Goal: Task Accomplishment & Management: Complete application form

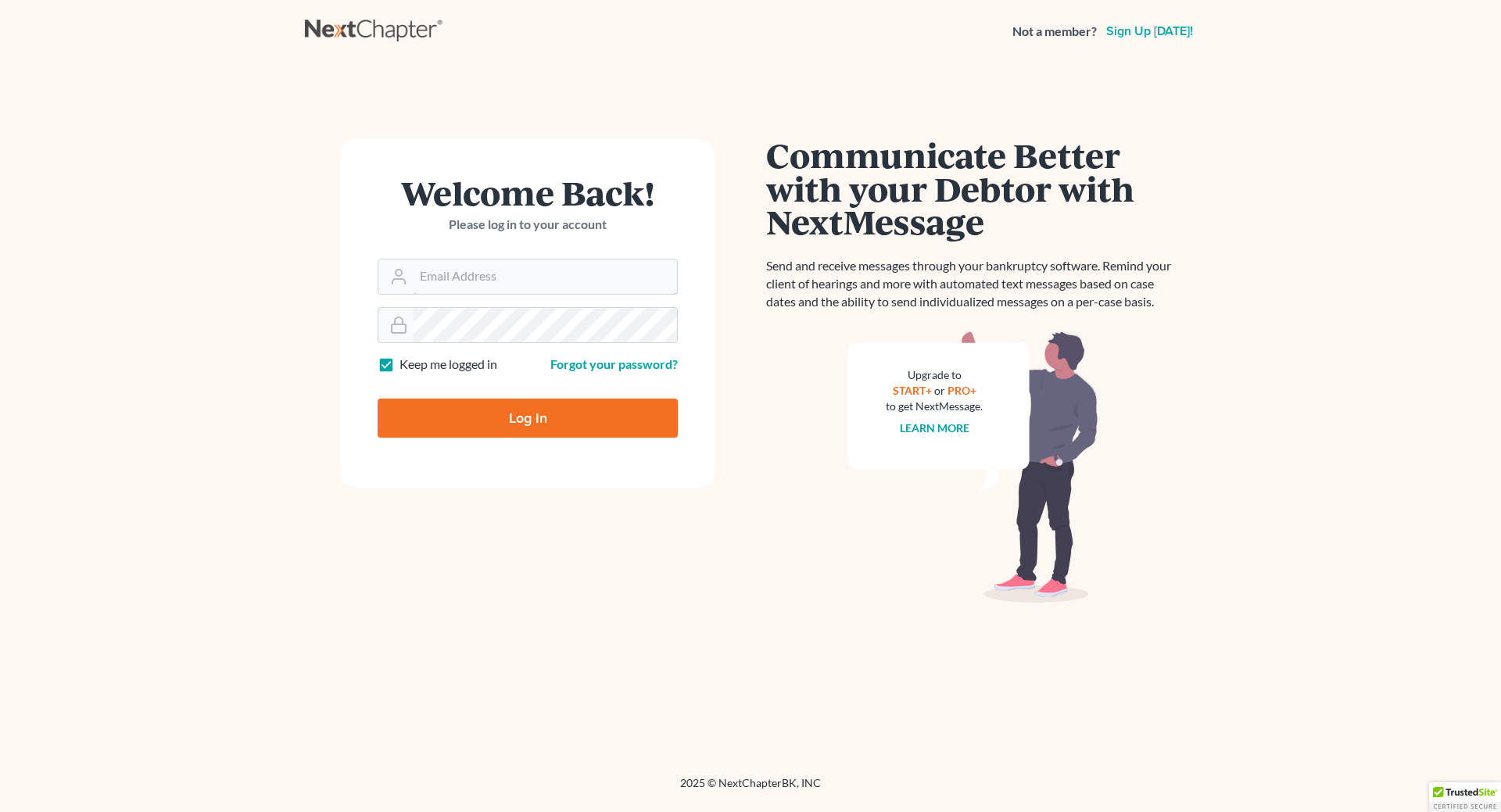
type input "[EMAIL_ADDRESS][DOMAIN_NAME]"
click at [542, 420] on input "Log In" at bounding box center [527, 417] width 300 height 39
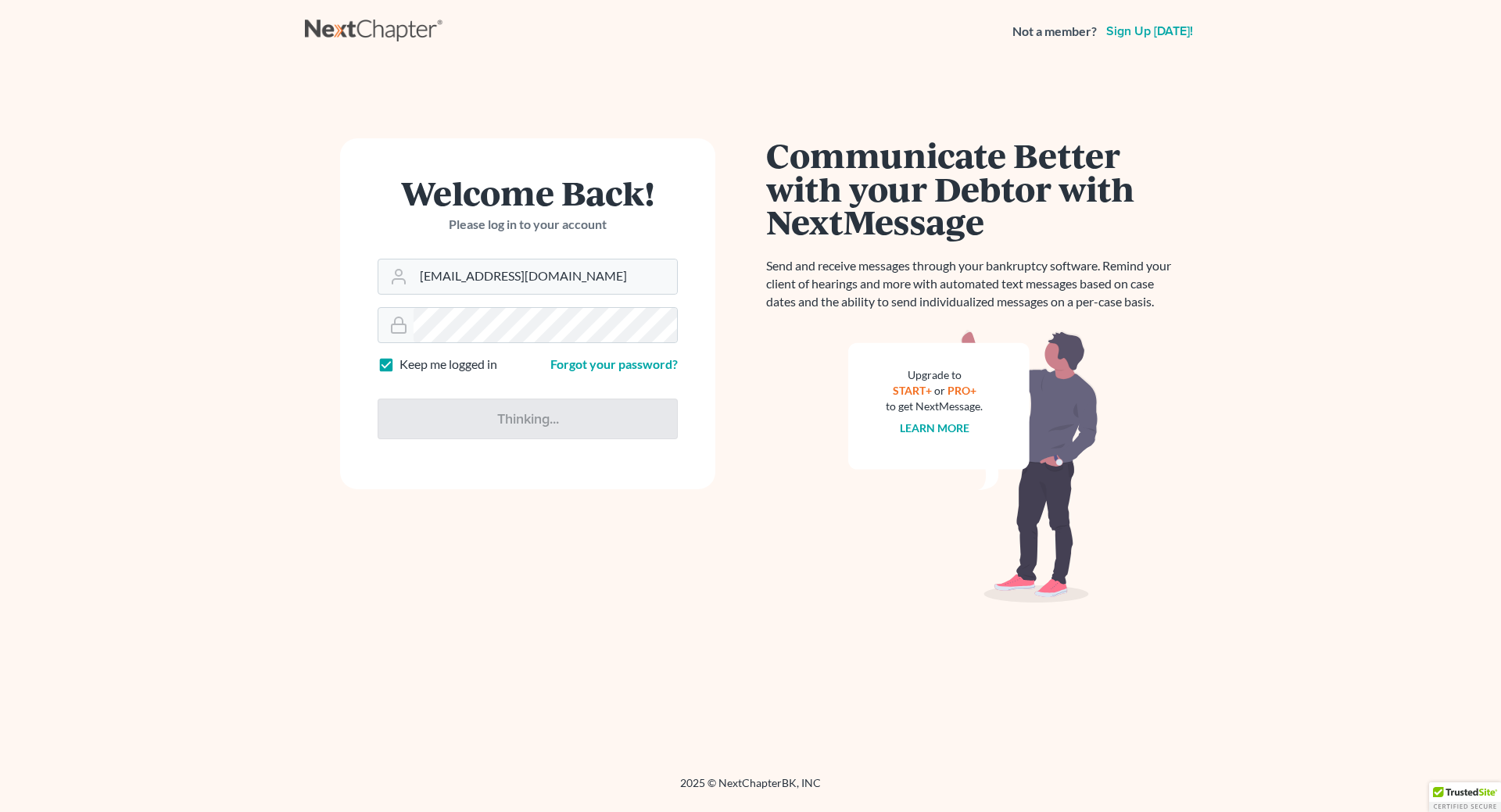
type input "Thinking..."
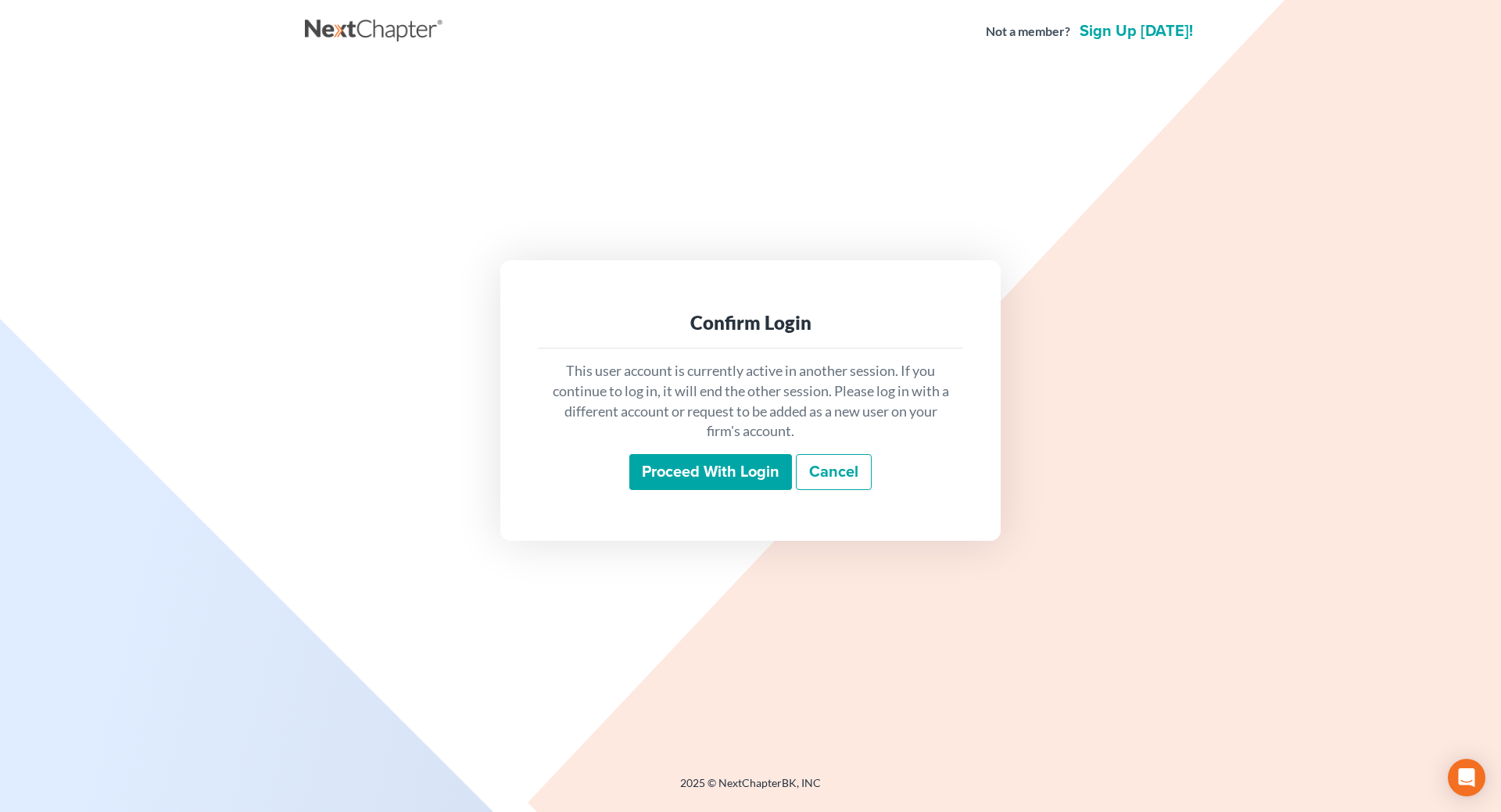
click at [682, 476] on input "Proceed with login" at bounding box center [710, 472] width 162 height 36
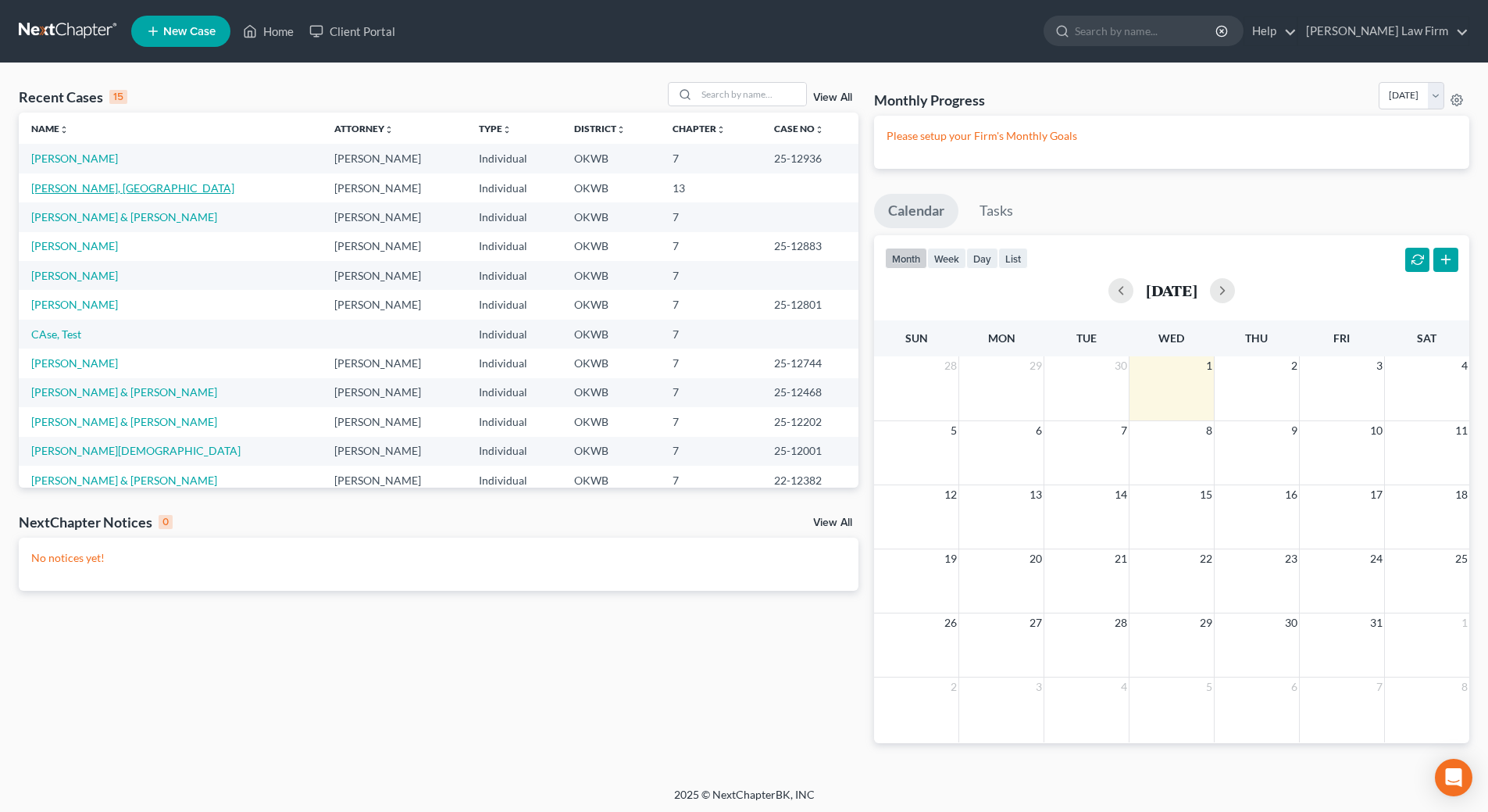
click at [39, 193] on link "[PERSON_NAME], [GEOGRAPHIC_DATA]" at bounding box center [132, 188] width 203 height 13
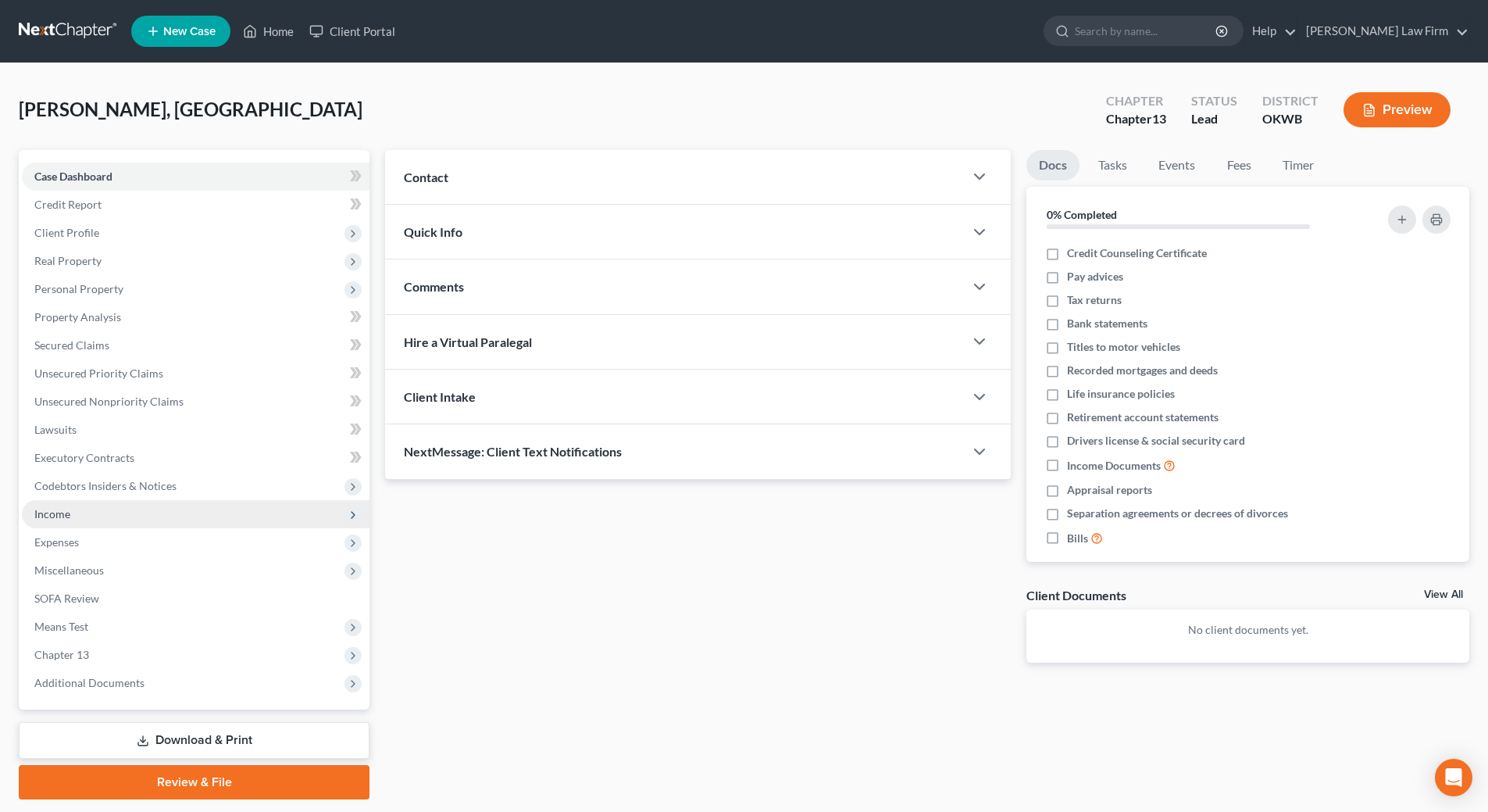
click at [52, 512] on span "Income" at bounding box center [52, 514] width 36 height 13
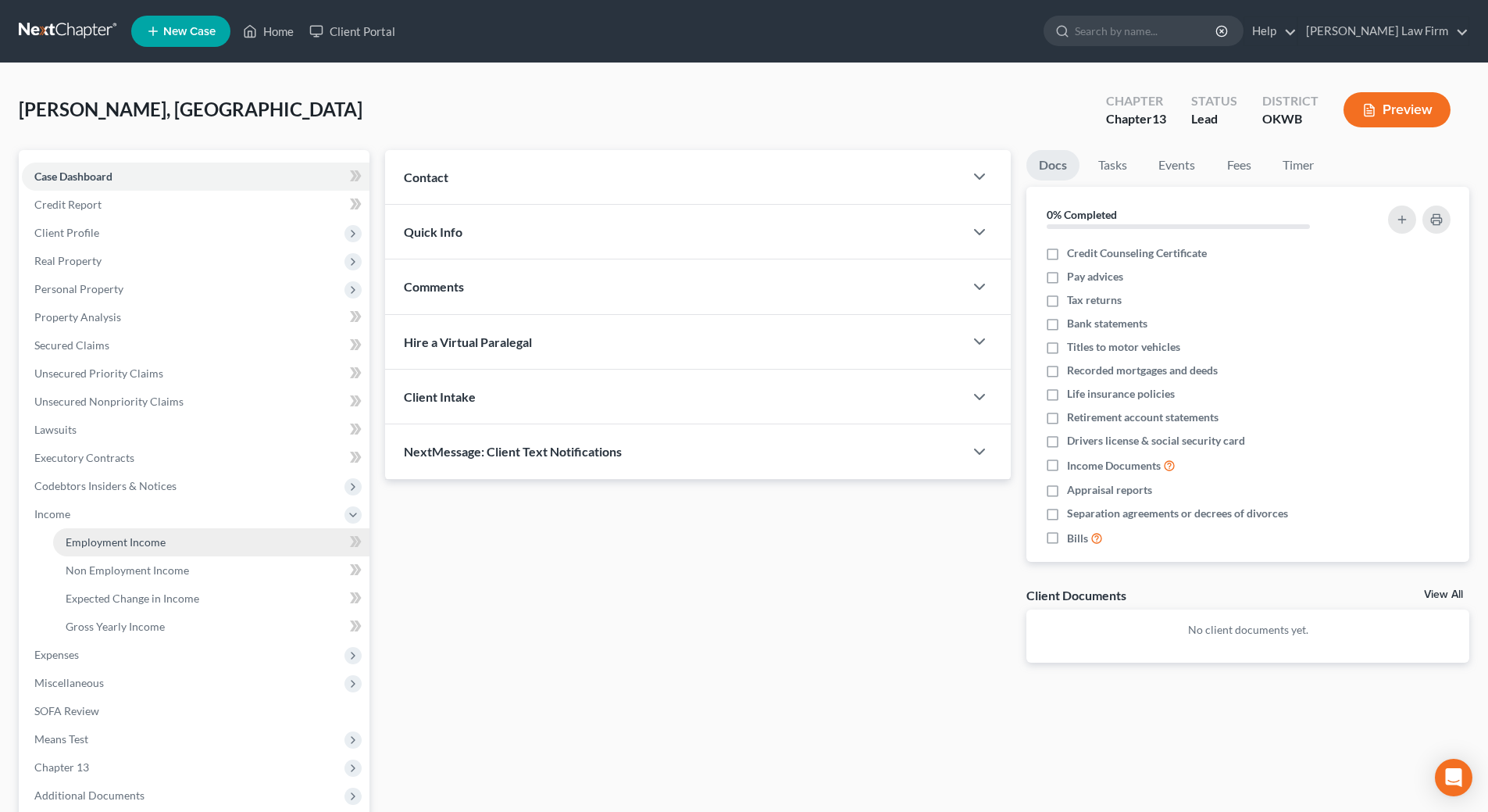
click at [119, 544] on span "Employment Income" at bounding box center [115, 541] width 100 height 13
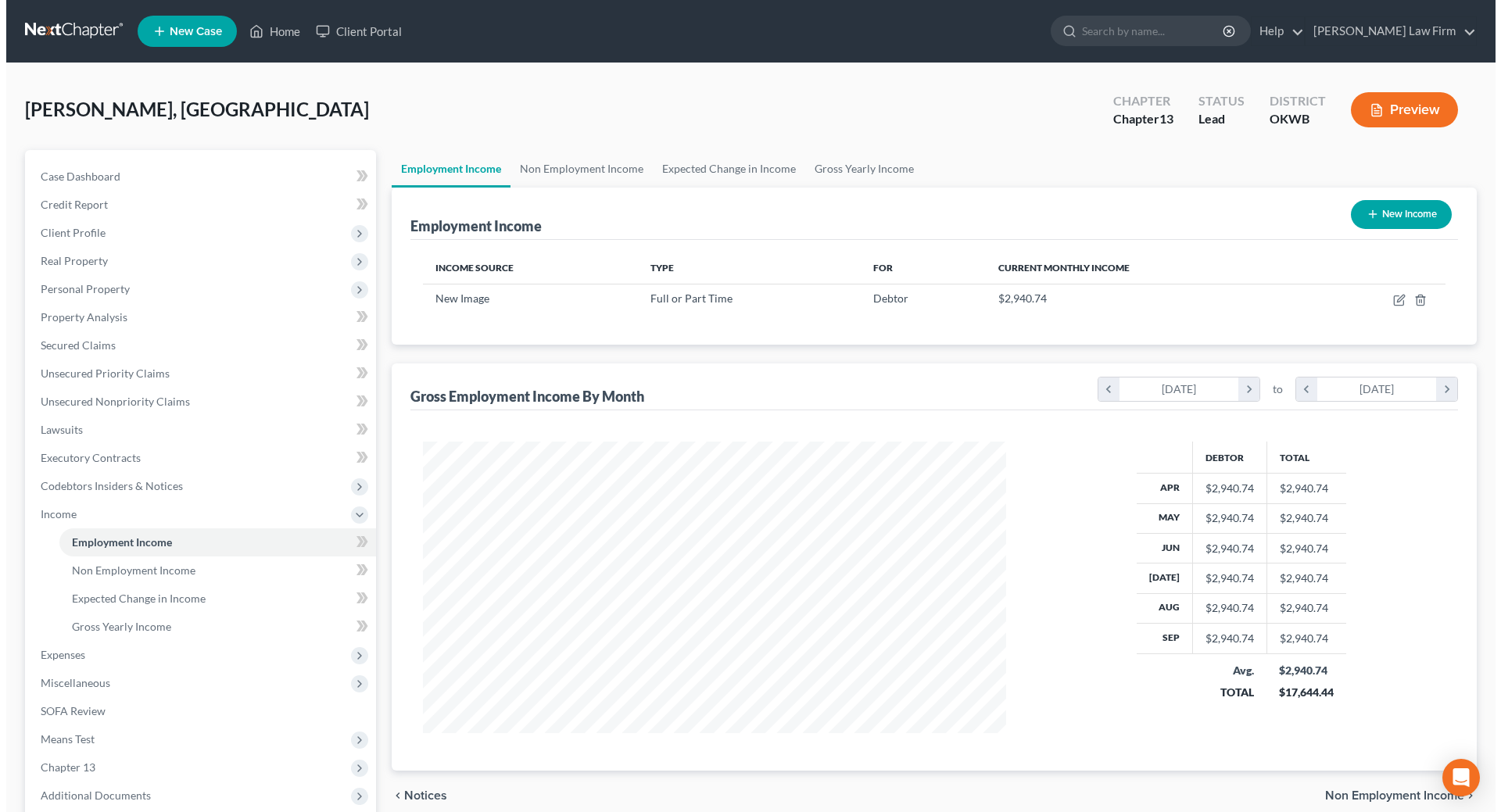
scroll to position [292, 614]
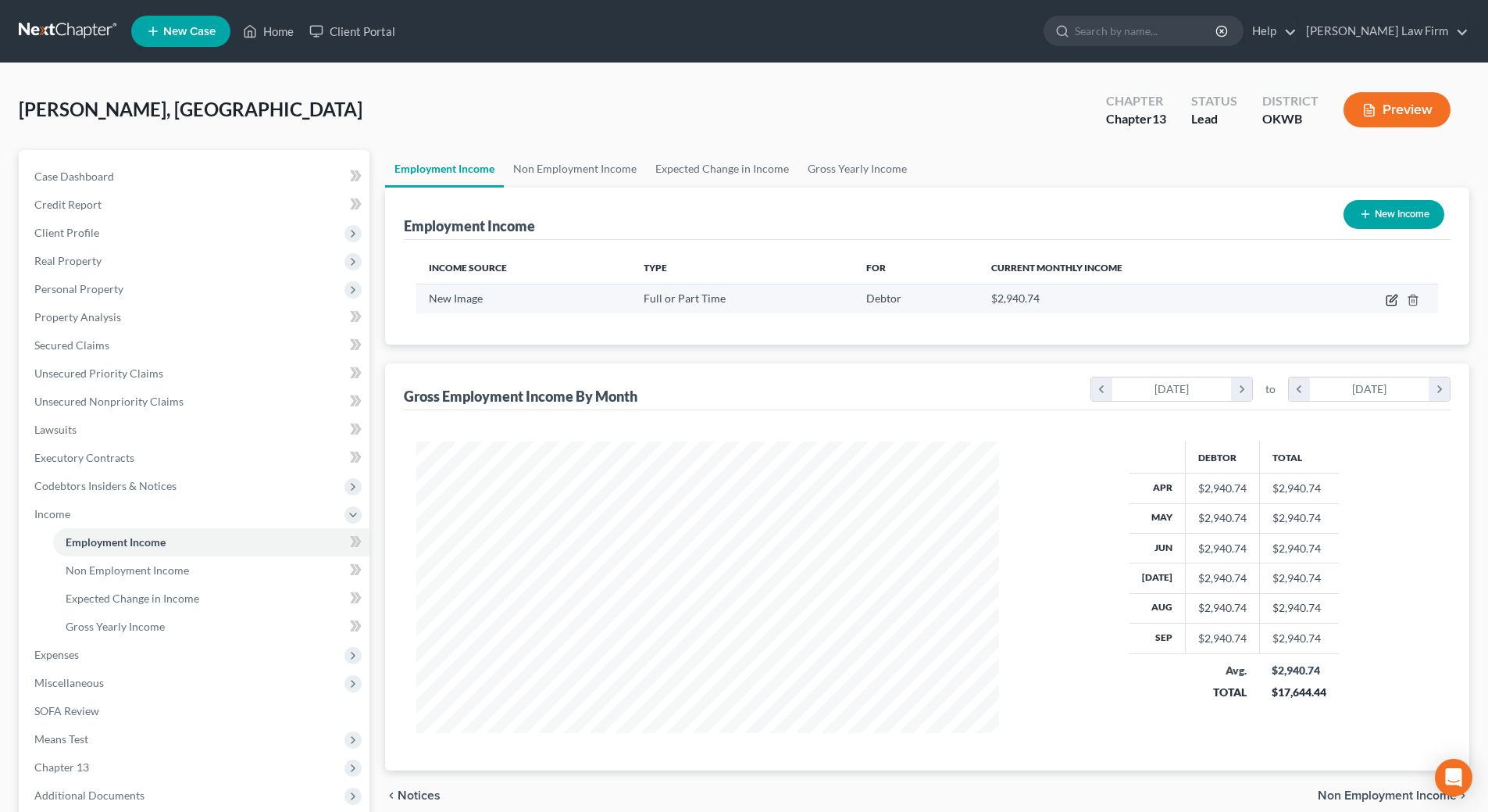
click at [1393, 299] on icon "button" at bounding box center [1392, 299] width 12 height 12
select select "0"
select select "37"
select select "0"
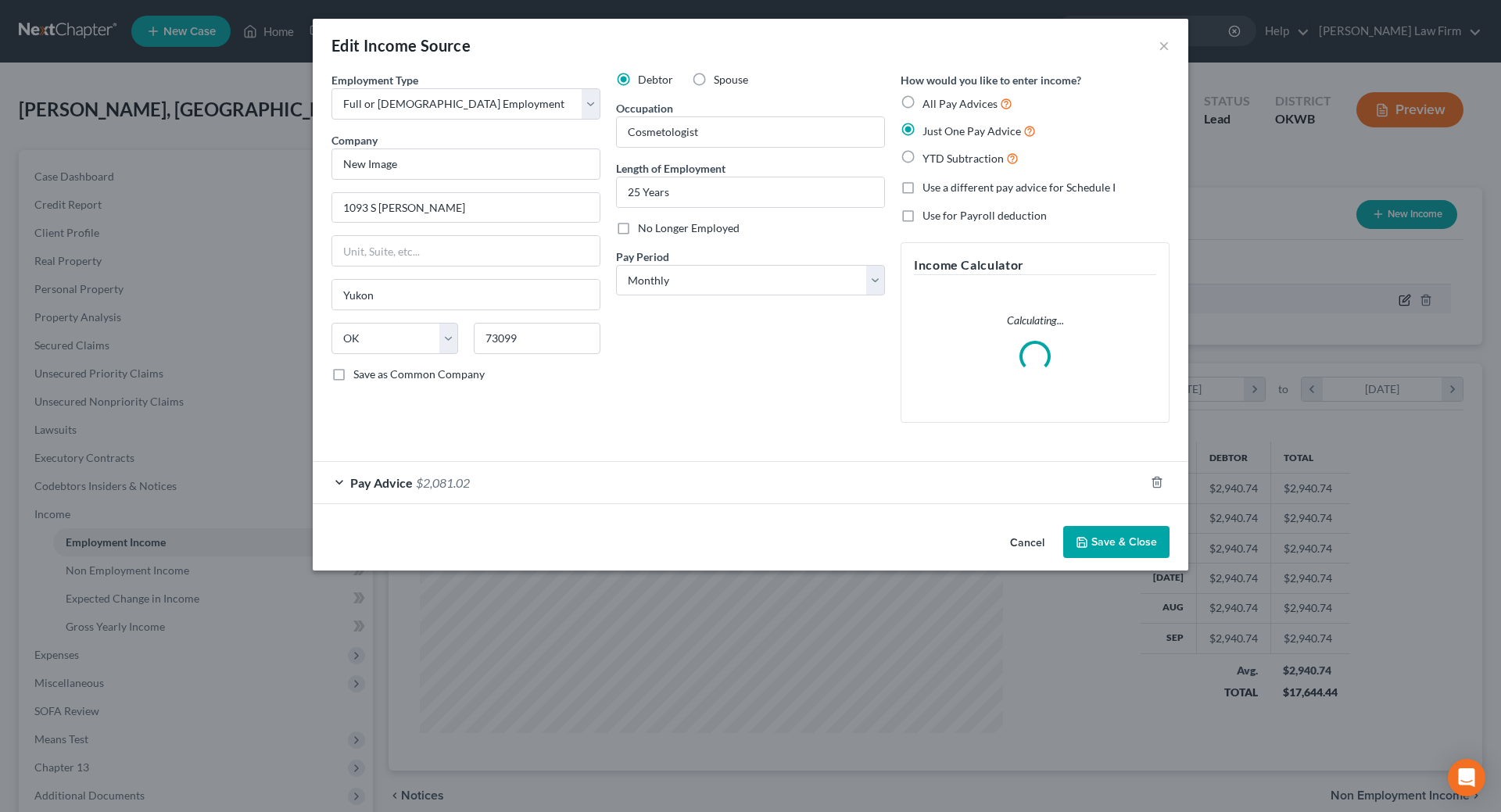
scroll to position [294, 620]
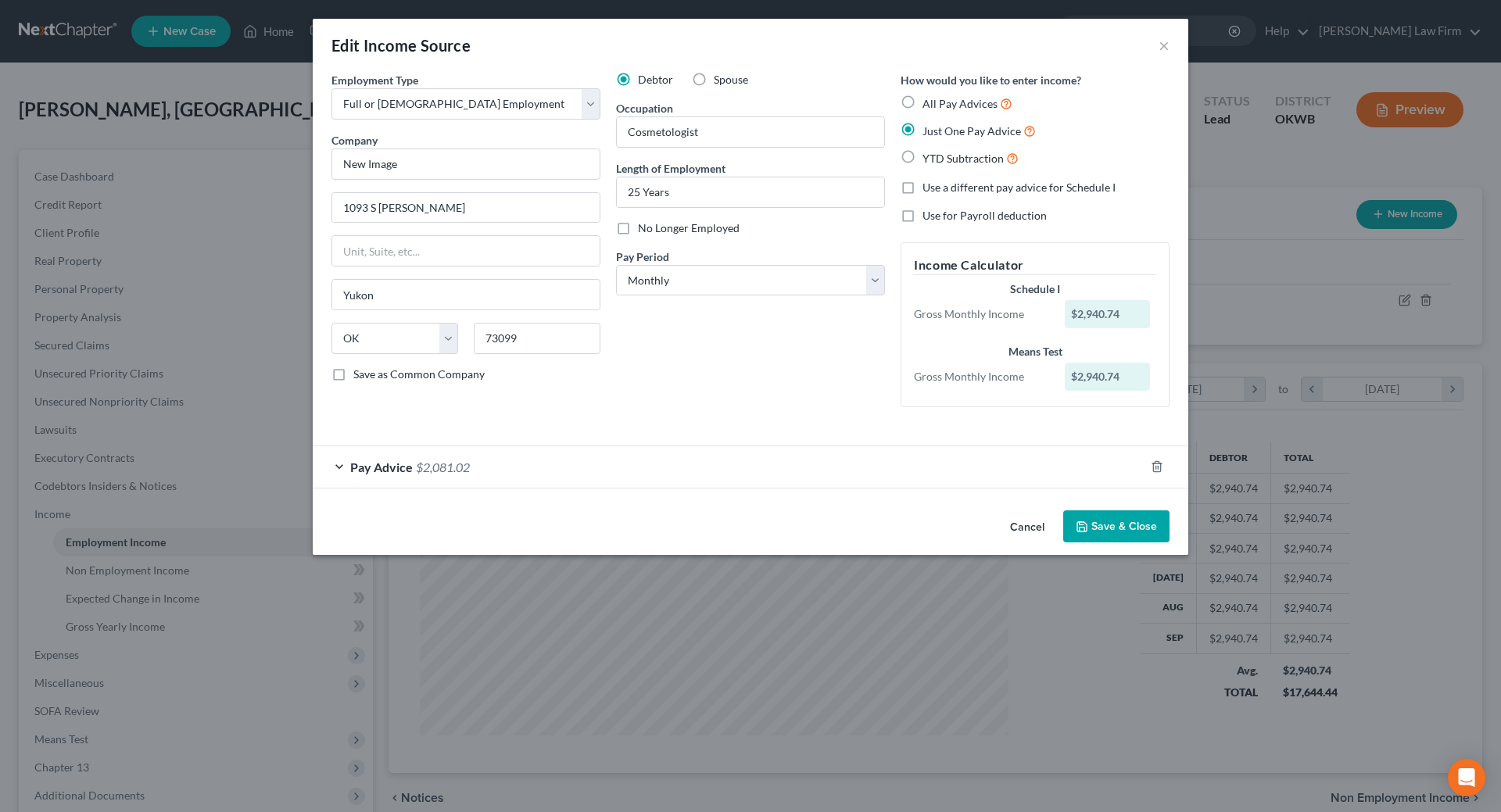
click at [379, 465] on span "Pay Advice" at bounding box center [381, 467] width 63 height 15
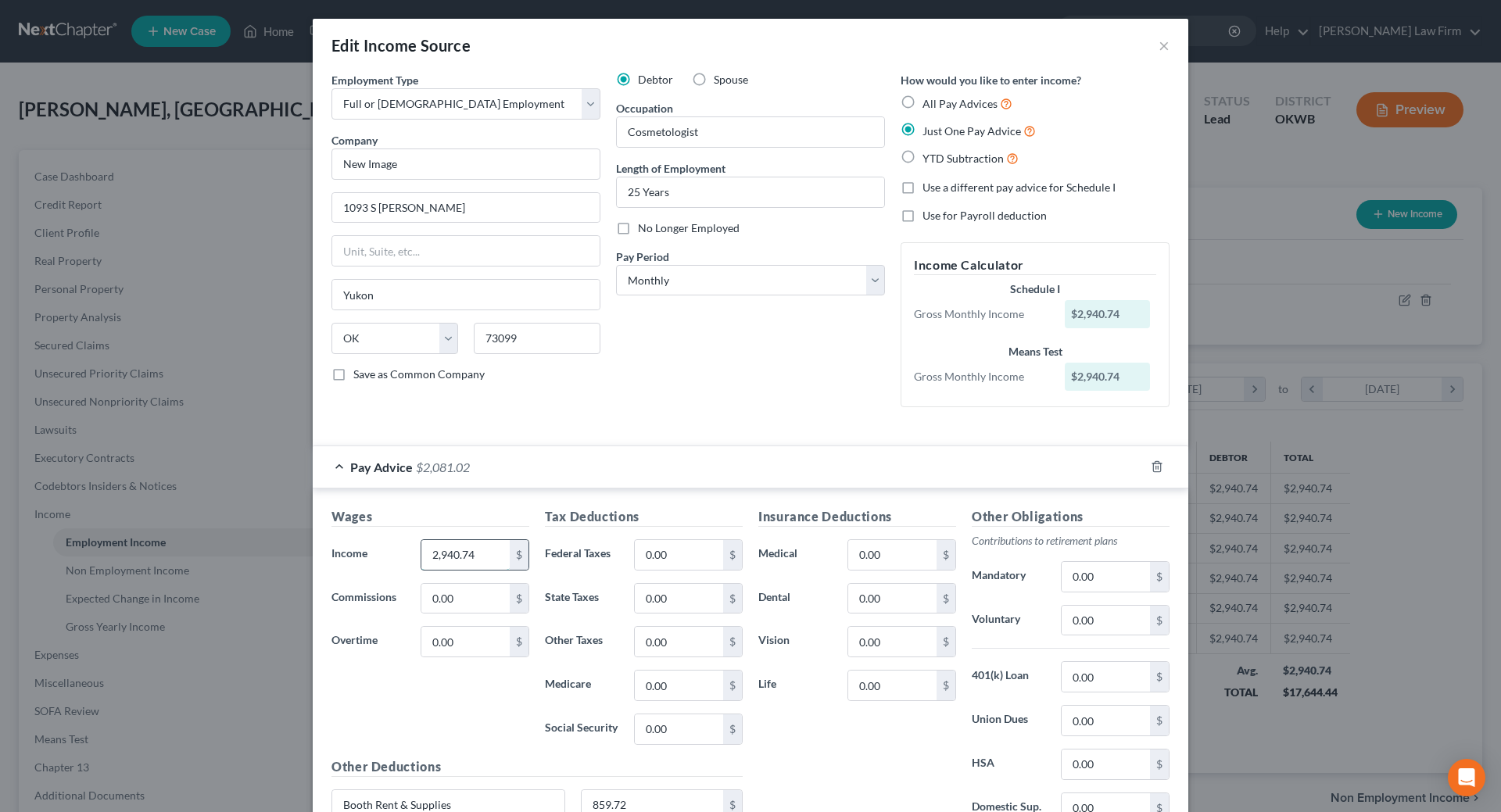
click at [499, 557] on input "2,940.74" at bounding box center [465, 554] width 89 height 30
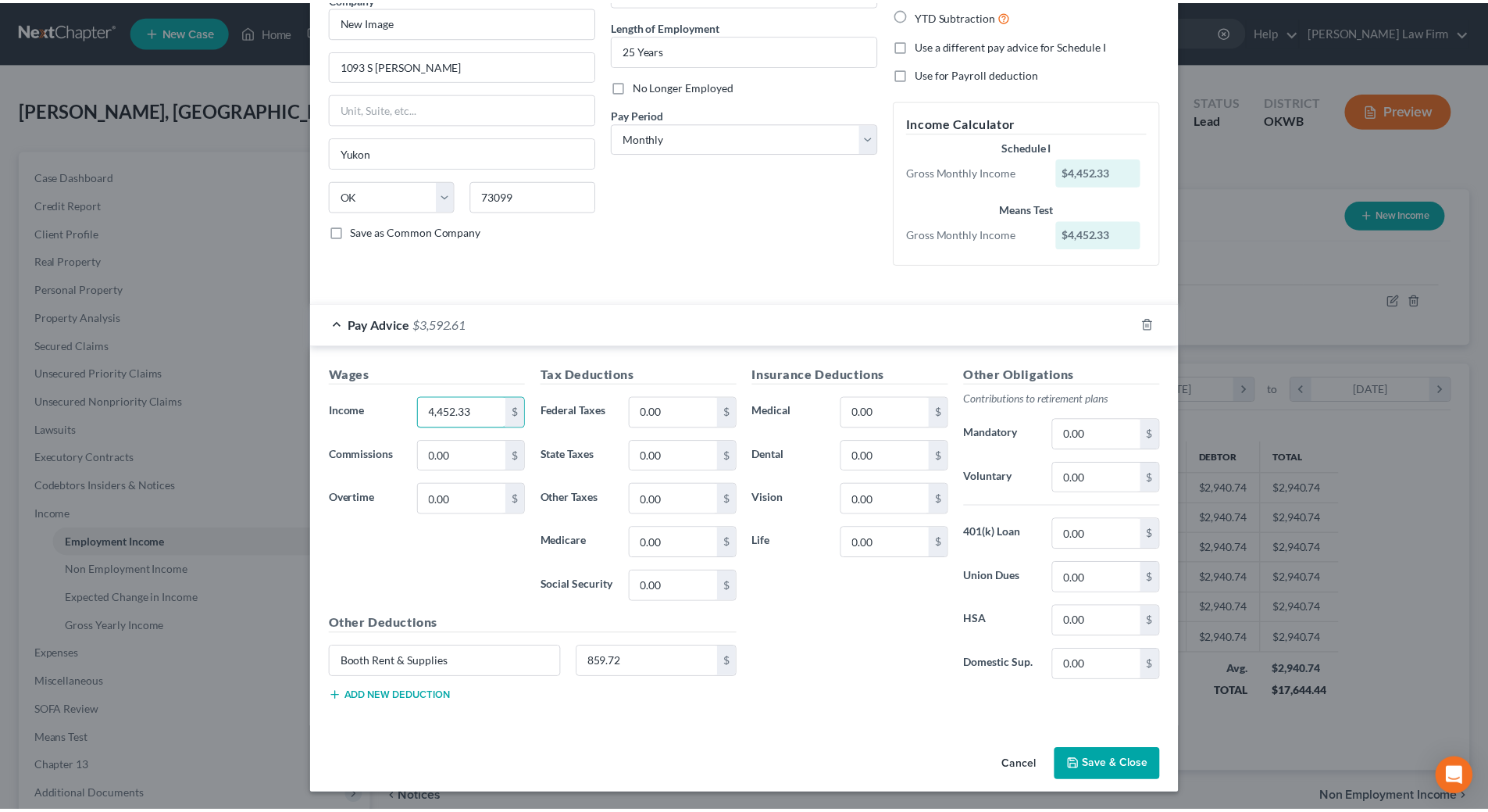
scroll to position [144, 0]
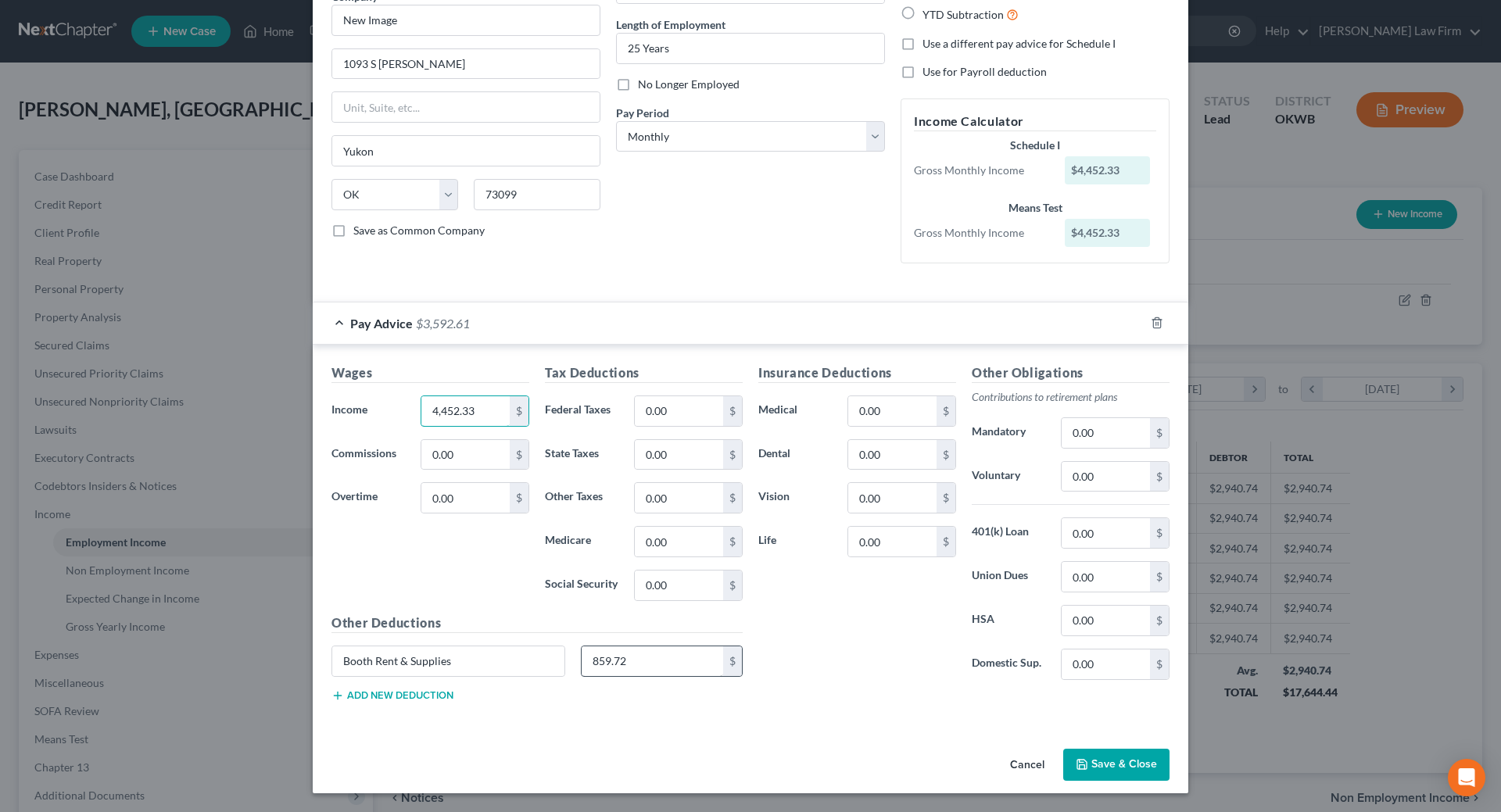
type input "4,452.33"
click at [668, 664] on input "859.72" at bounding box center [652, 660] width 142 height 30
type input "1,013.41"
click at [1092, 769] on button "Save & Close" at bounding box center [1116, 764] width 106 height 32
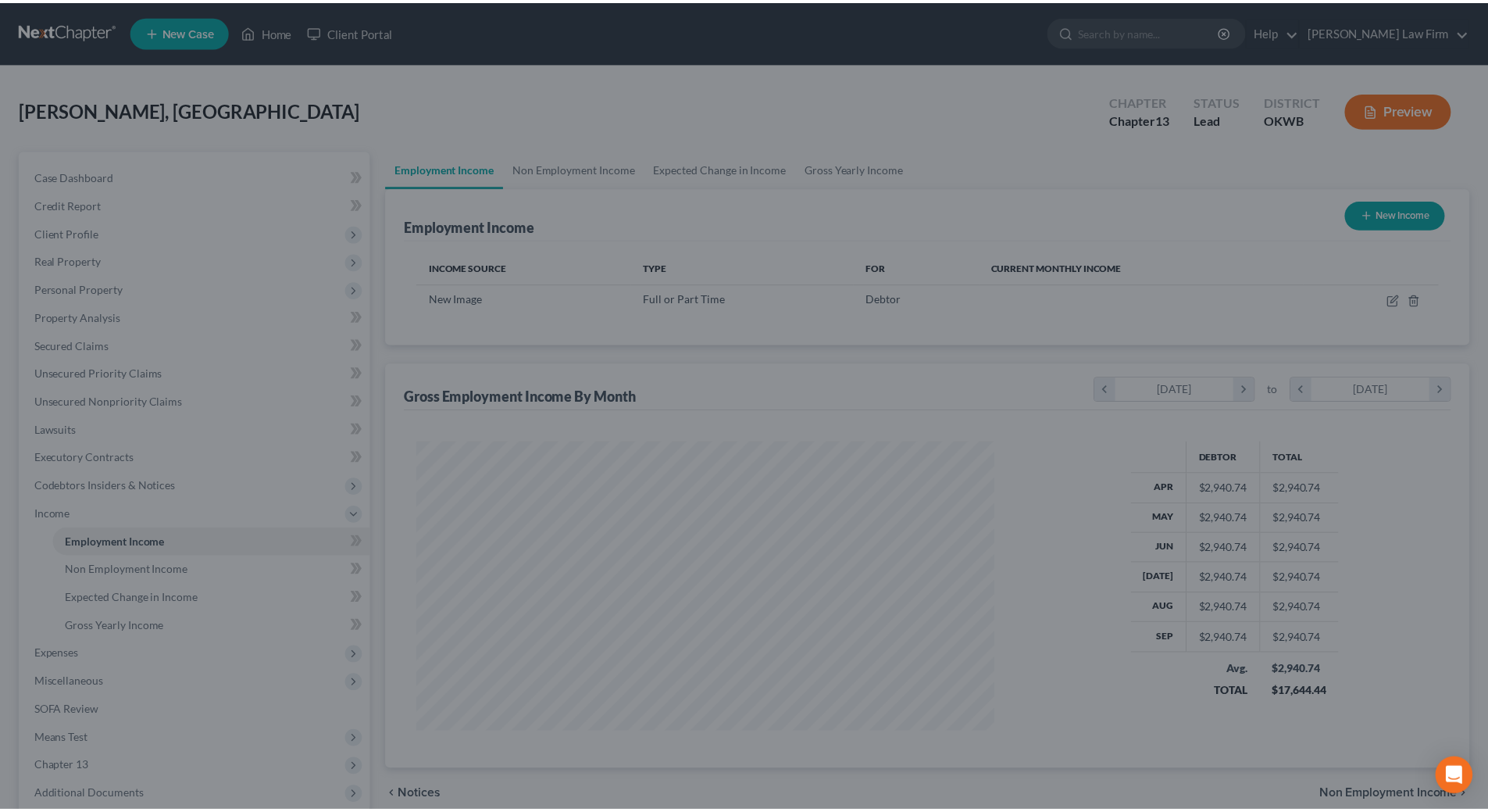
scroll to position [780790, 780619]
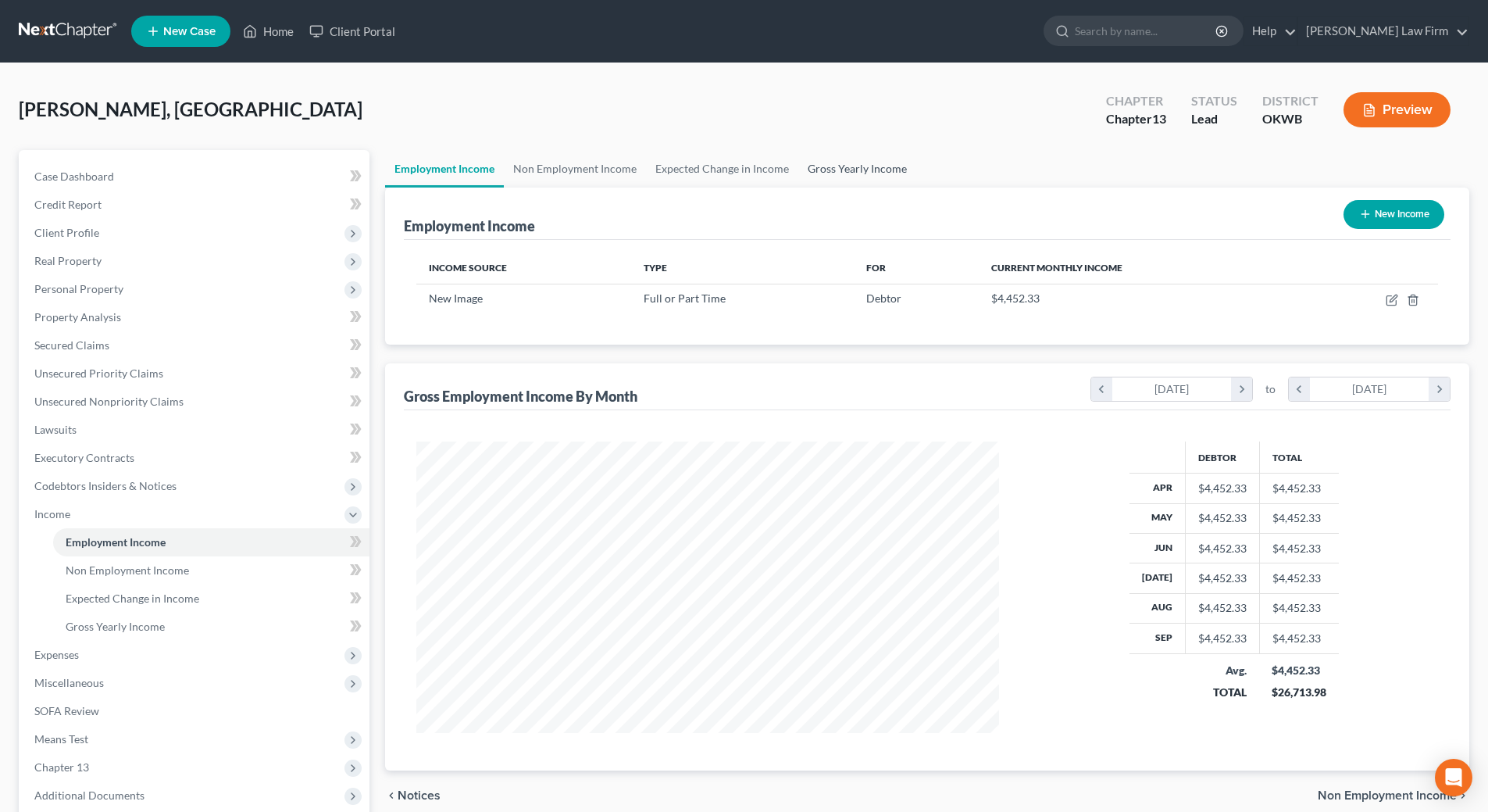
click at [857, 168] on link "Gross Yearly Income" at bounding box center [858, 168] width 118 height 37
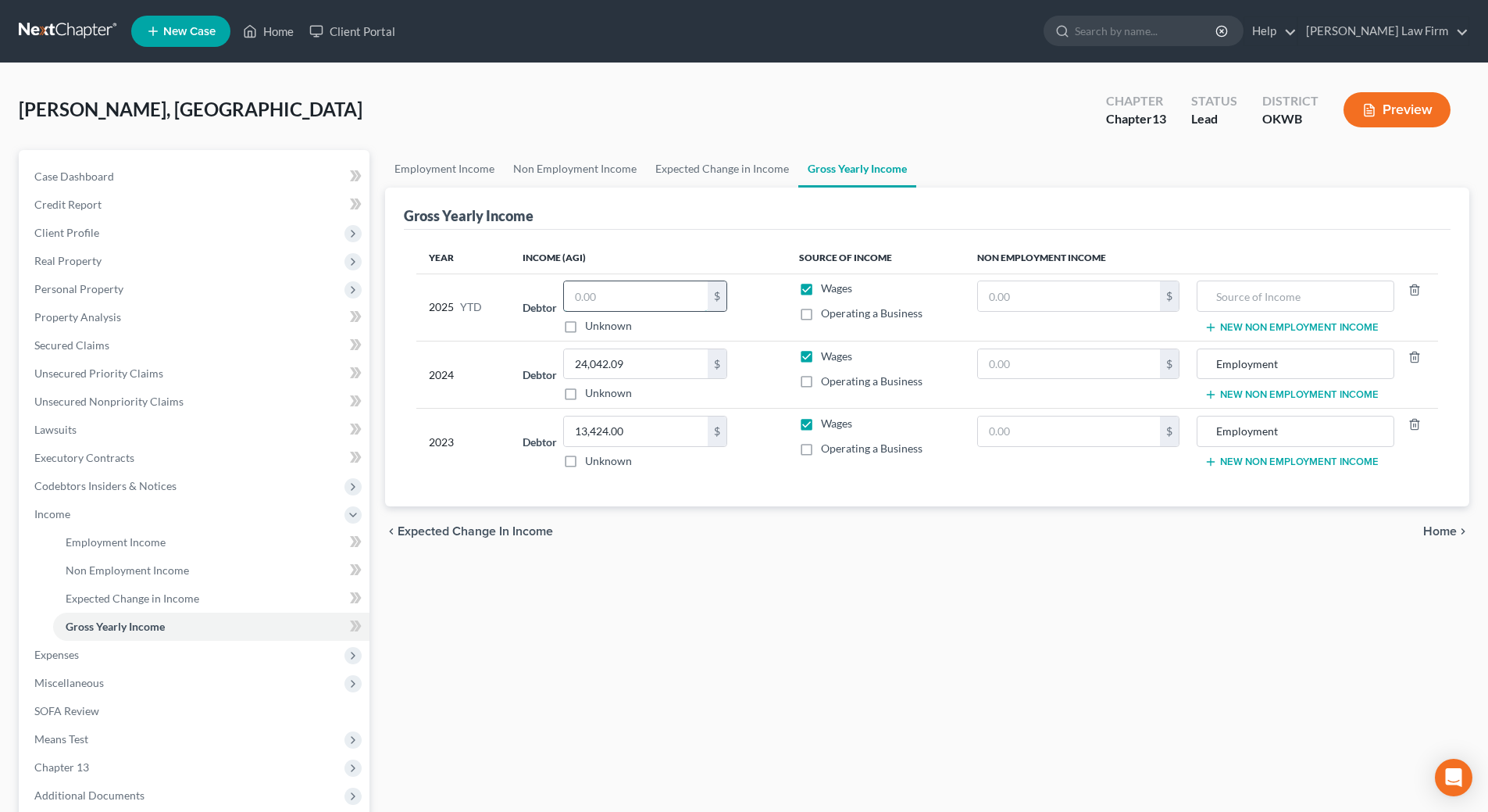
click at [644, 300] on input "text" at bounding box center [636, 295] width 144 height 30
type input "40,077.00"
click at [1250, 290] on input "text" at bounding box center [1295, 295] width 179 height 30
type input "e"
type input "Employment"
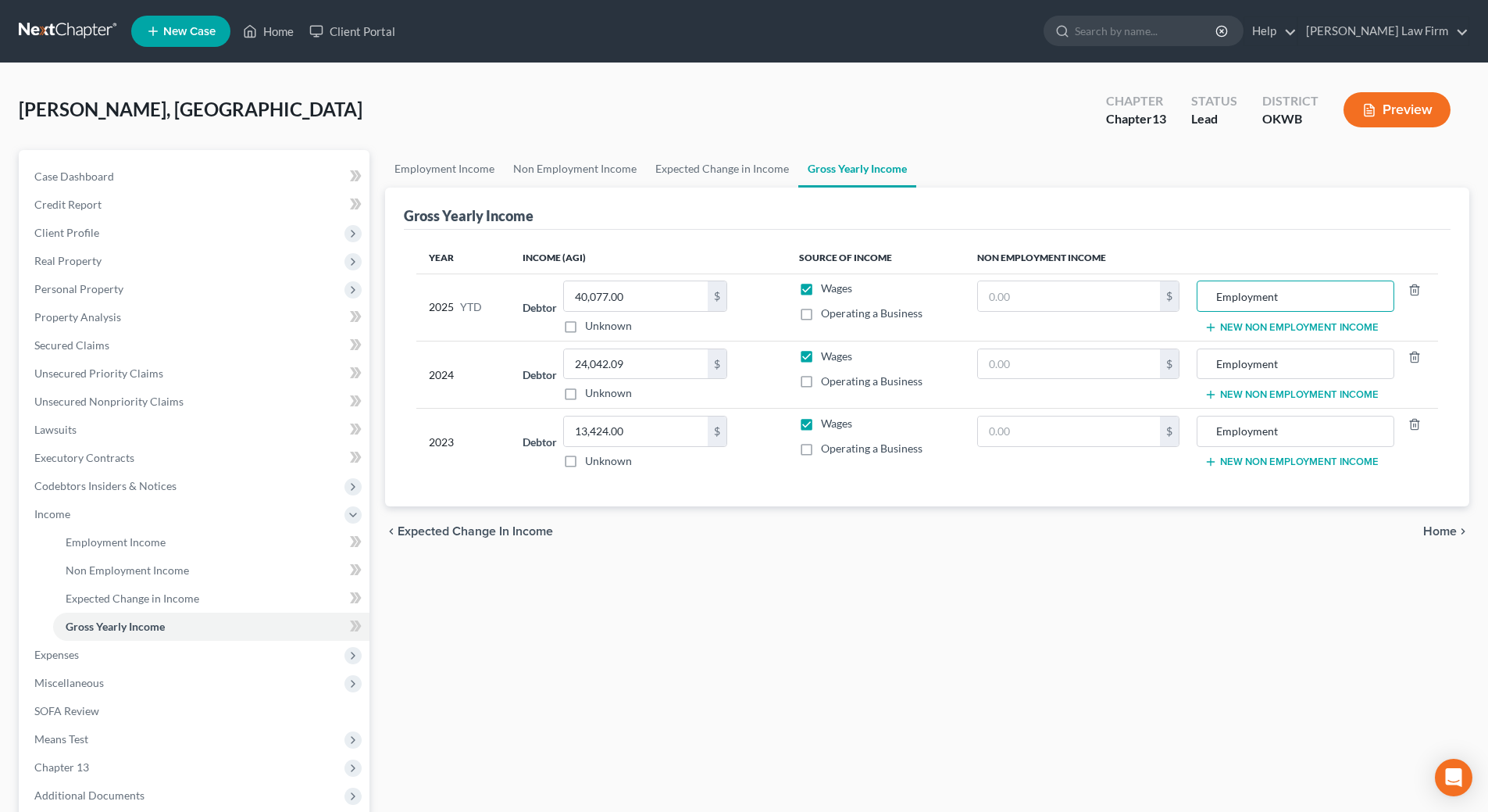
click at [692, 564] on div "Employment Income Non Employment Income Expected Change in Income Gross Yearly …" at bounding box center [927, 530] width 1100 height 761
click at [126, 656] on span "Expenses" at bounding box center [195, 655] width 348 height 29
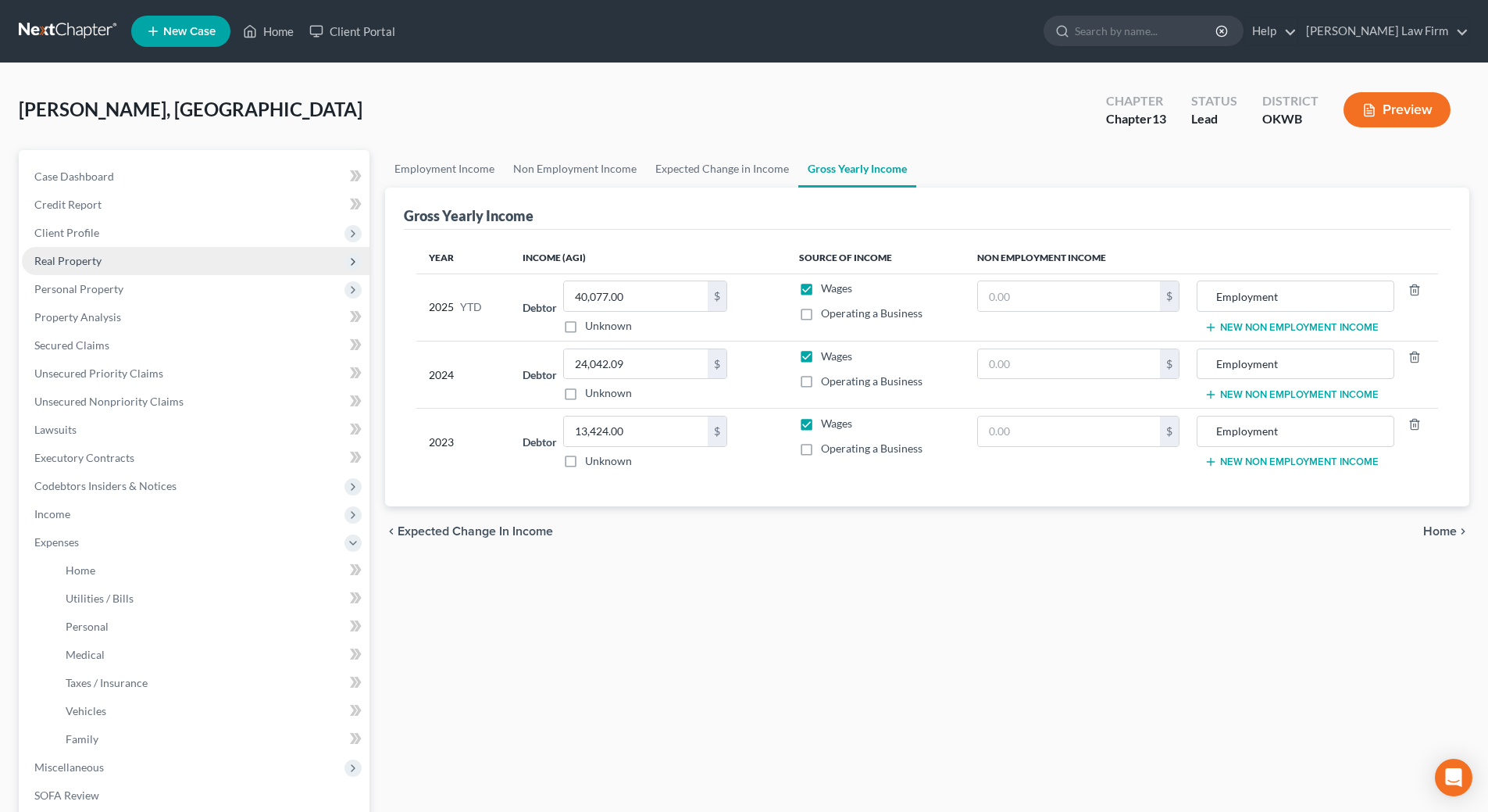
click at [81, 266] on span "Real Property" at bounding box center [68, 260] width 67 height 13
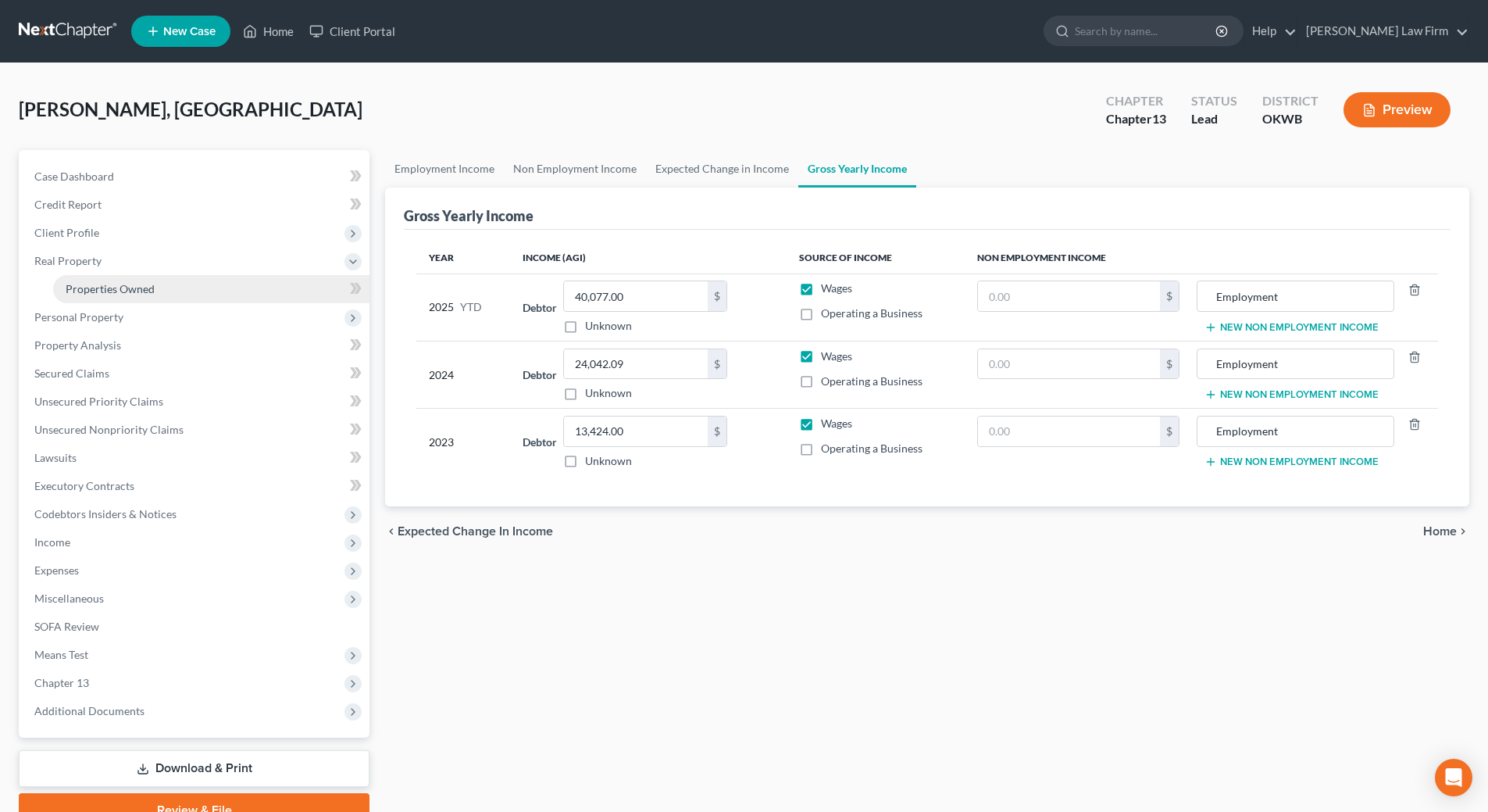
click at [95, 288] on span "Properties Owned" at bounding box center [110, 289] width 89 height 13
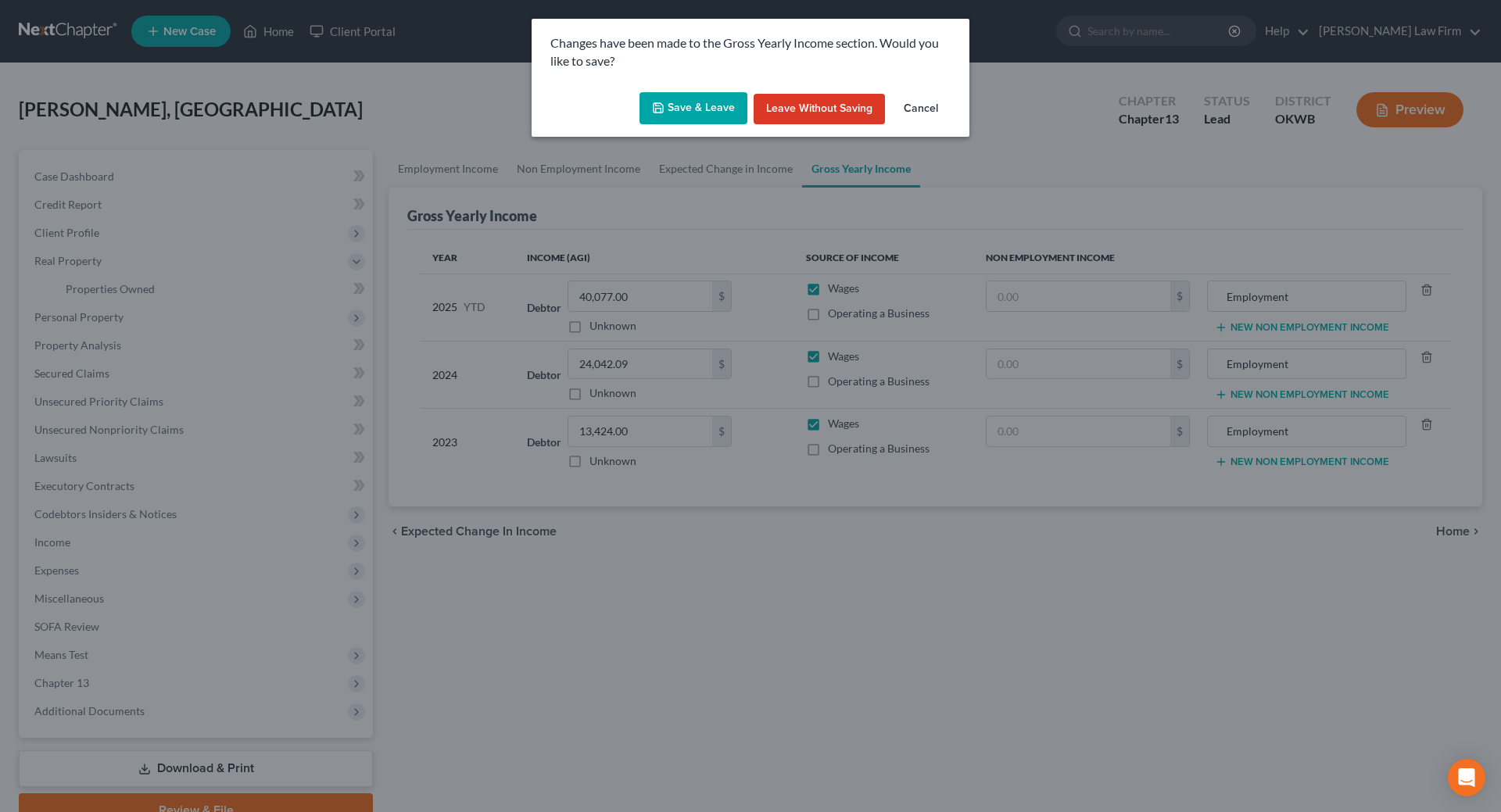
click at [687, 100] on button "Save & Leave" at bounding box center [692, 109] width 108 height 32
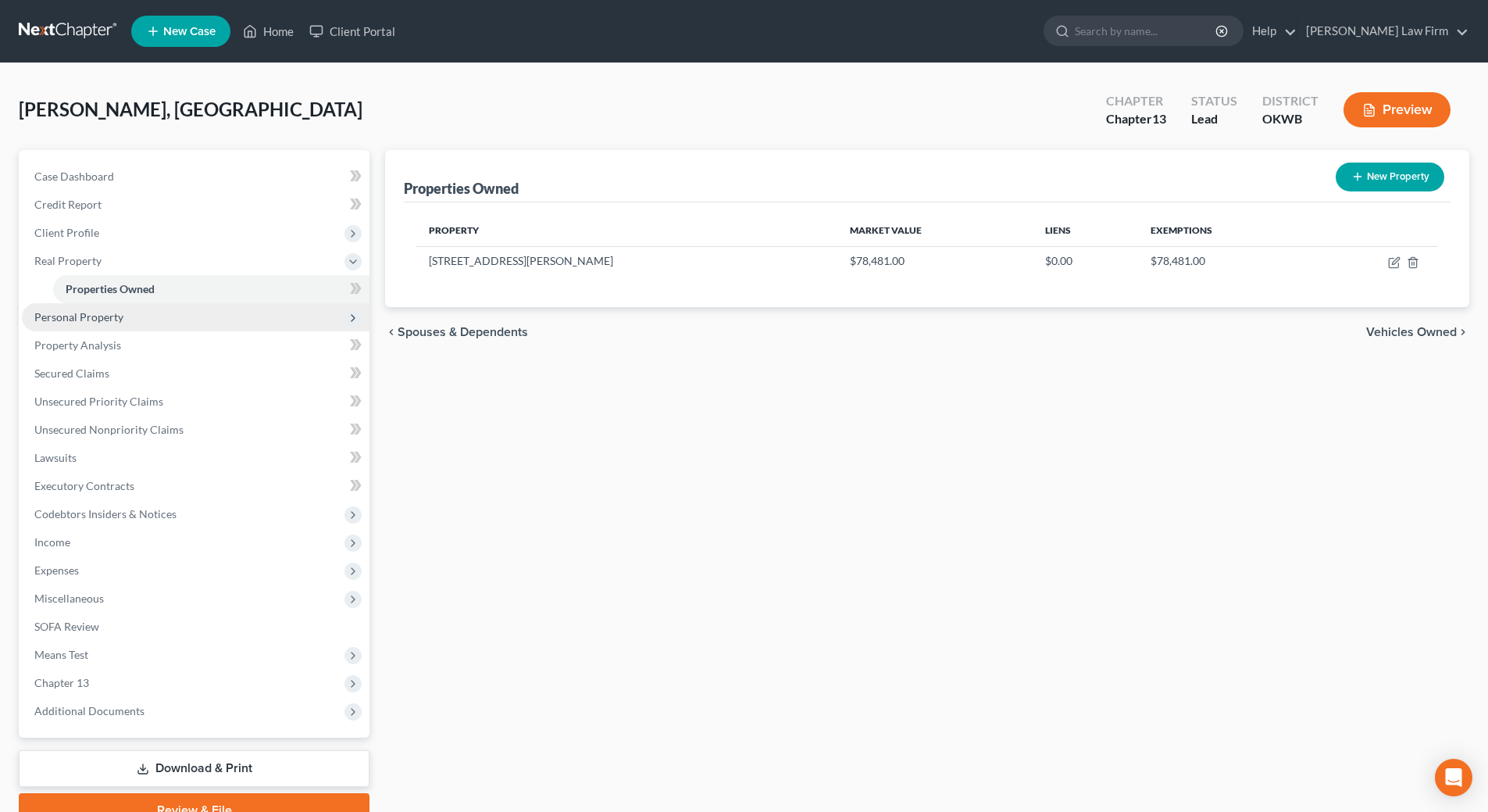
click at [107, 323] on span "Personal Property" at bounding box center [195, 317] width 348 height 29
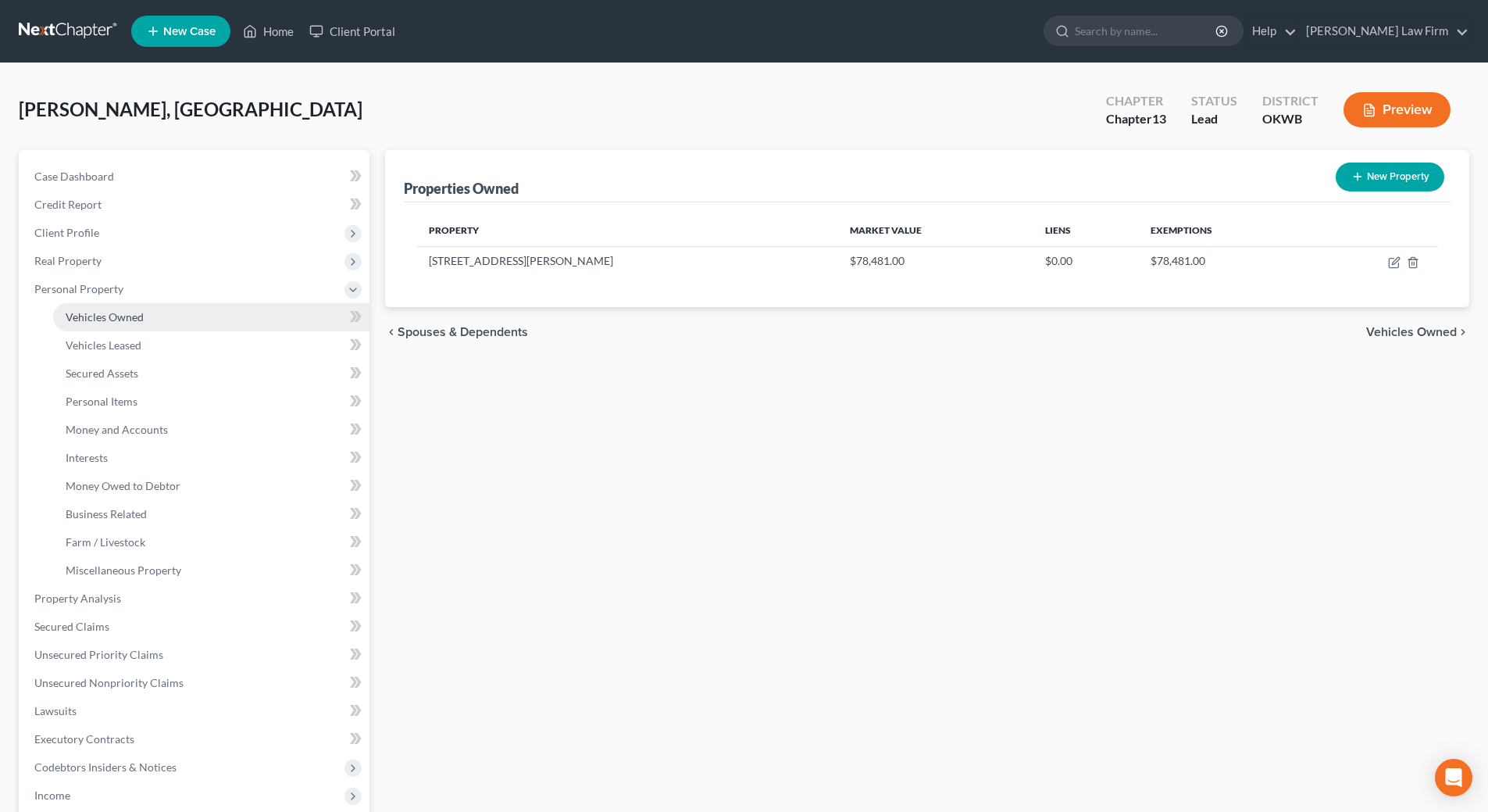
click at [105, 322] on span "Vehicles Owned" at bounding box center [105, 316] width 78 height 13
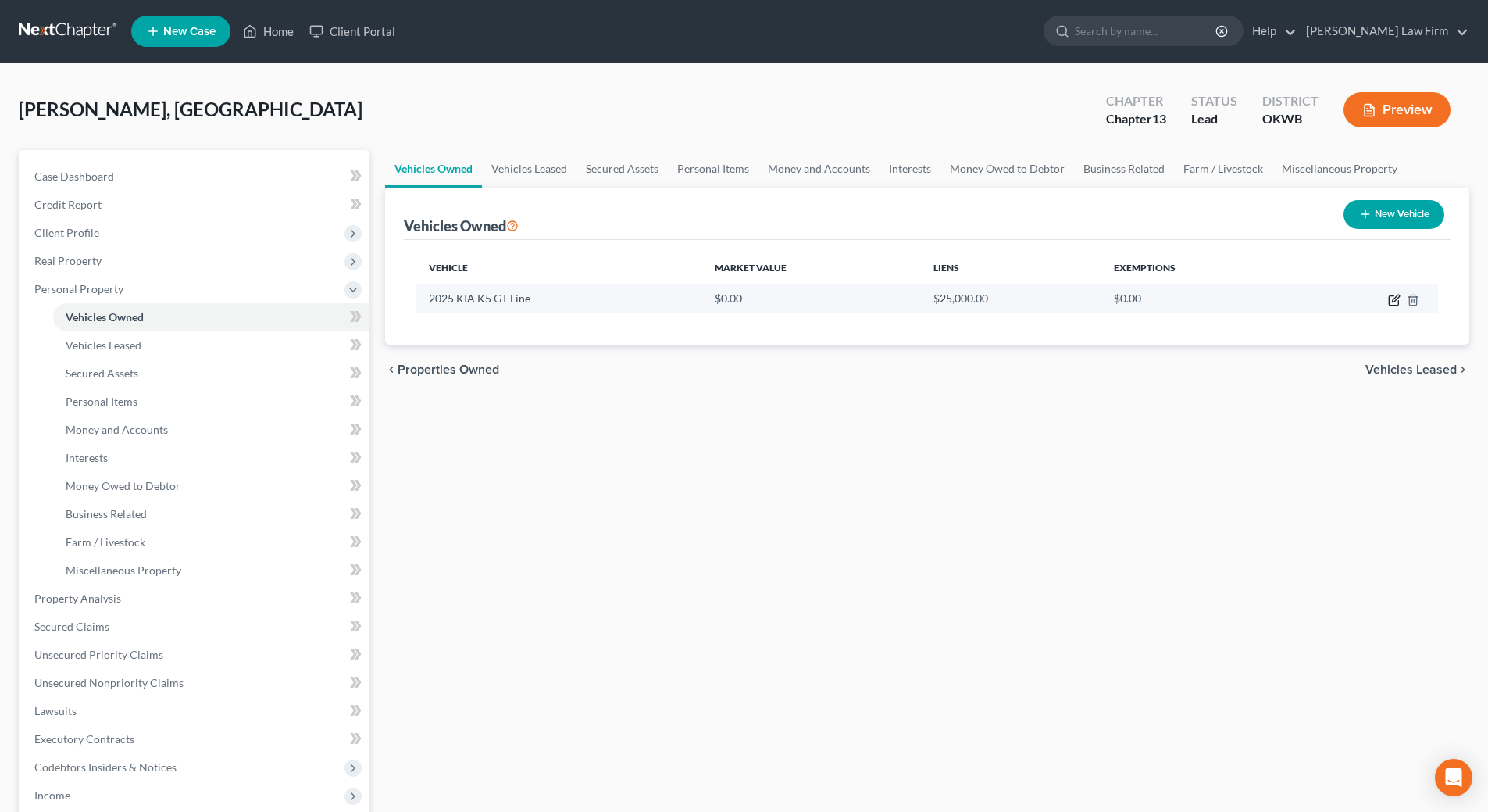
click at [1394, 301] on icon "button" at bounding box center [1395, 297] width 7 height 7
select select "0"
select select "1"
select select "0"
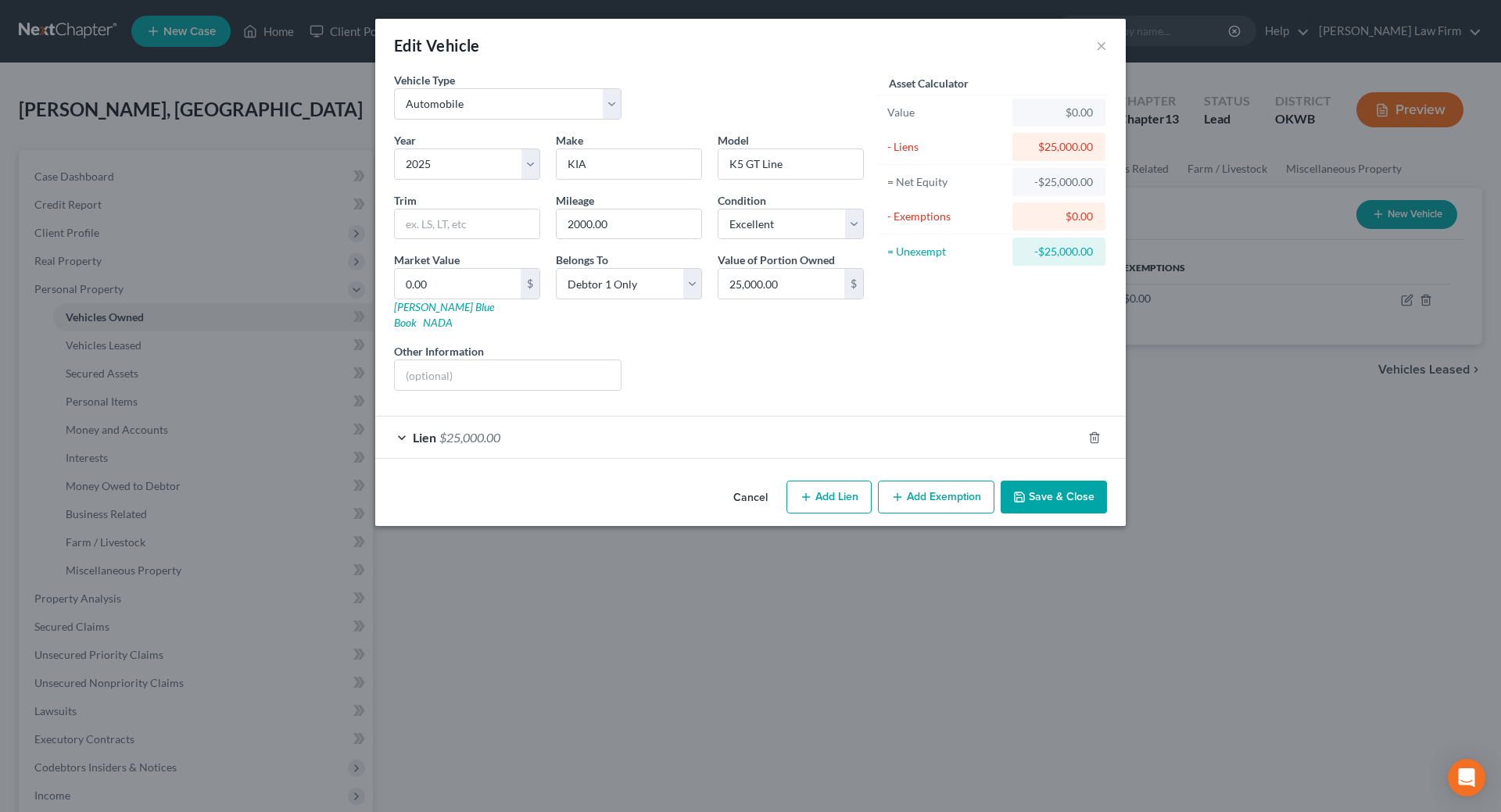
click at [404, 422] on div "Lien $25,000.00" at bounding box center [728, 436] width 707 height 41
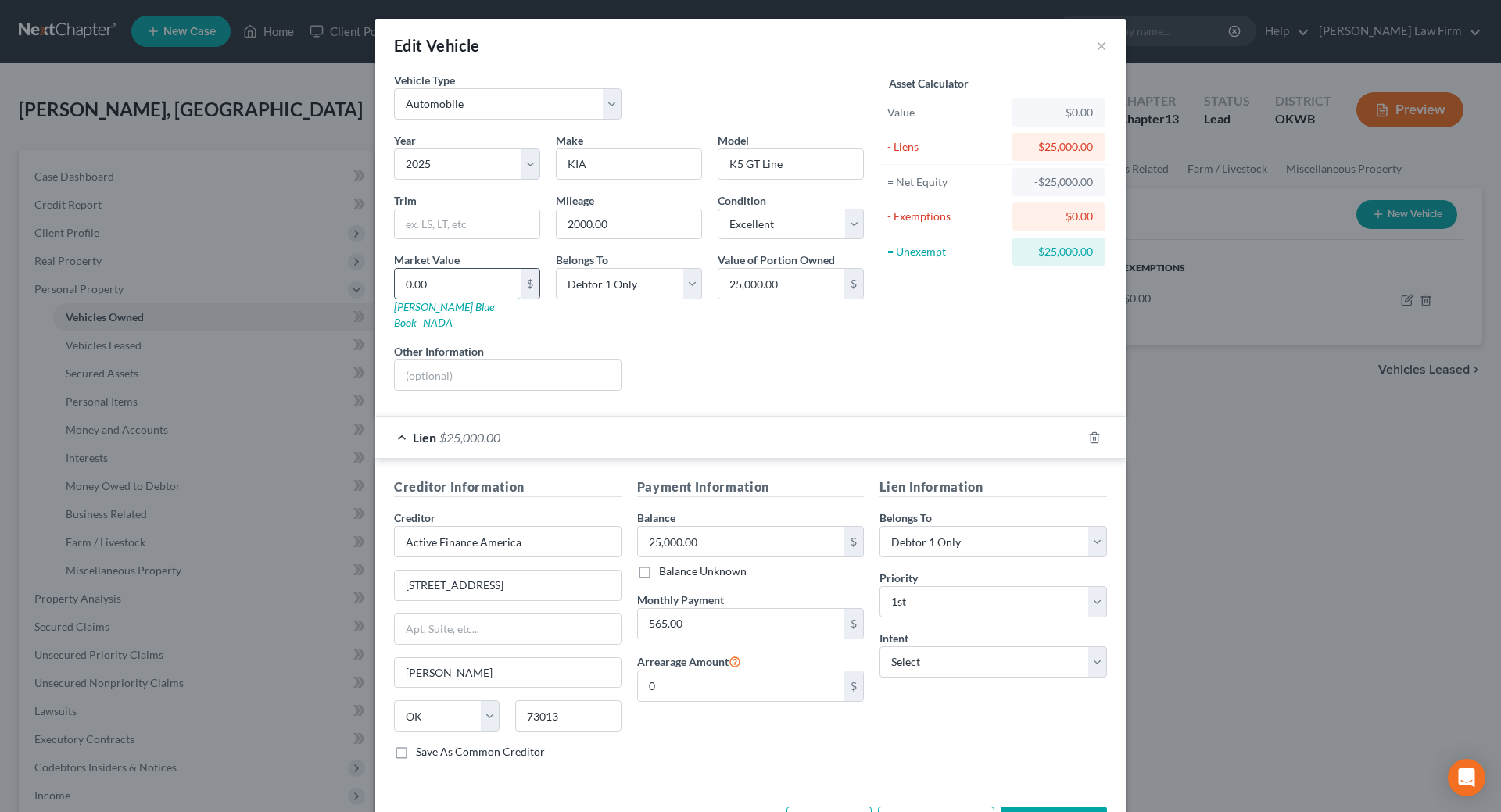
click at [467, 283] on input "0.00" at bounding box center [458, 283] width 126 height 30
type input "2"
type input "2.00"
type input "25"
type input "25.00"
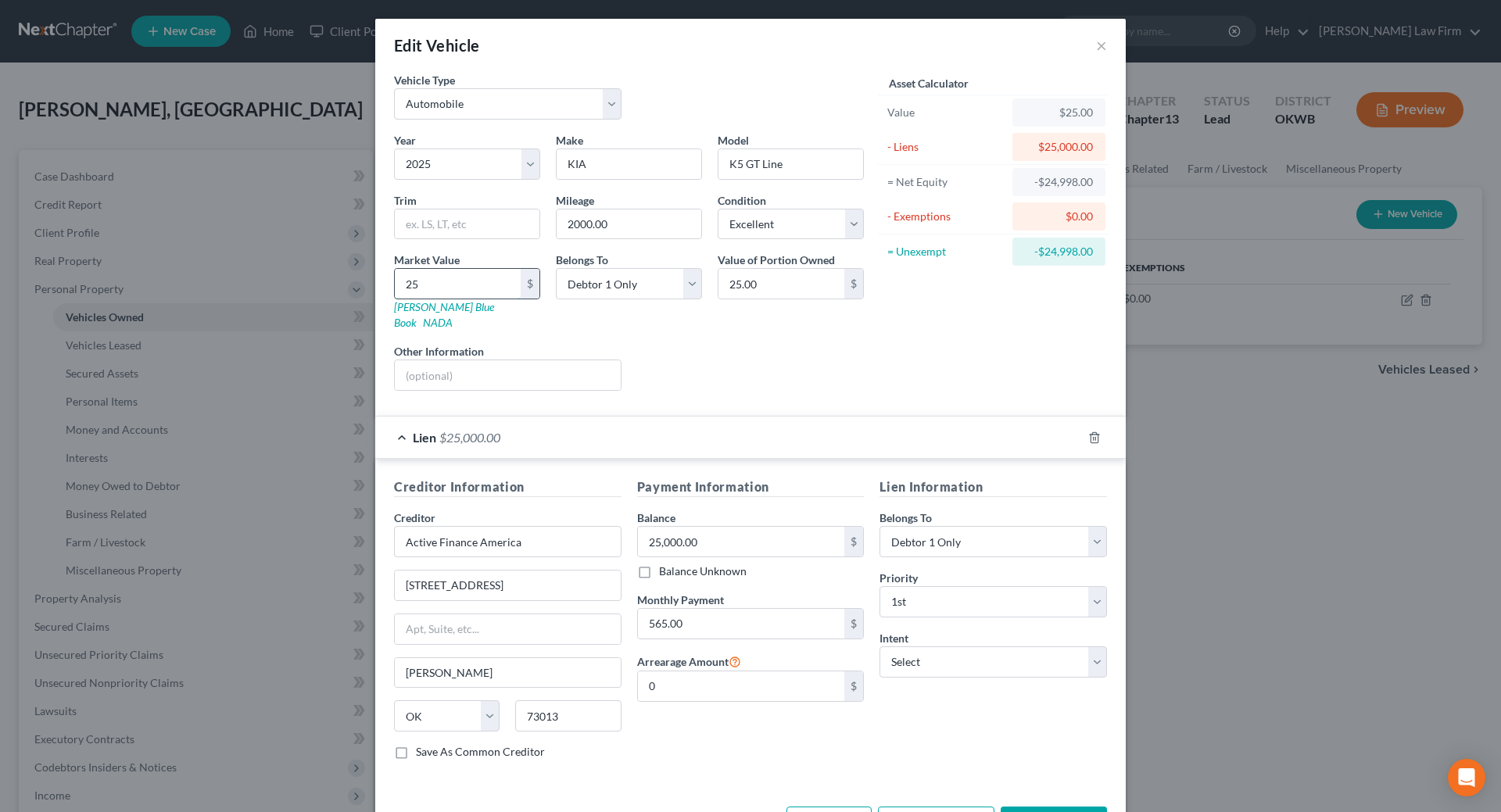
type input "250"
type input "250.00"
type input "2500"
type input "2,500.00"
type input "2,5000"
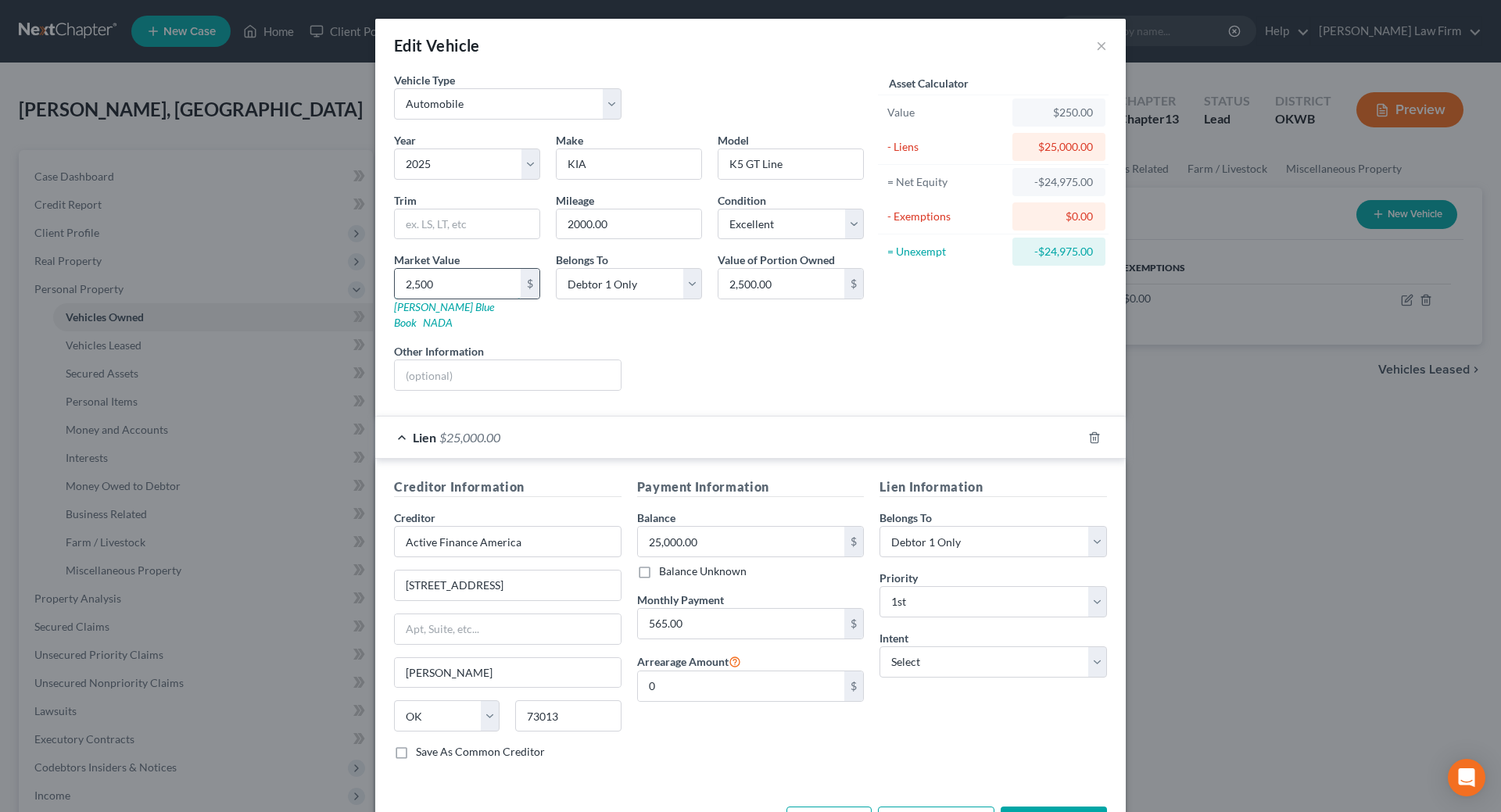
type input "25,000.00"
click at [1068, 806] on button "Save & Close" at bounding box center [1053, 822] width 106 height 32
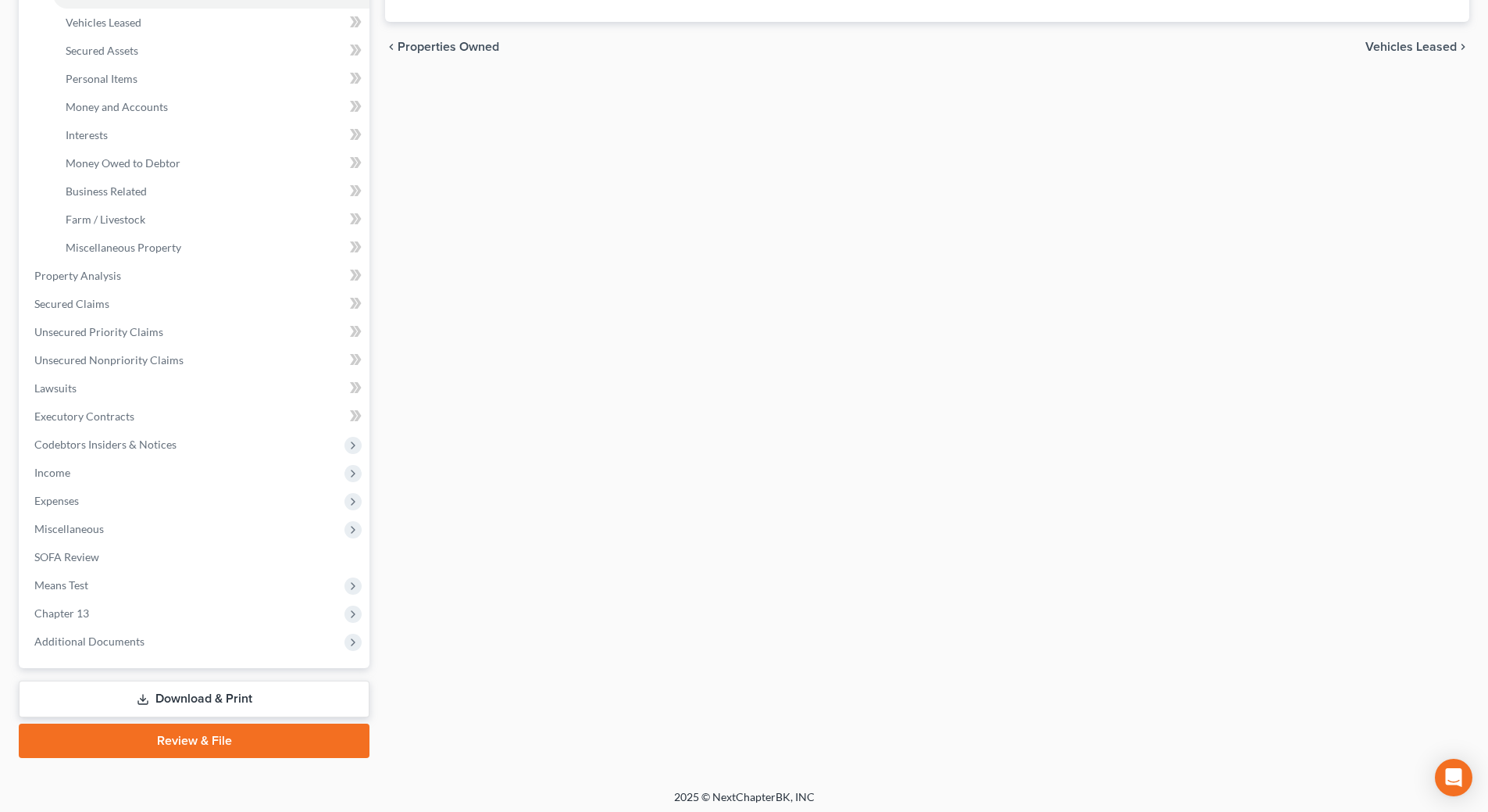
scroll to position [328, 0]
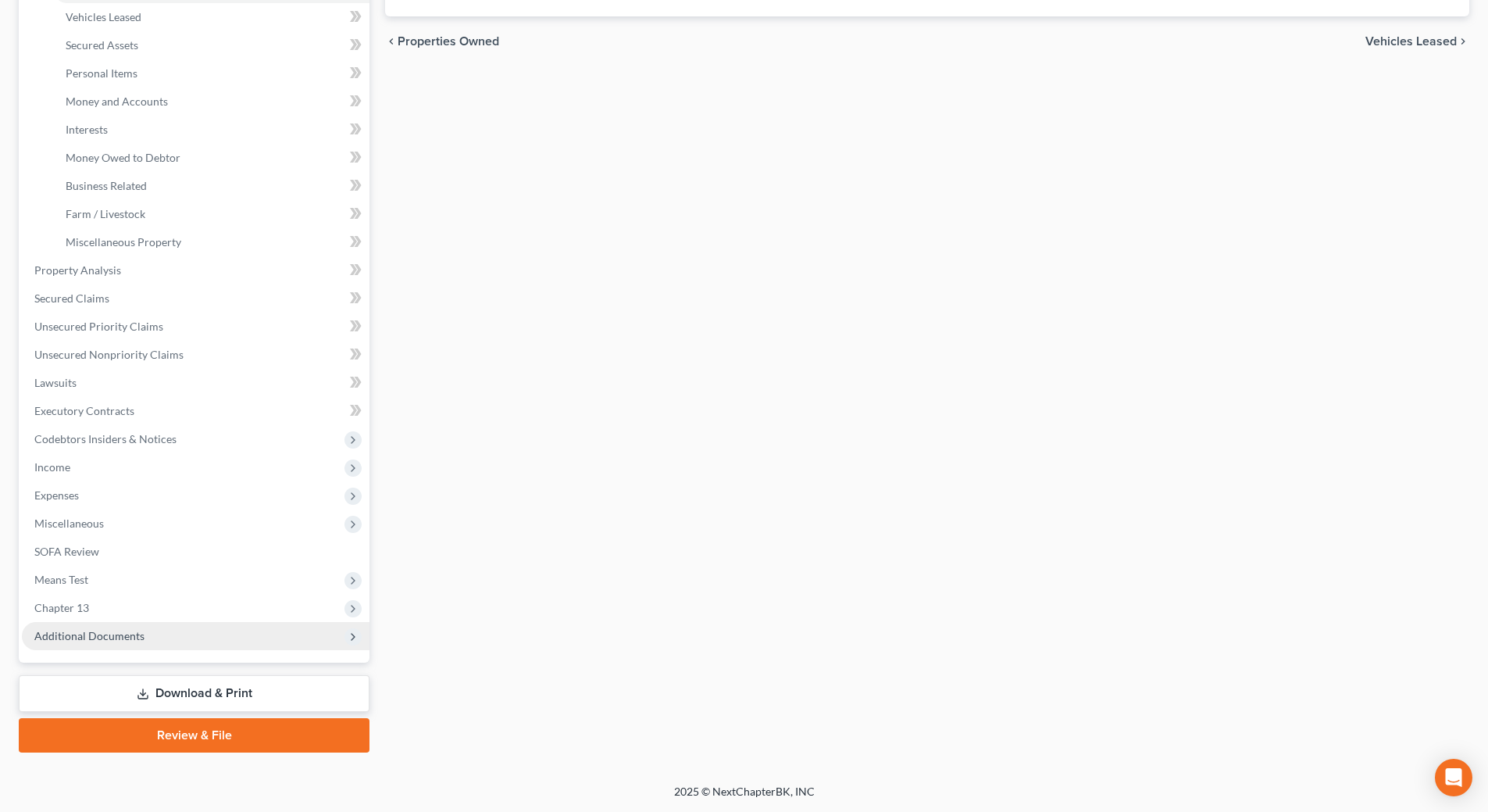
click at [166, 639] on span "Additional Documents" at bounding box center [195, 636] width 348 height 29
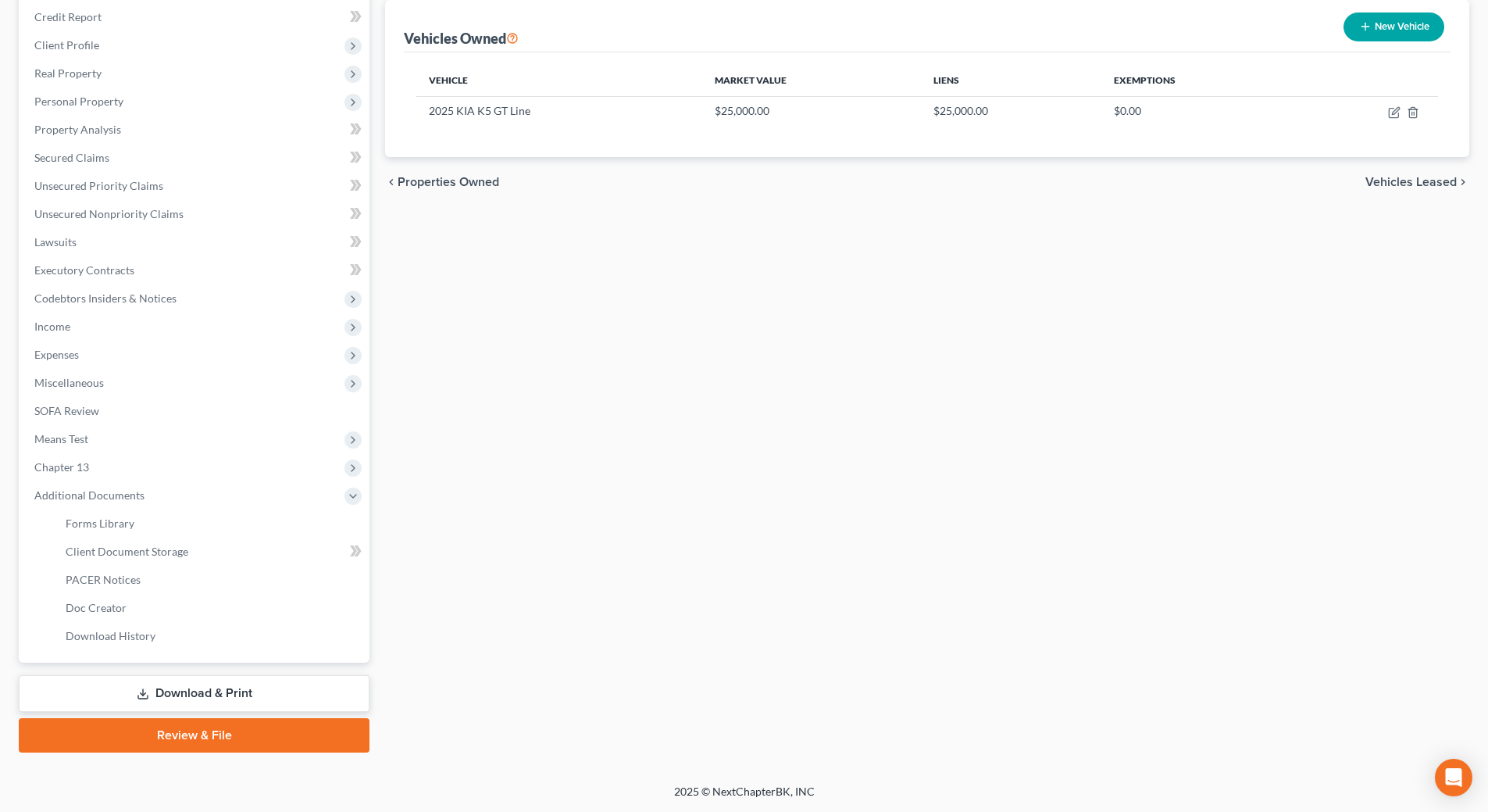
scroll to position [188, 0]
click at [177, 634] on link "Download History" at bounding box center [212, 636] width 316 height 29
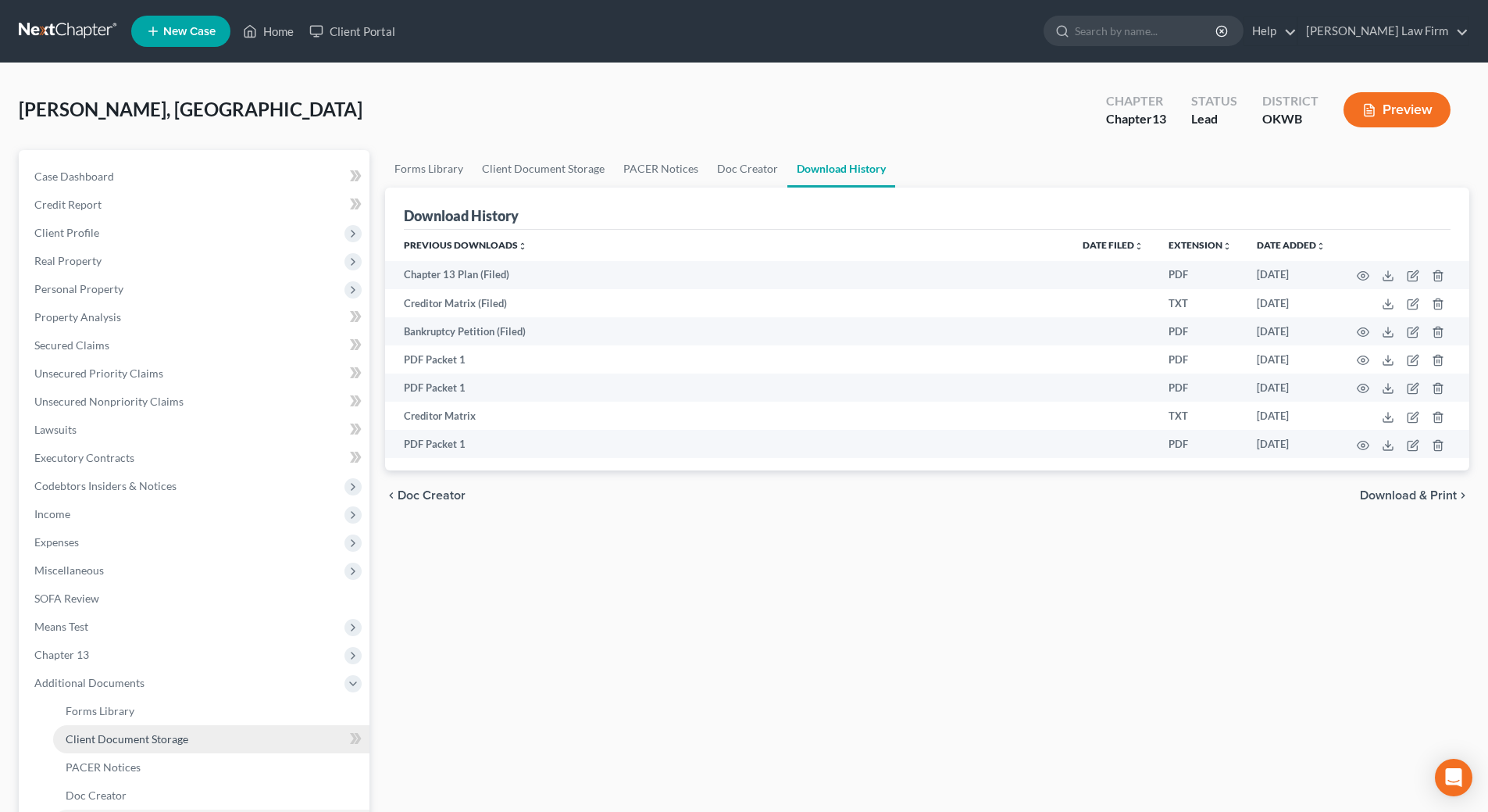
click at [128, 737] on span "Client Document Storage" at bounding box center [127, 739] width 123 height 13
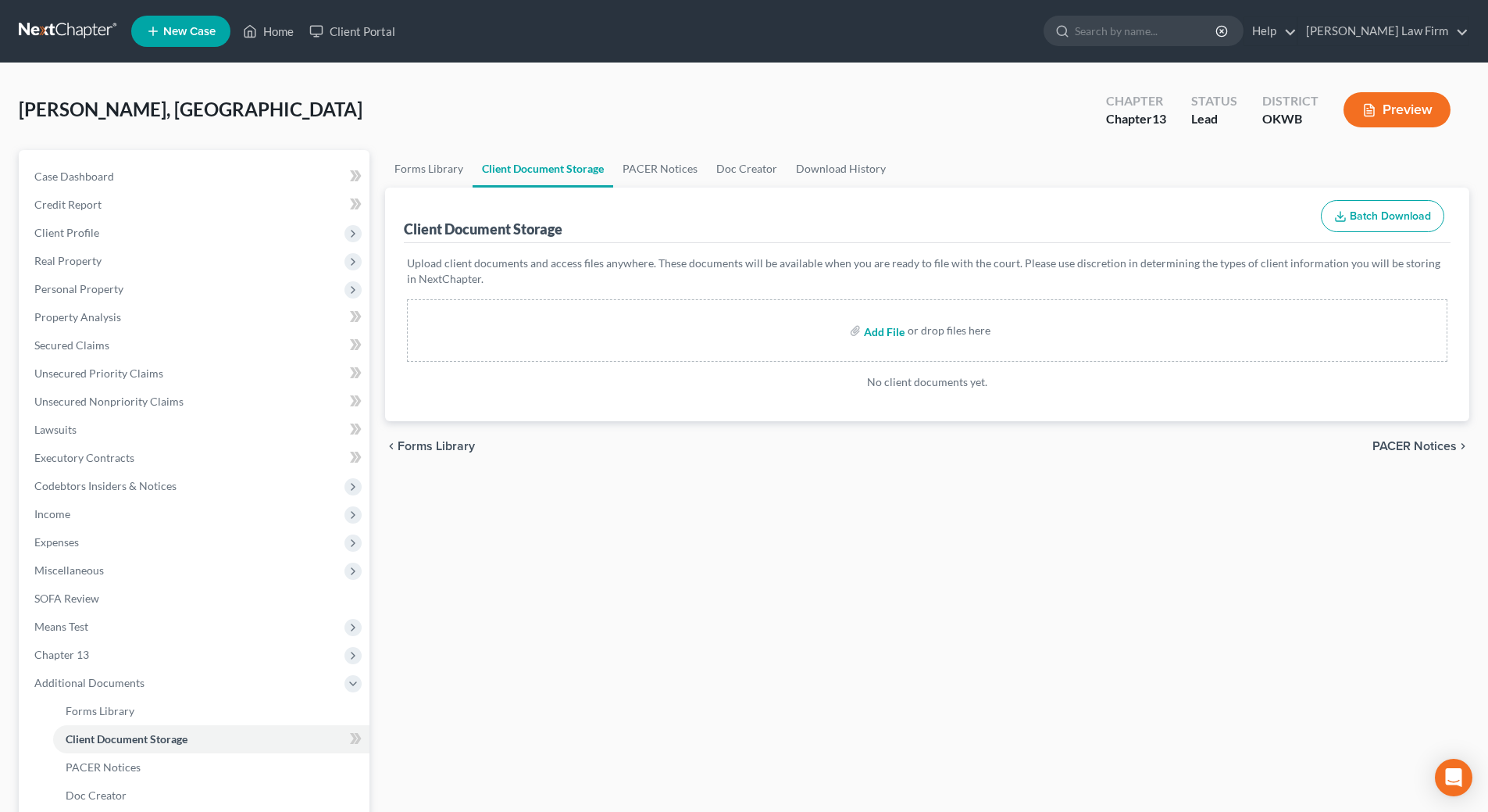
click at [889, 332] on input "file" at bounding box center [882, 331] width 37 height 29
type input "C:\fakepath\Pay Advices.pdf"
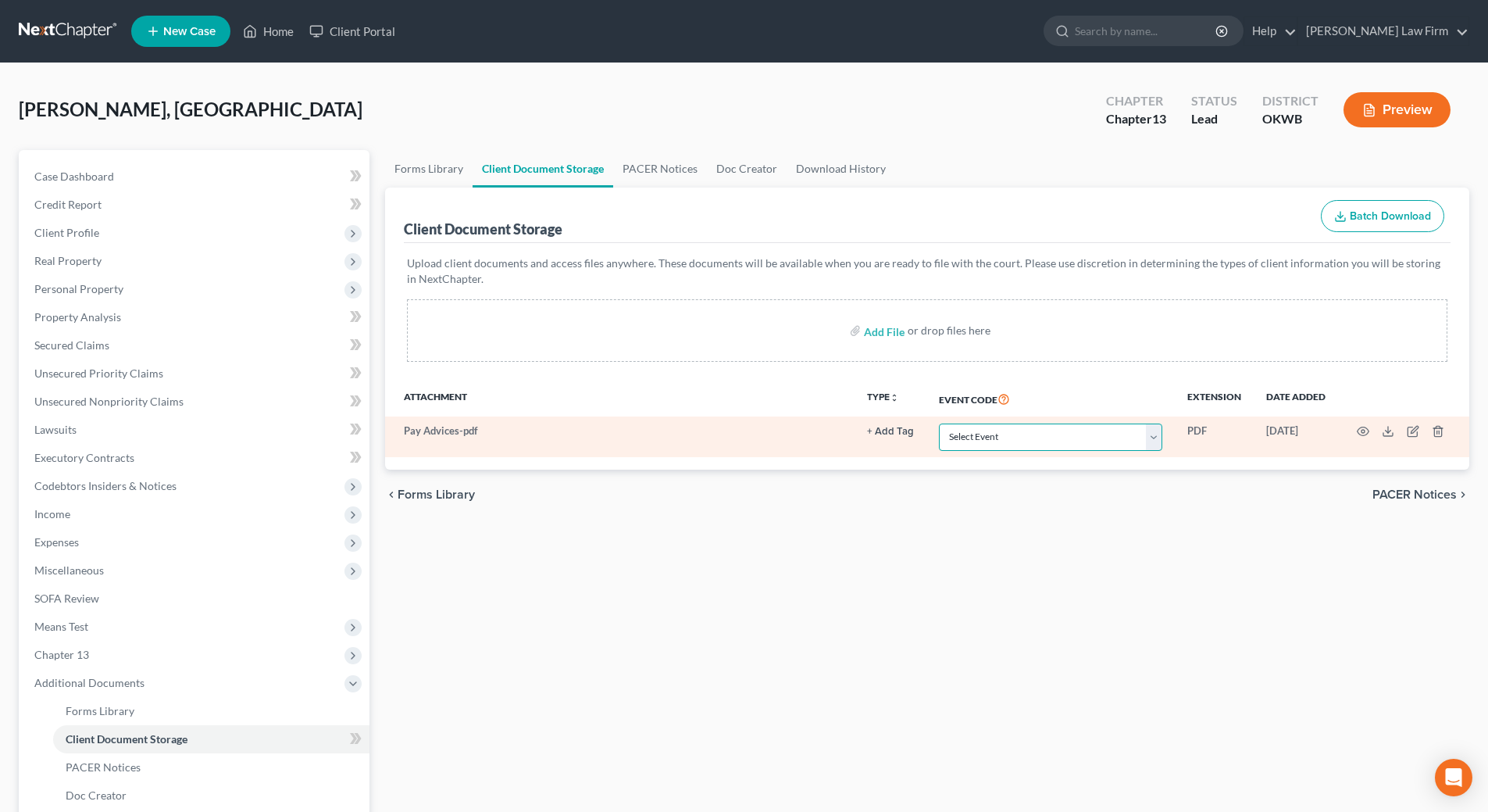
click at [1088, 436] on select "Select Event Certificate of Credit Counseling (Debtor) Certificate of Credit Co…" at bounding box center [1050, 436] width 223 height 28
select select "3"
click at [939, 423] on select "Select Event Certificate of Credit Counseling (Debtor) Certificate of Credit Co…" at bounding box center [1050, 436] width 223 height 28
click at [1358, 433] on icon "button" at bounding box center [1363, 431] width 11 height 9
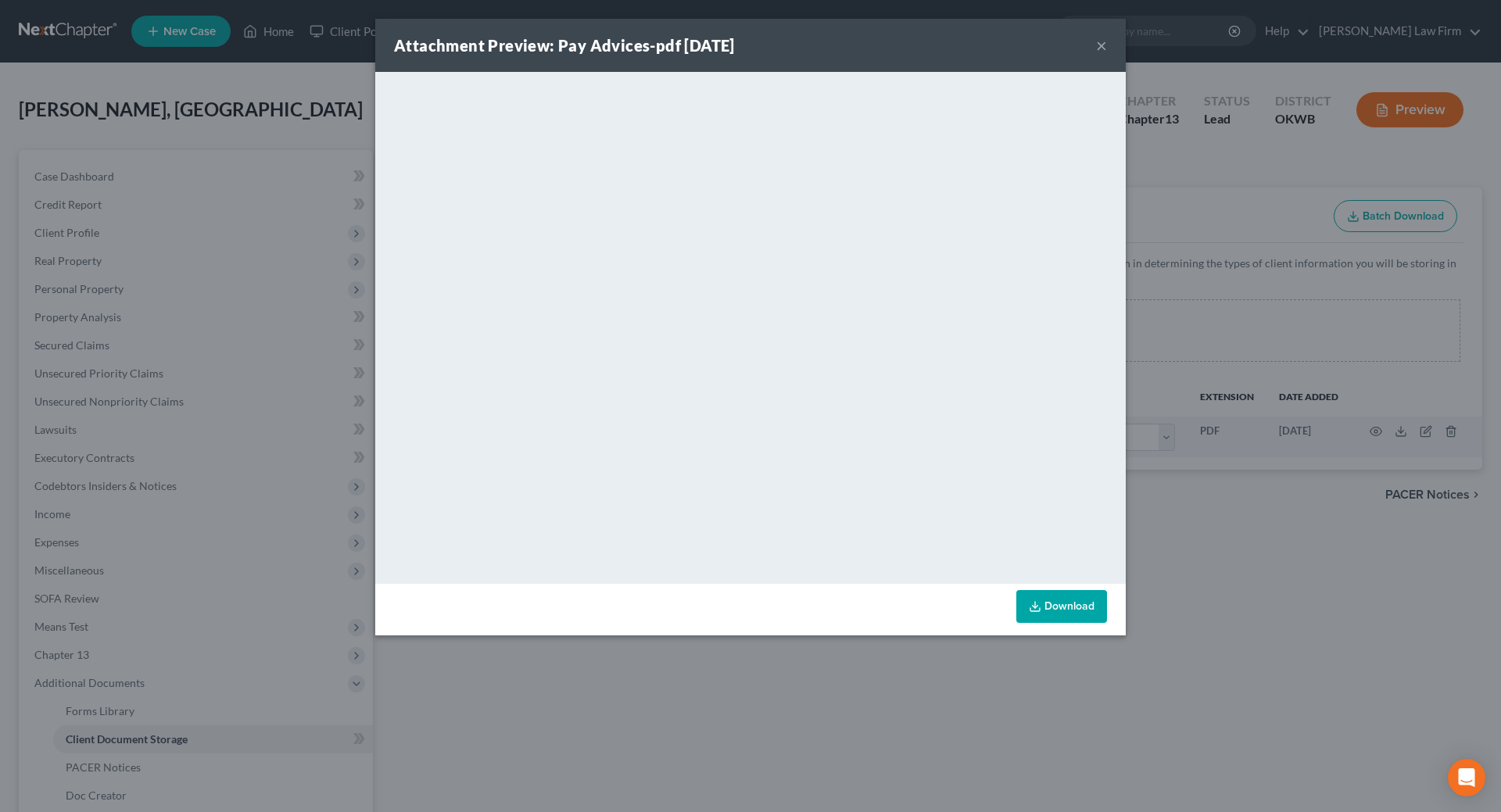
click at [1100, 41] on button "×" at bounding box center [1100, 46] width 10 height 19
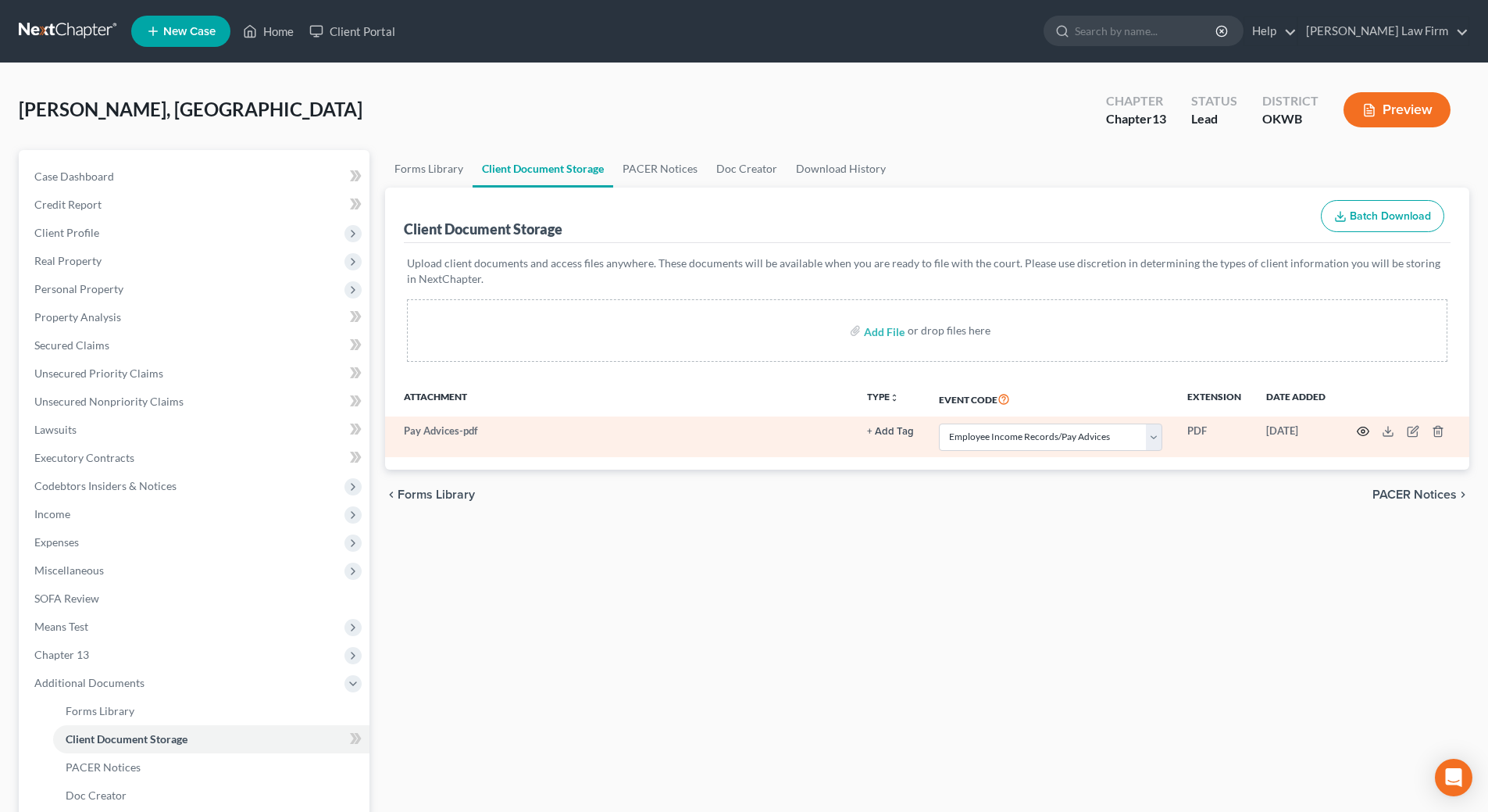
click at [1364, 434] on icon "button" at bounding box center [1363, 431] width 12 height 12
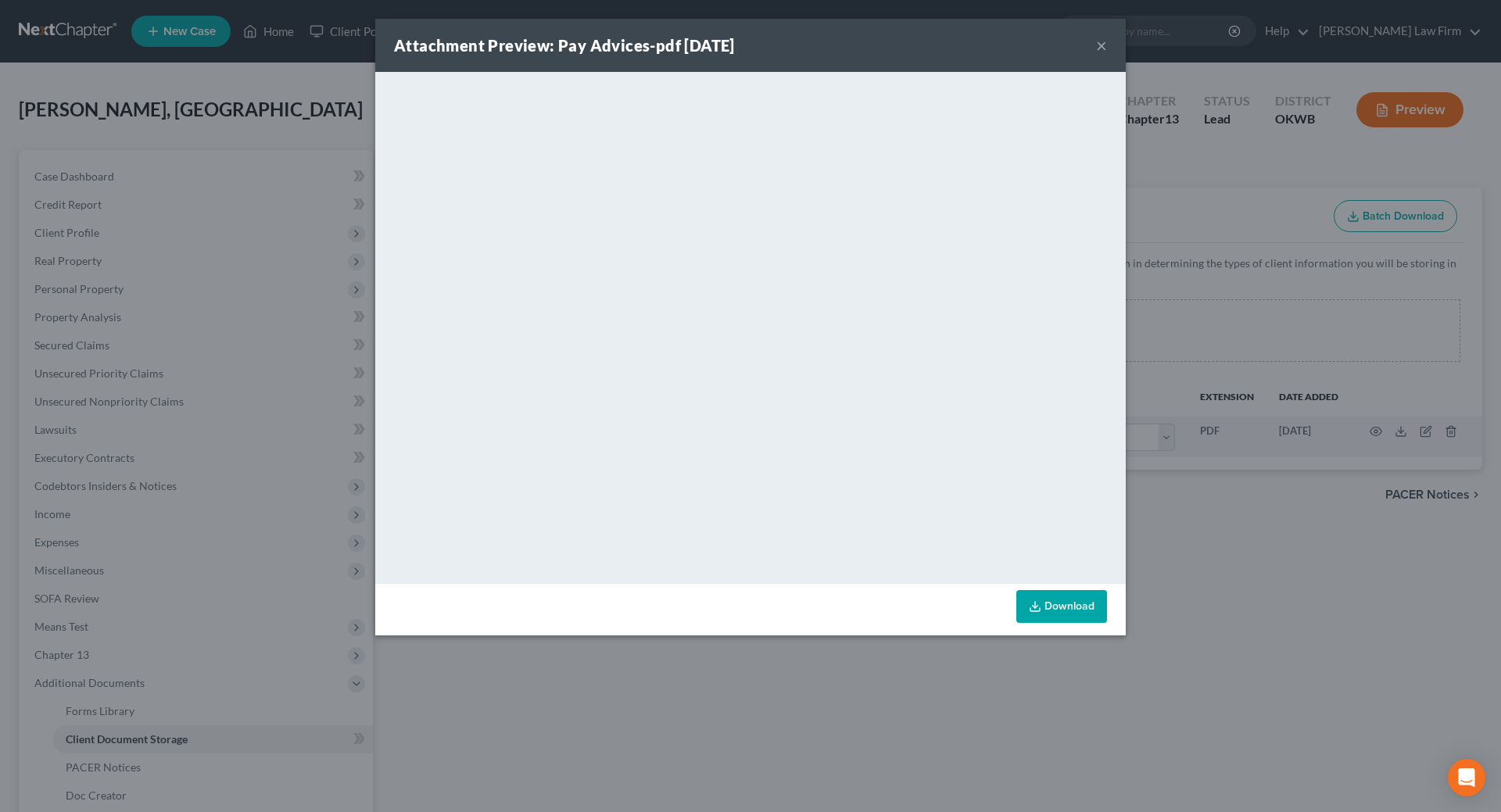
click at [1099, 50] on button "×" at bounding box center [1100, 46] width 10 height 19
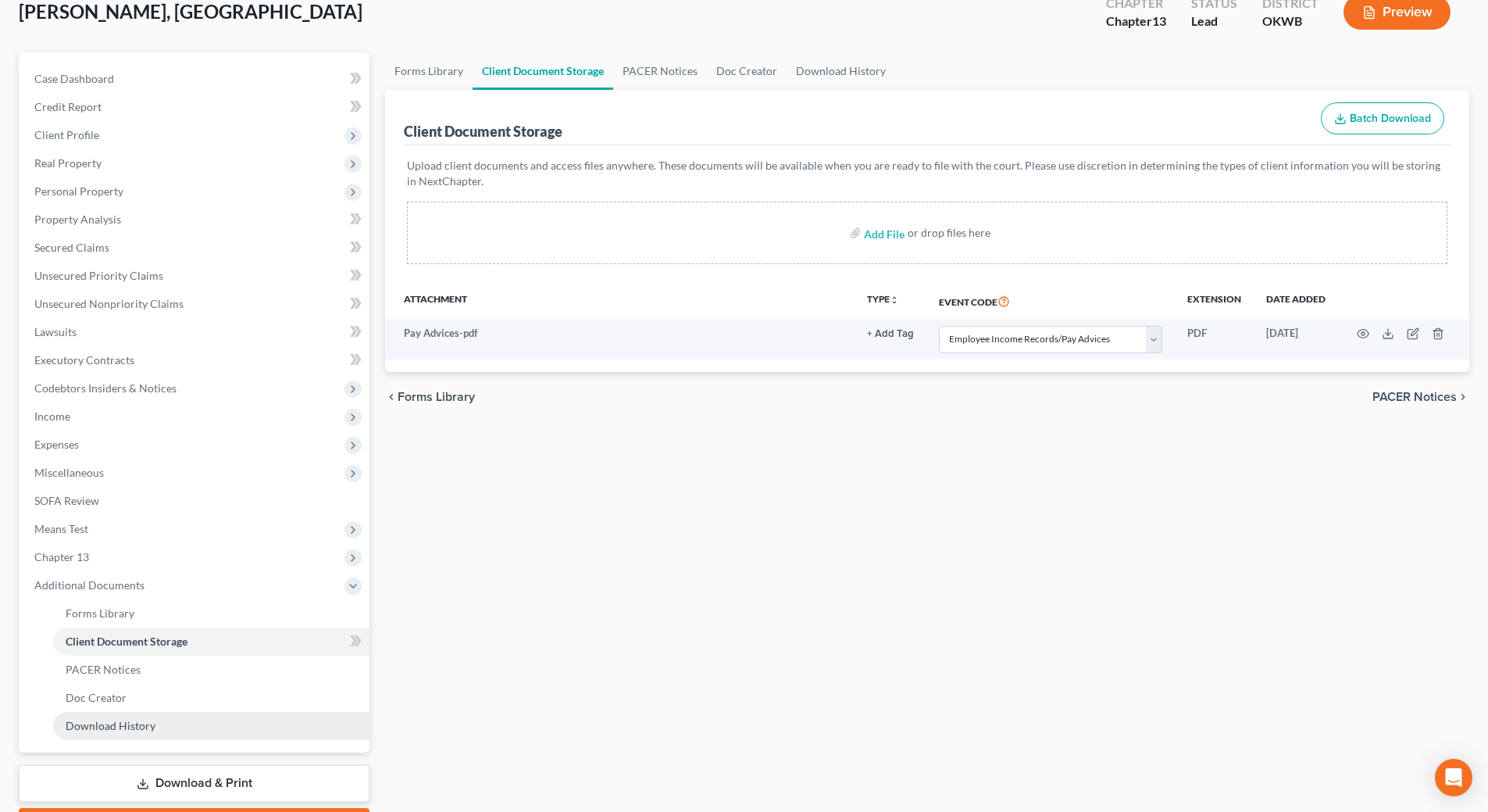
scroll to position [188, 0]
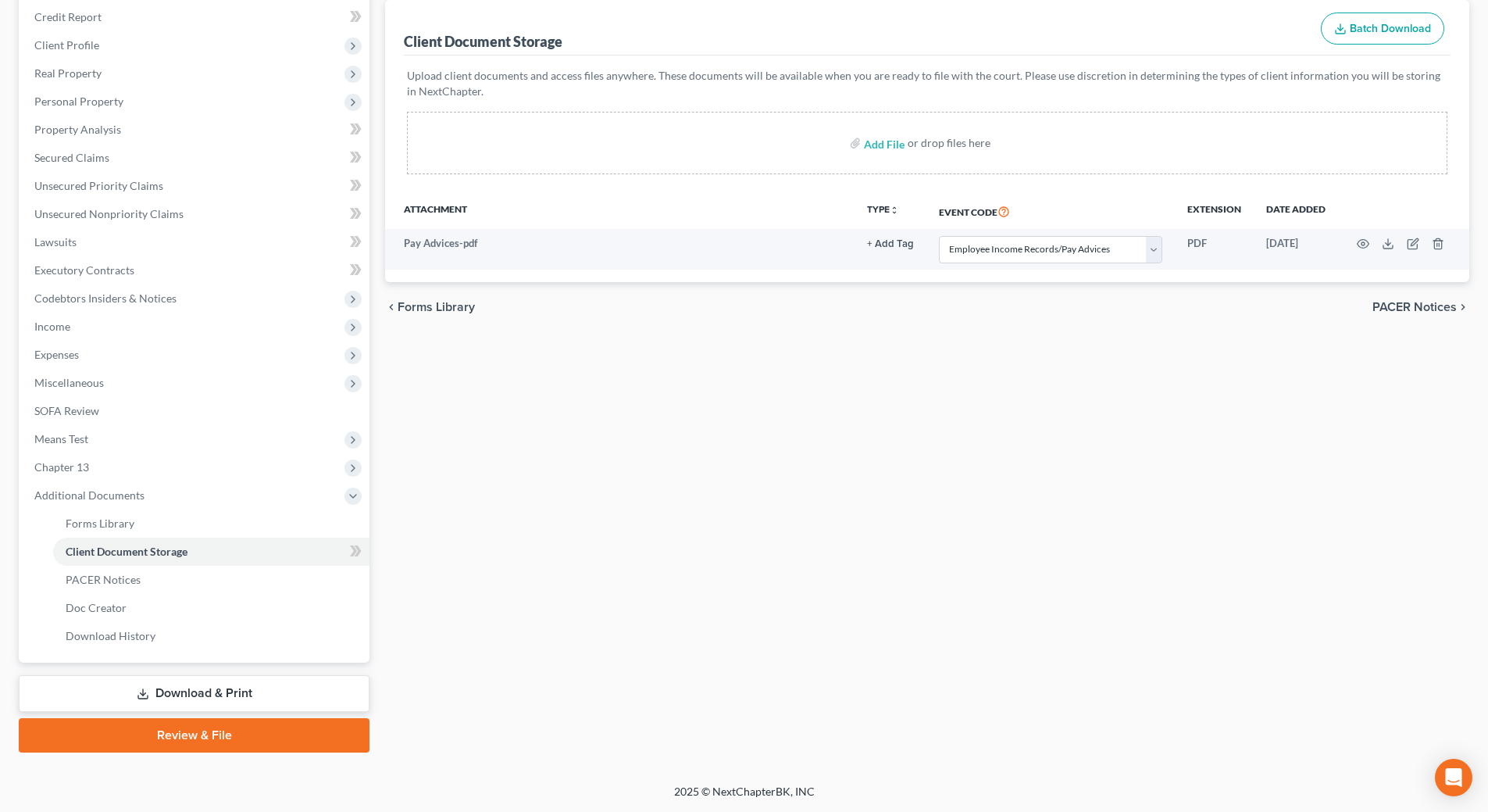
click at [241, 691] on link "Download & Print" at bounding box center [194, 693] width 351 height 37
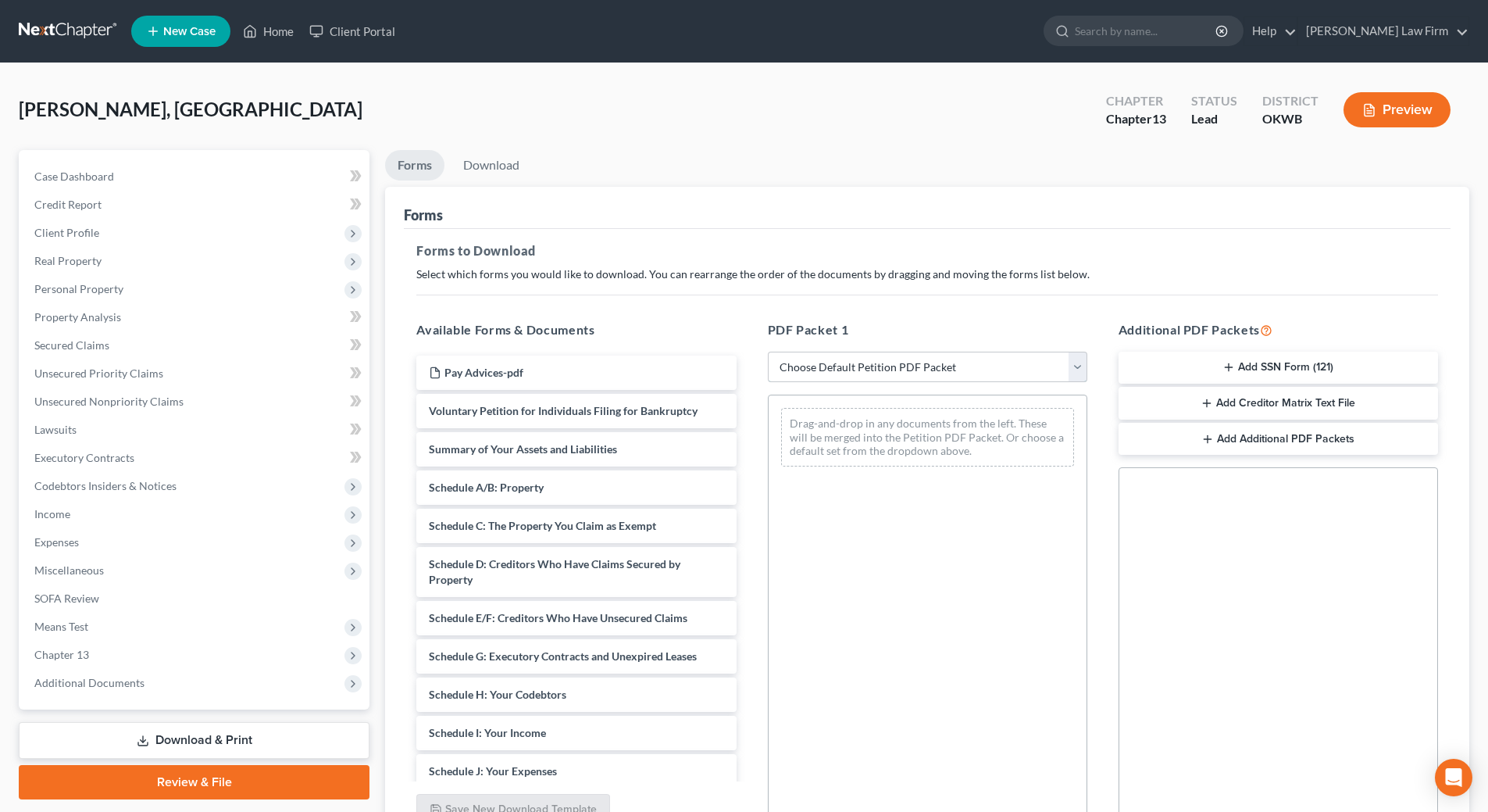
click at [938, 372] on select "Choose Default Petition PDF Packet Complete Bankruptcy Petition (all forms and …" at bounding box center [927, 367] width 319 height 31
select select "0"
click at [768, 352] on select "Choose Default Petition PDF Packet Complete Bankruptcy Petition (all forms and …" at bounding box center [927, 367] width 319 height 31
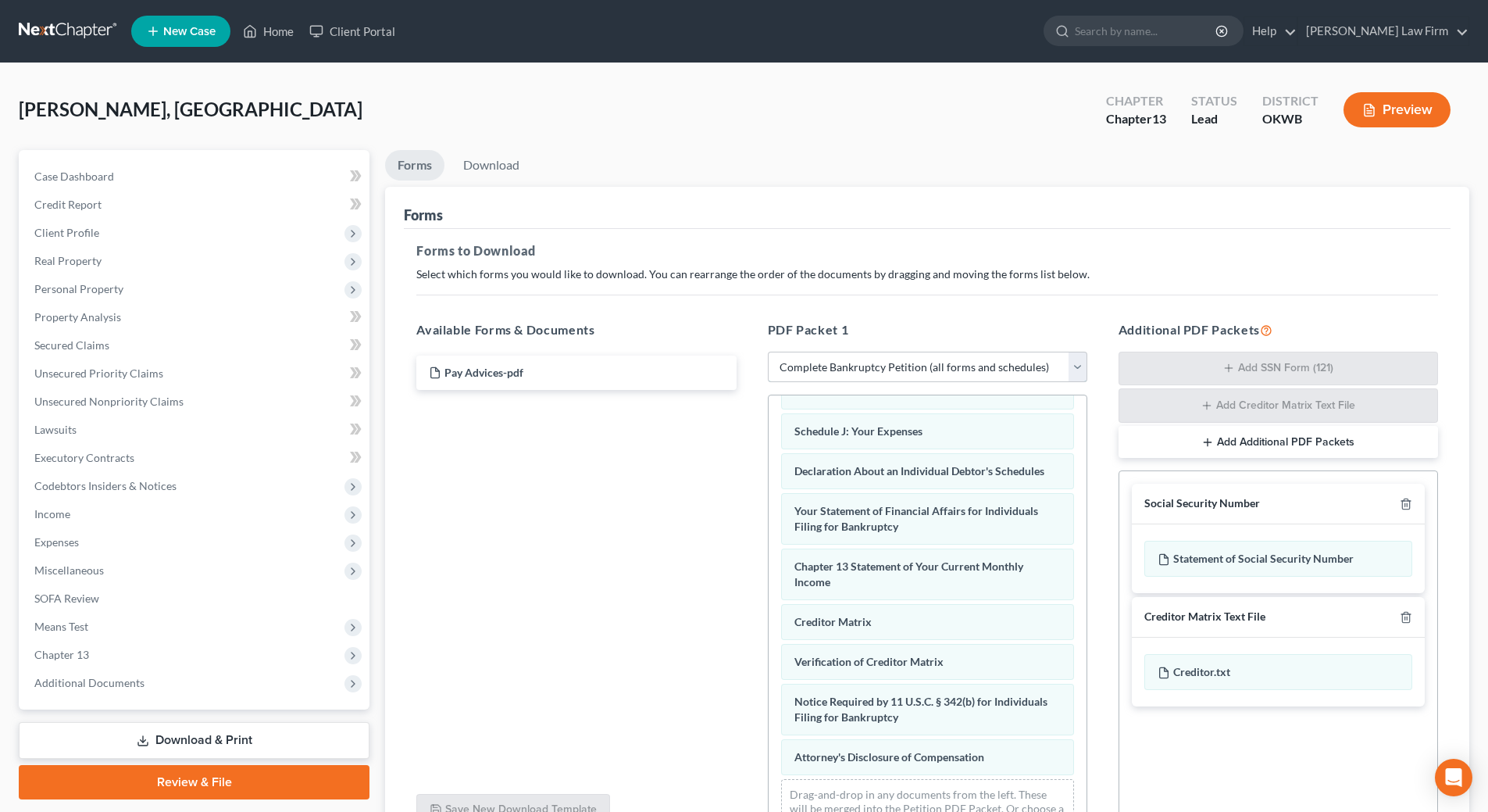
scroll to position [442, 0]
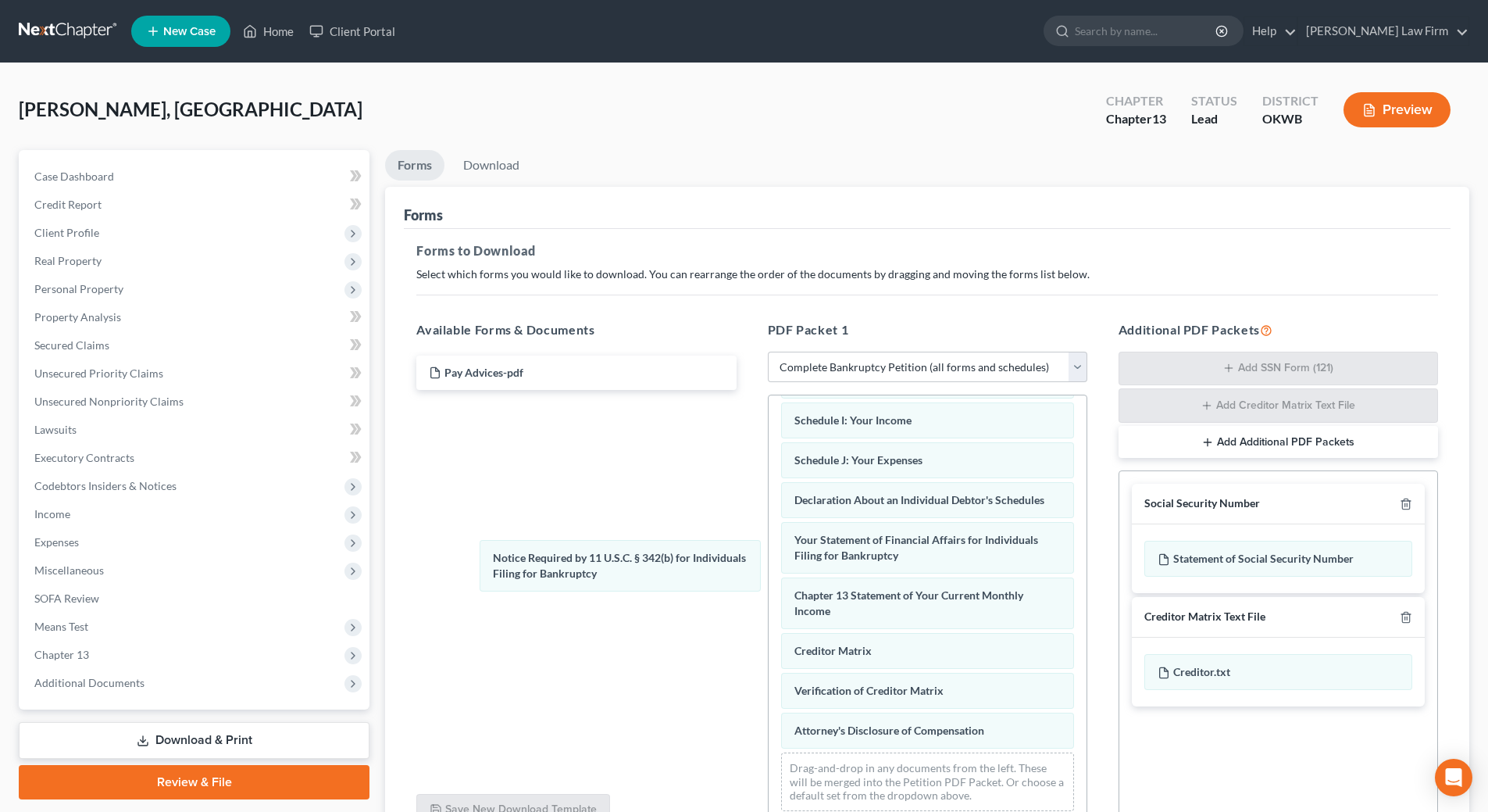
drag, startPoint x: 986, startPoint y: 673, endPoint x: 617, endPoint y: 482, distance: 415.5
click at [768, 501] on div "Notice Required by 11 U.S.C. § 342(b) for Individuals Filing for Bankruptcy Vol…" at bounding box center [927, 423] width 318 height 799
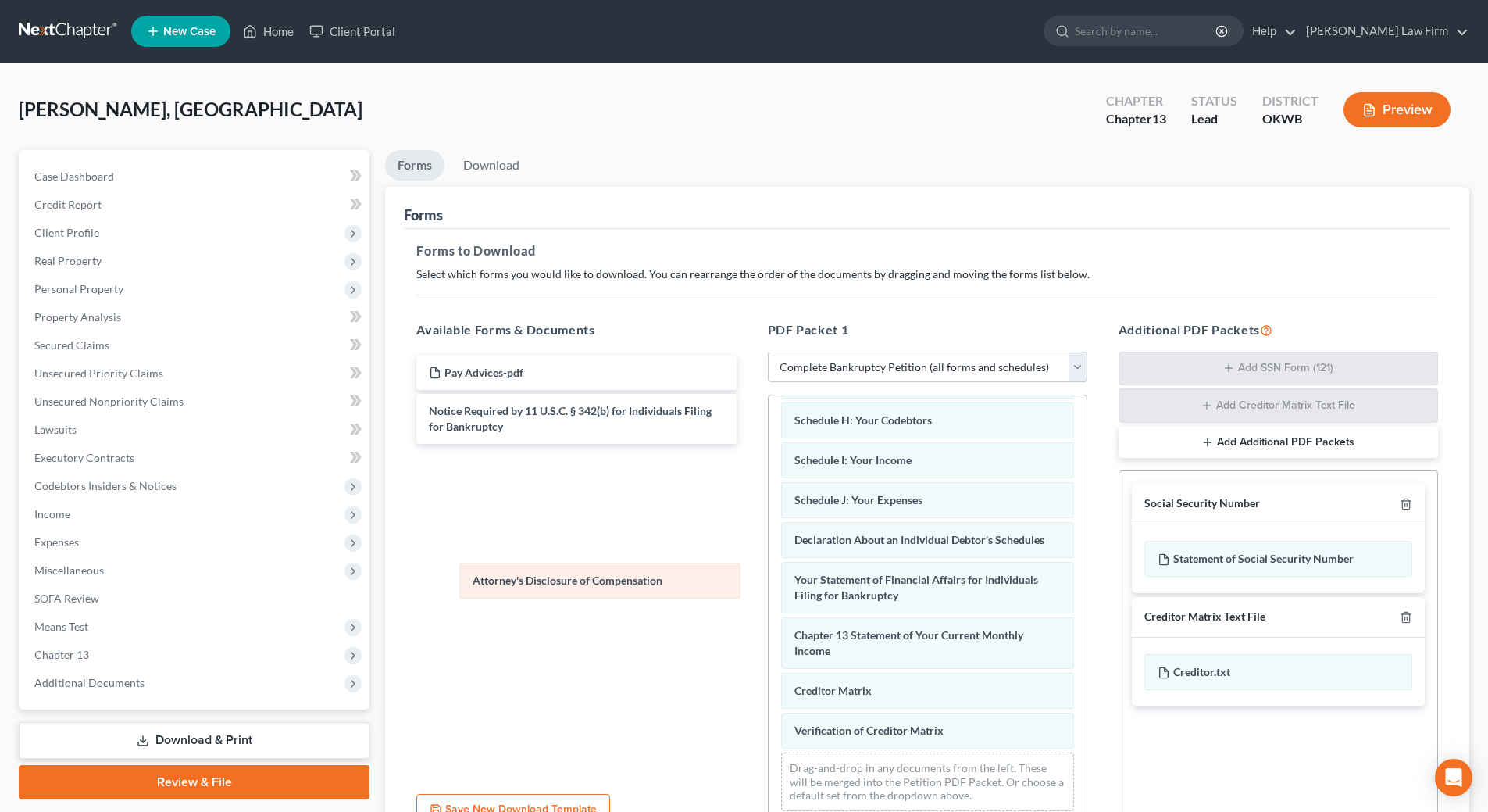
scroll to position [347, 0]
drag, startPoint x: 974, startPoint y: 732, endPoint x: 592, endPoint y: 500, distance: 446.9
click at [768, 509] on div "Attorney's Disclosure of Compensation Voluntary Petition for Individuals Filing…" at bounding box center [927, 443] width 318 height 760
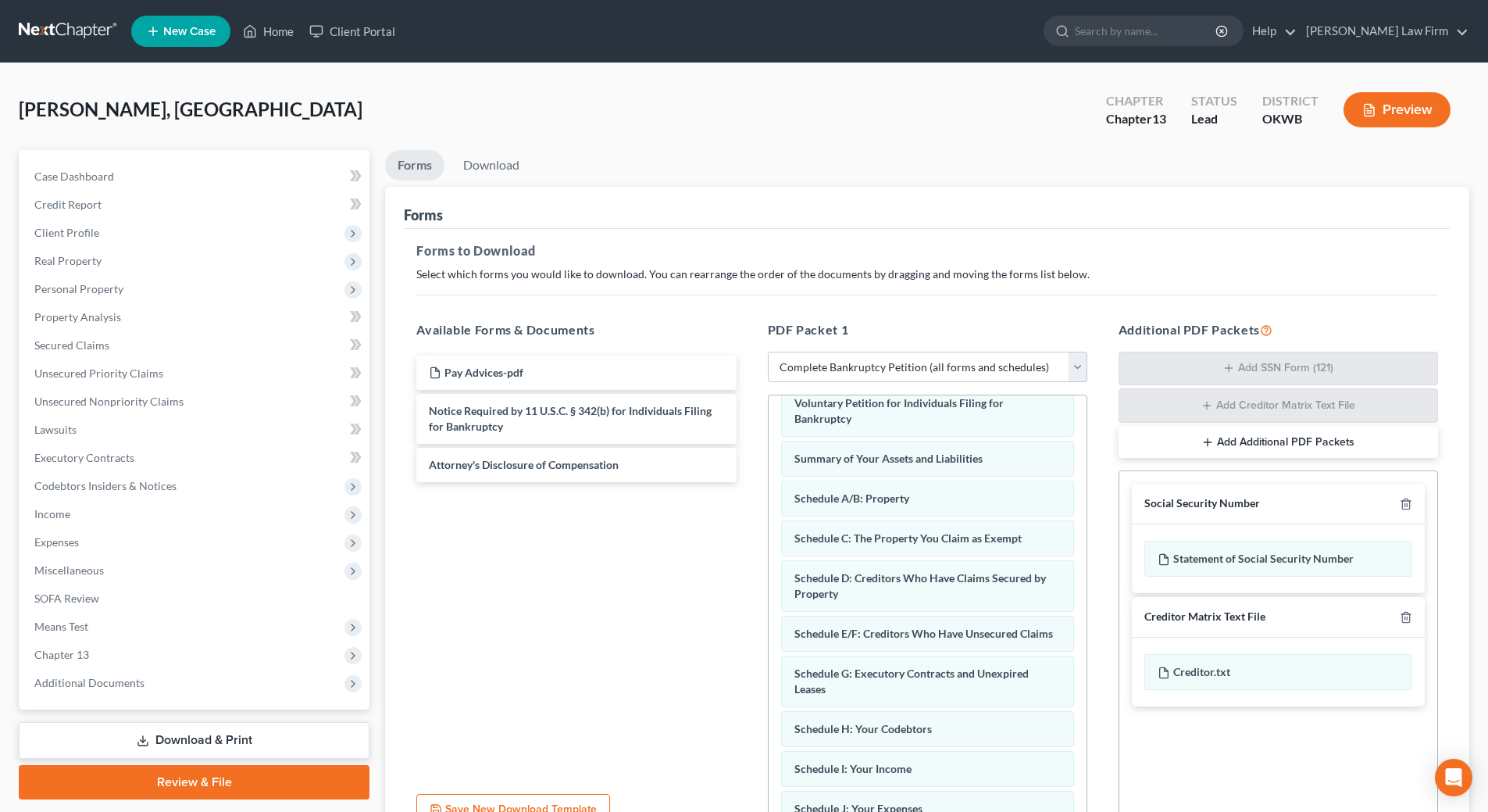
scroll to position [0, 0]
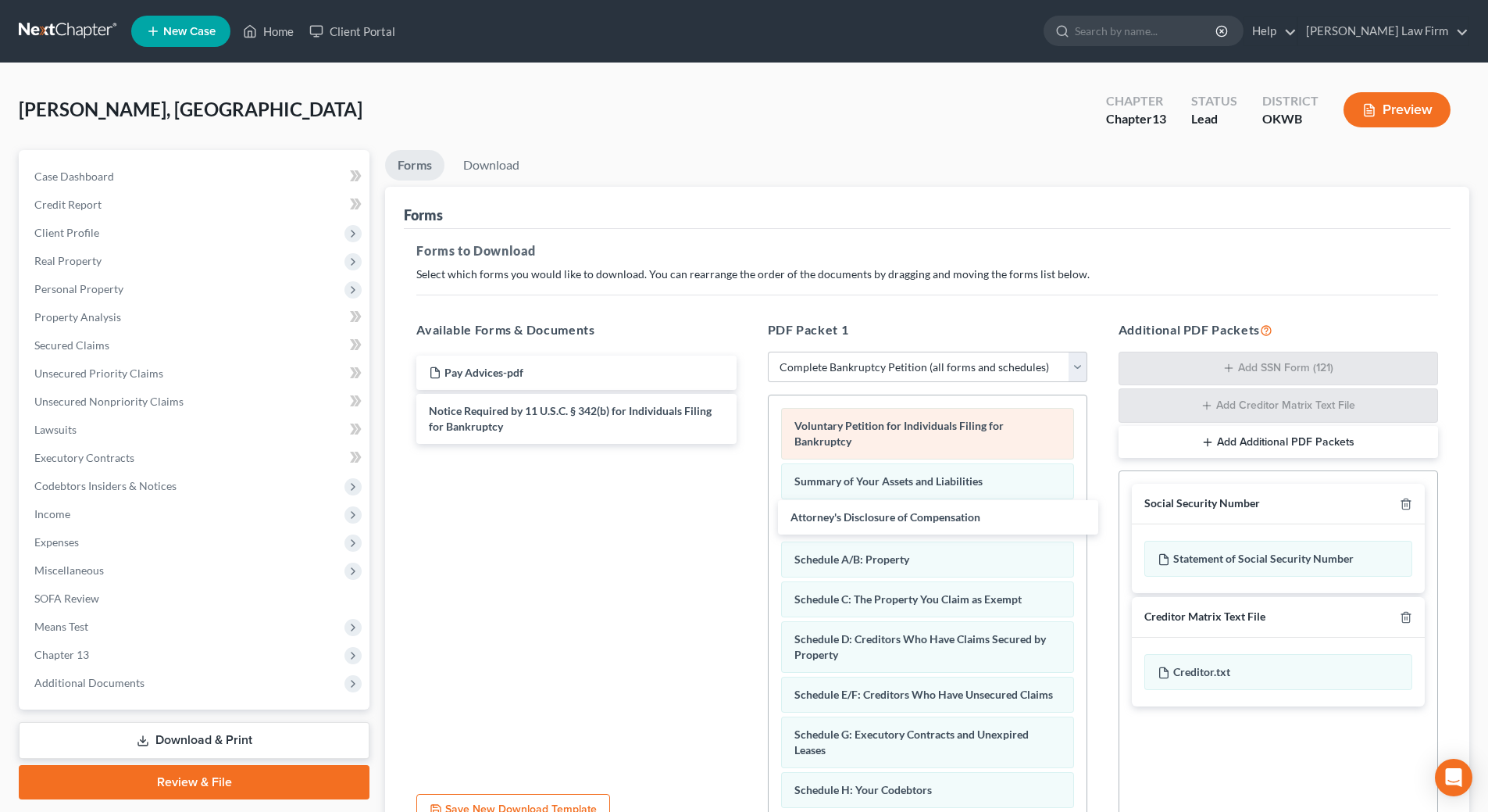
drag, startPoint x: 561, startPoint y: 459, endPoint x: 813, endPoint y: 457, distance: 252.0
click at [748, 444] on div "Attorney's Disclosure of Compensation Pay Advices-pdf Notice Required by 11 U.S…" at bounding box center [576, 399] width 344 height 89
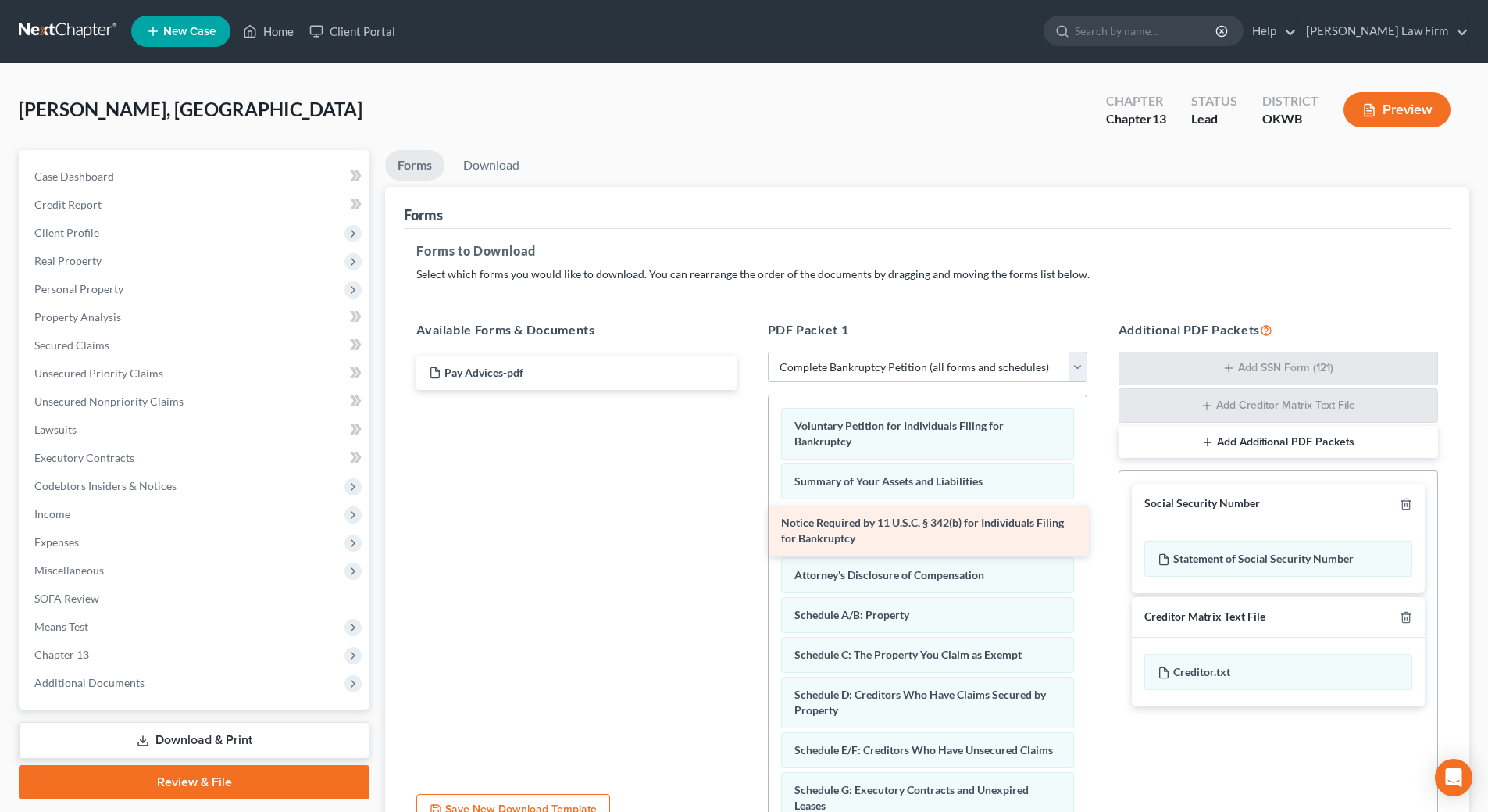
drag, startPoint x: 573, startPoint y: 416, endPoint x: 925, endPoint y: 528, distance: 369.4
click at [748, 390] on div "Notice Required by 11 U.S.C. § 342(b) for Individuals Filing for Bankruptcy Pay…" at bounding box center [576, 373] width 344 height 34
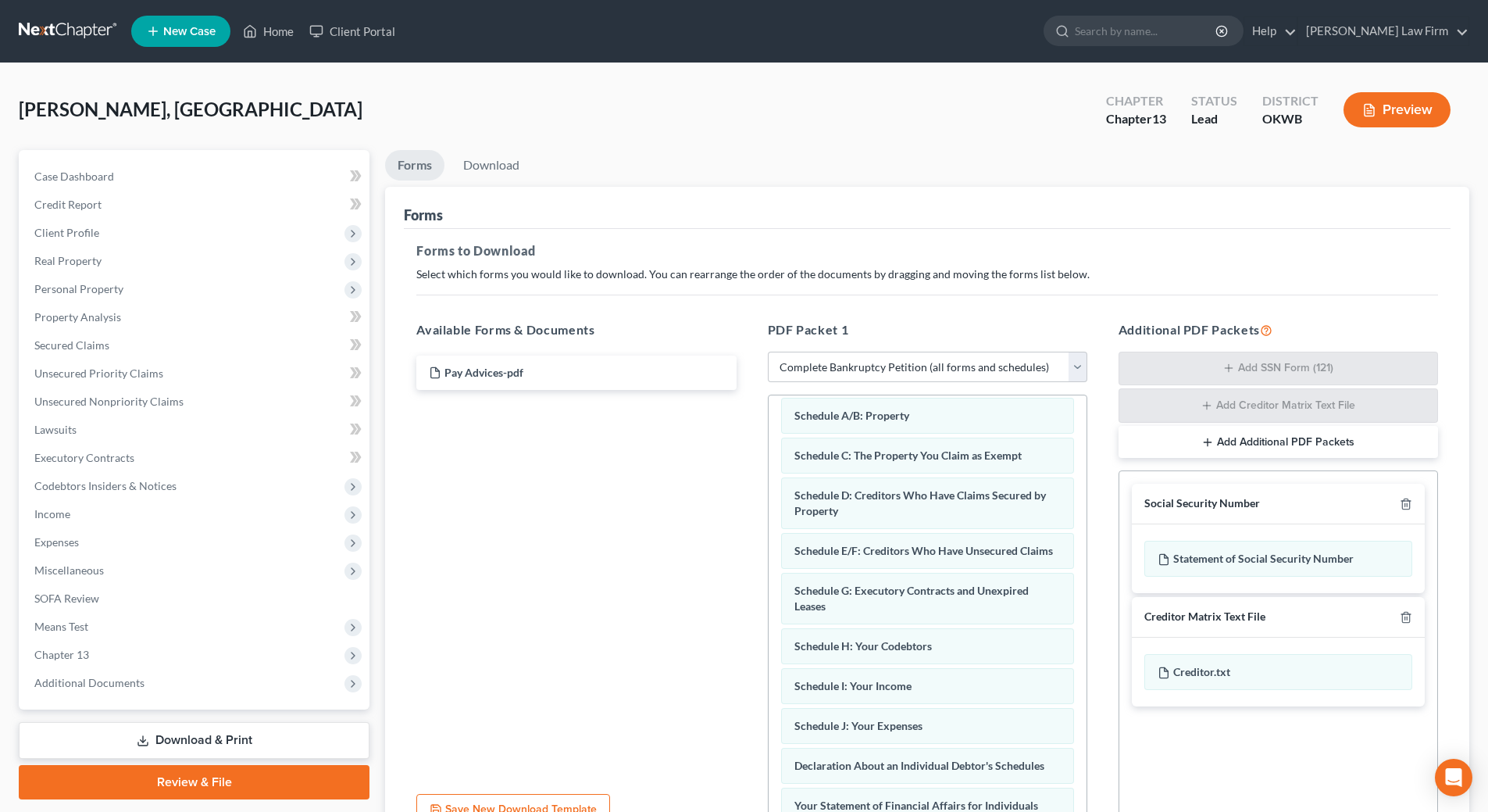
scroll to position [442, 0]
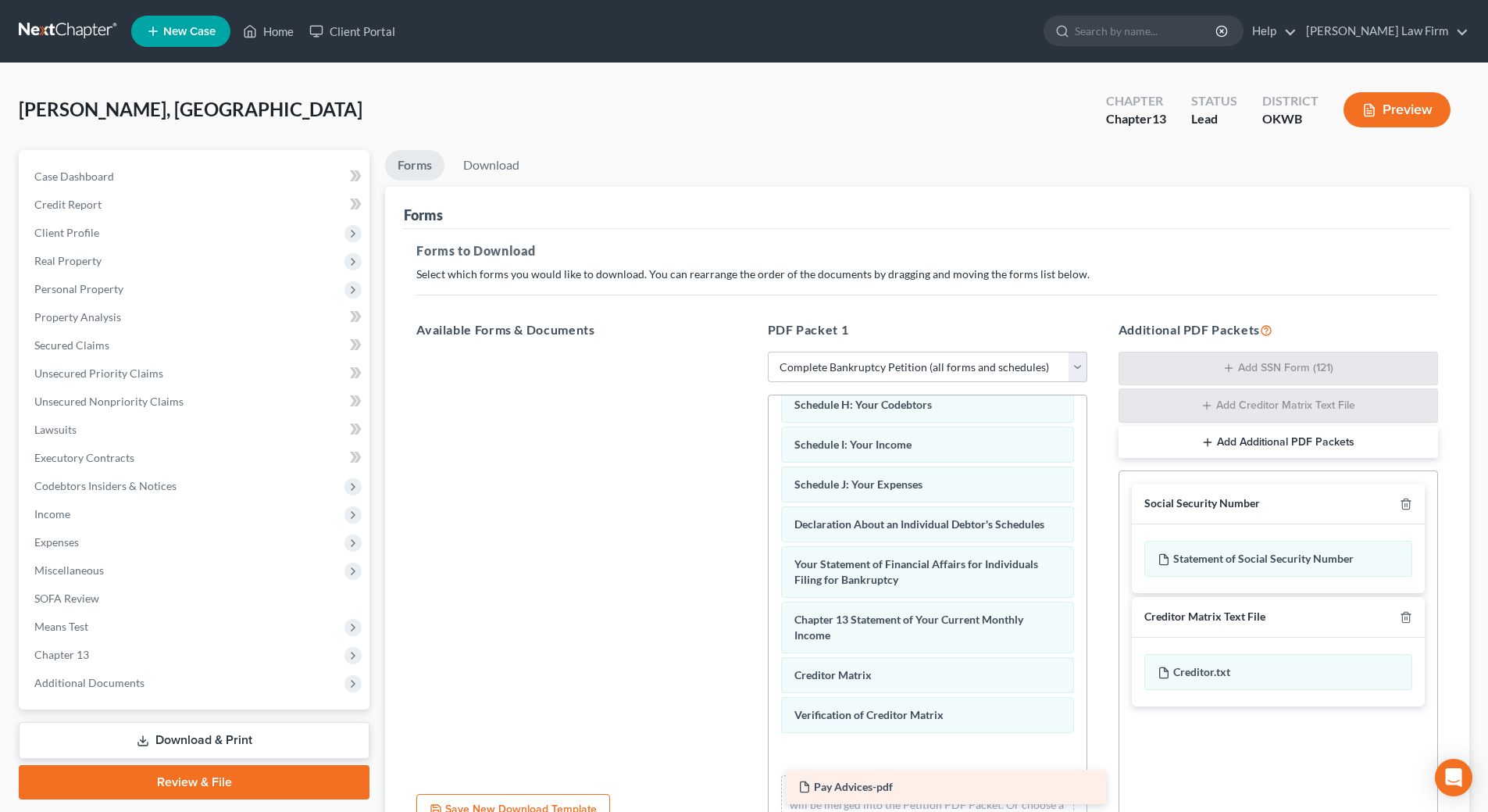
drag, startPoint x: 508, startPoint y: 366, endPoint x: 875, endPoint y: 782, distance: 554.7
click at [748, 352] on div "Pay Advices-pdf Pay Advices-pdf" at bounding box center [576, 352] width 344 height 0
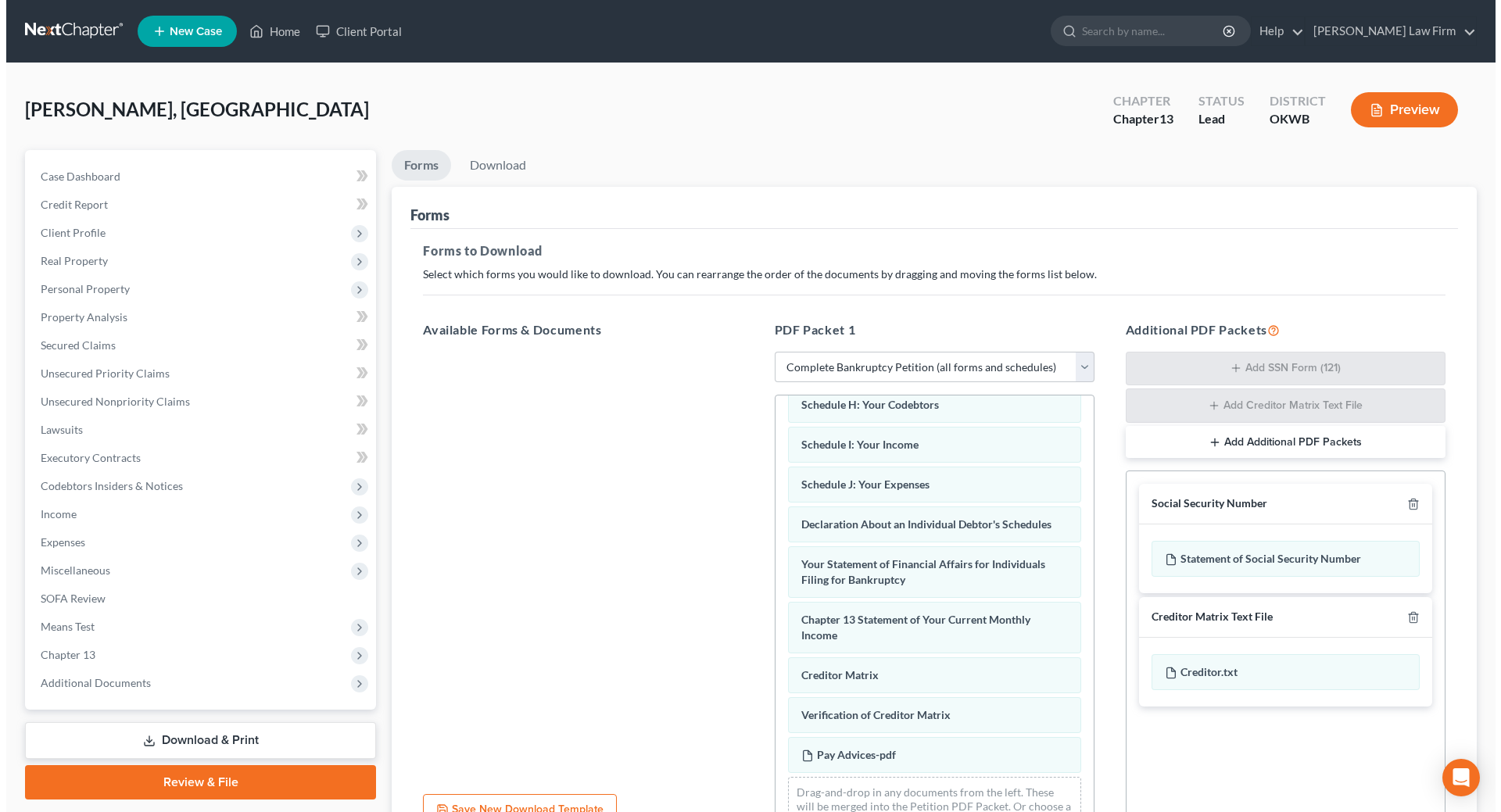
scroll to position [482, 0]
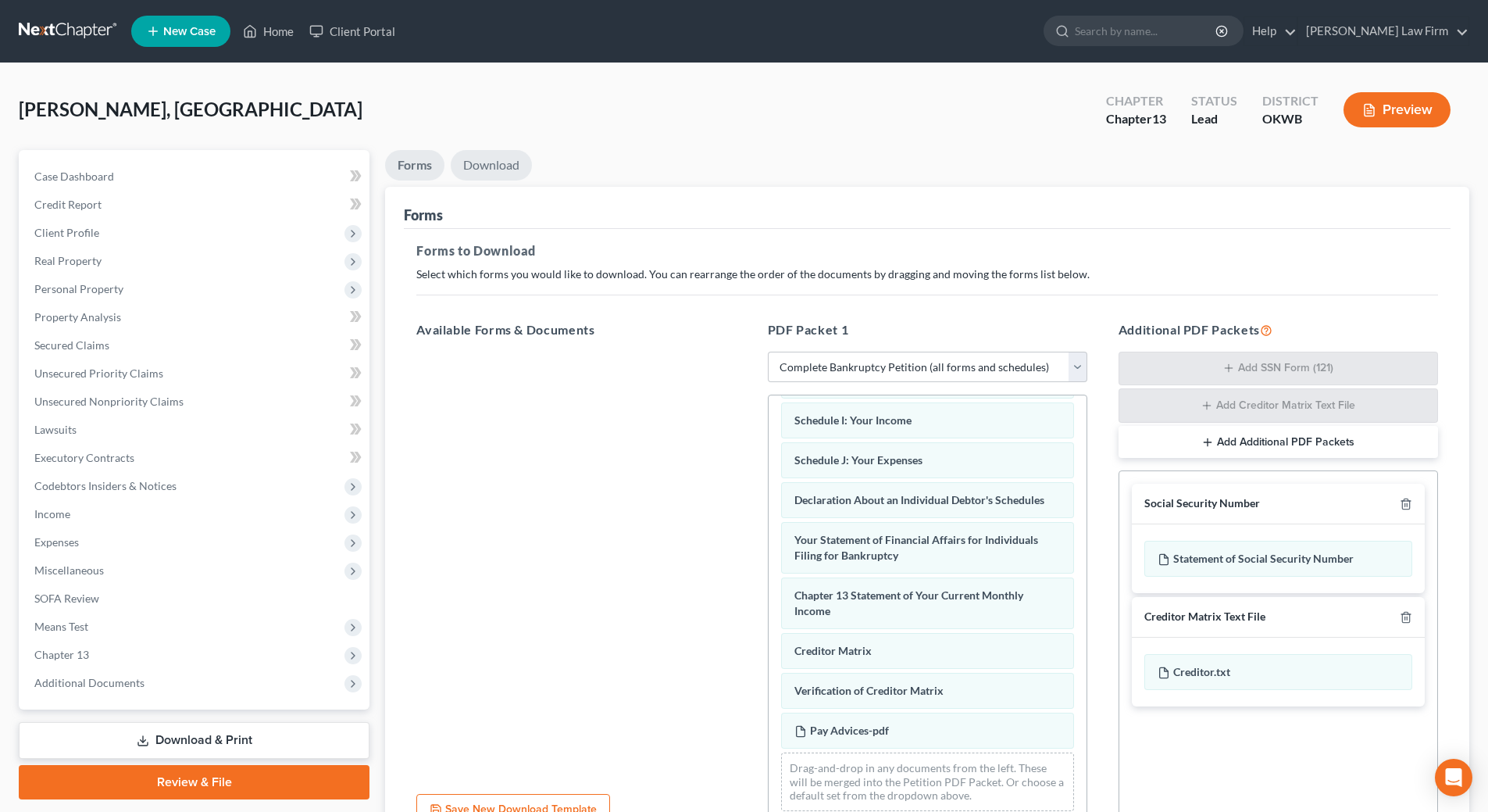
click at [487, 167] on link "Download" at bounding box center [491, 165] width 81 height 30
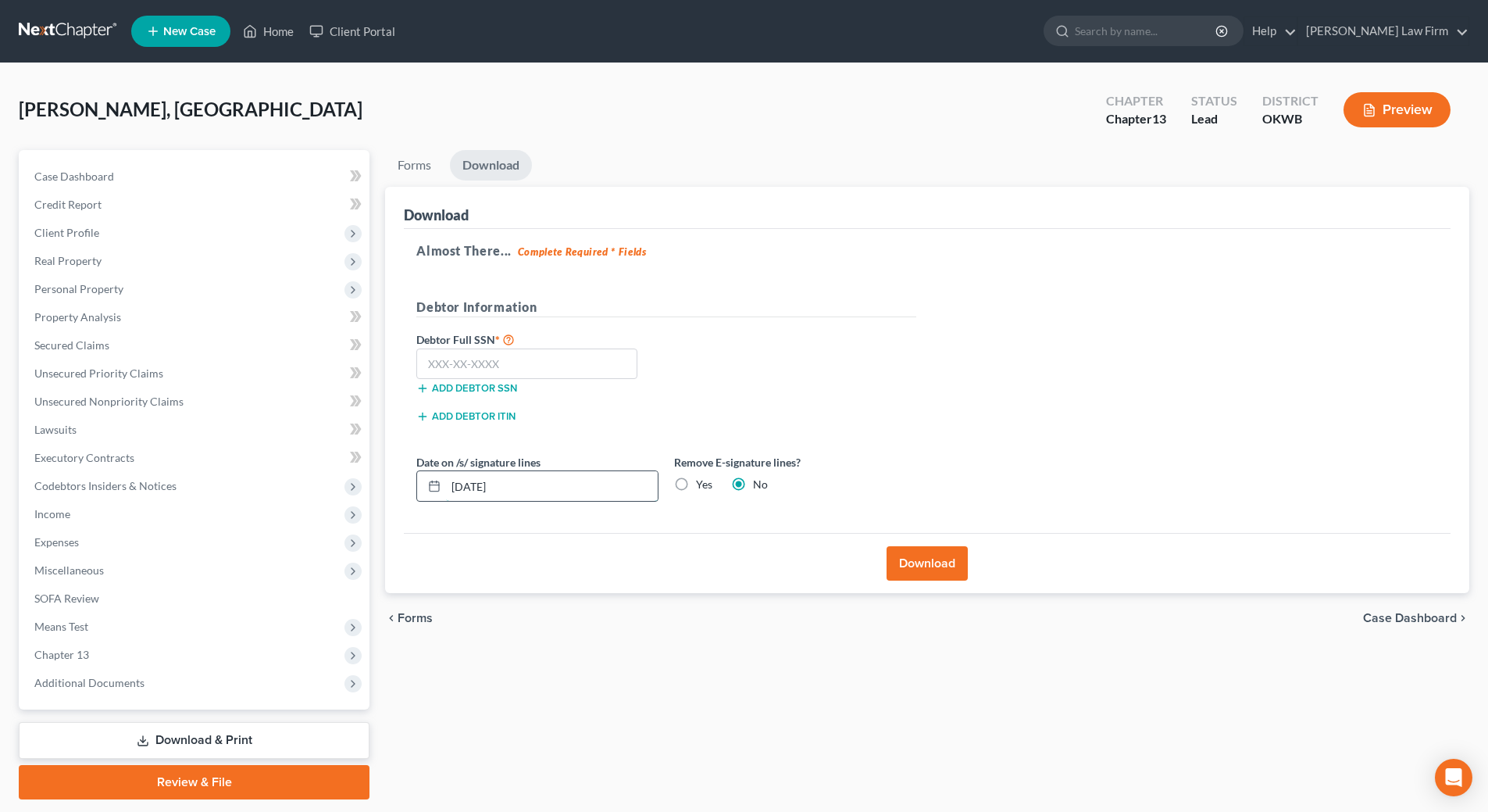
click at [515, 488] on input "[DATE]" at bounding box center [552, 485] width 212 height 30
type input "1"
click at [696, 485] on label "Yes" at bounding box center [703, 484] width 16 height 15
click at [703, 485] on input "Yes" at bounding box center [707, 481] width 10 height 10
radio input "true"
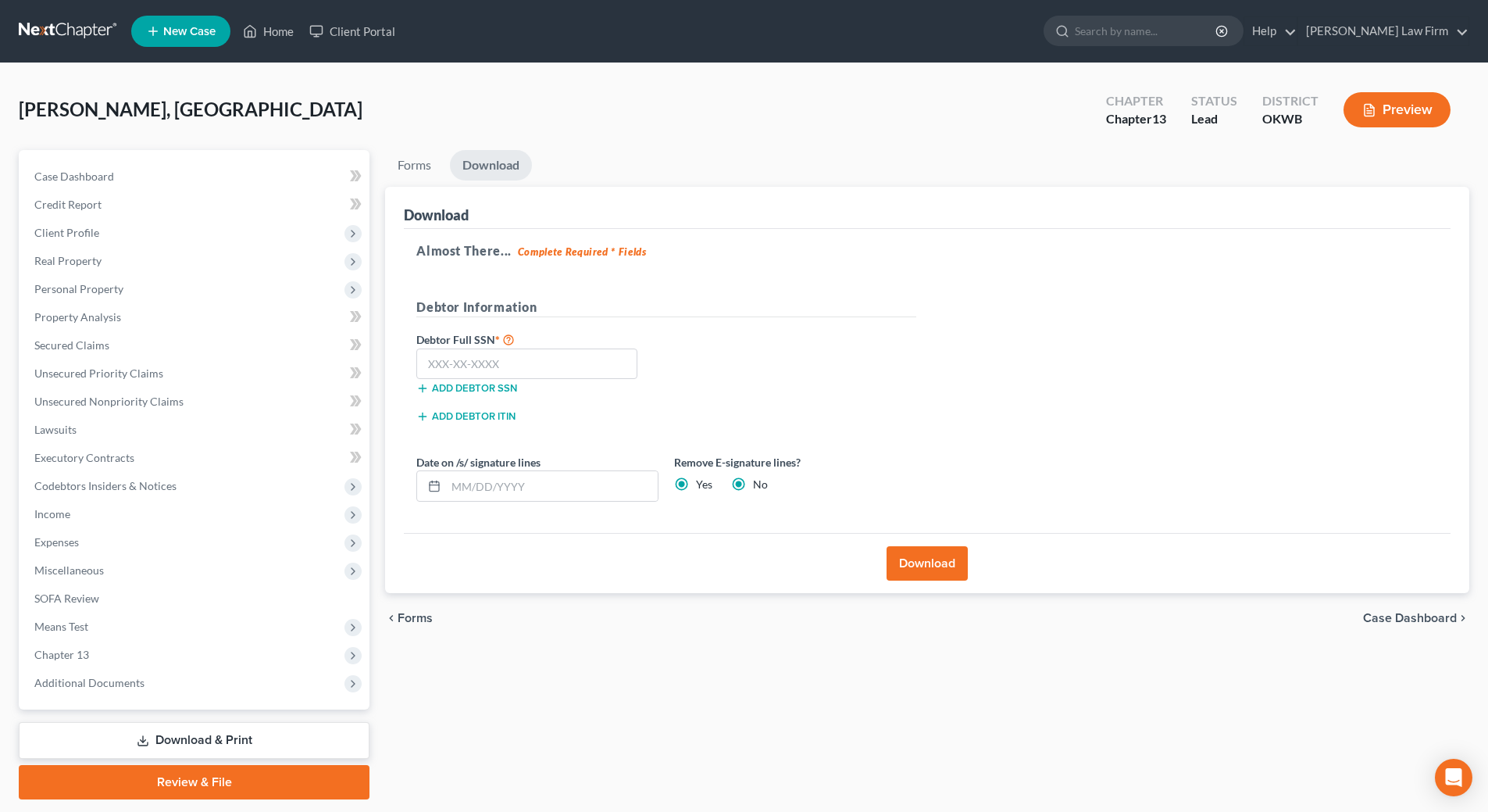
radio input "false"
click at [523, 360] on input "text" at bounding box center [527, 364] width 221 height 31
type input "445-92-4323"
click at [921, 567] on button "Download" at bounding box center [927, 563] width 81 height 34
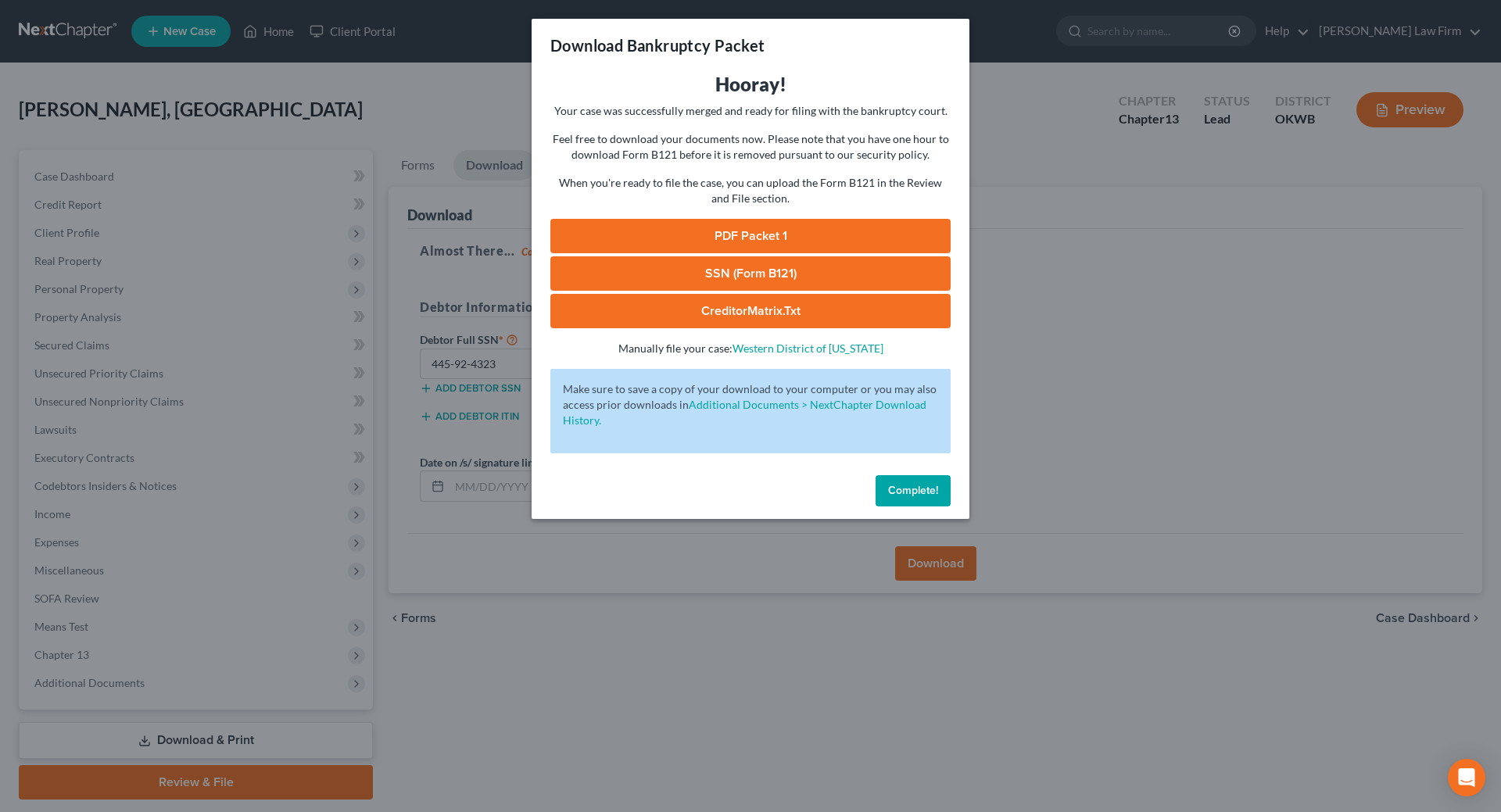
click at [838, 287] on link "SSN (Form B121)" at bounding box center [750, 274] width 401 height 34
click at [707, 274] on link "SSN (Form B121)" at bounding box center [750, 274] width 401 height 34
click at [772, 231] on link "PDF Packet 1" at bounding box center [750, 235] width 401 height 34
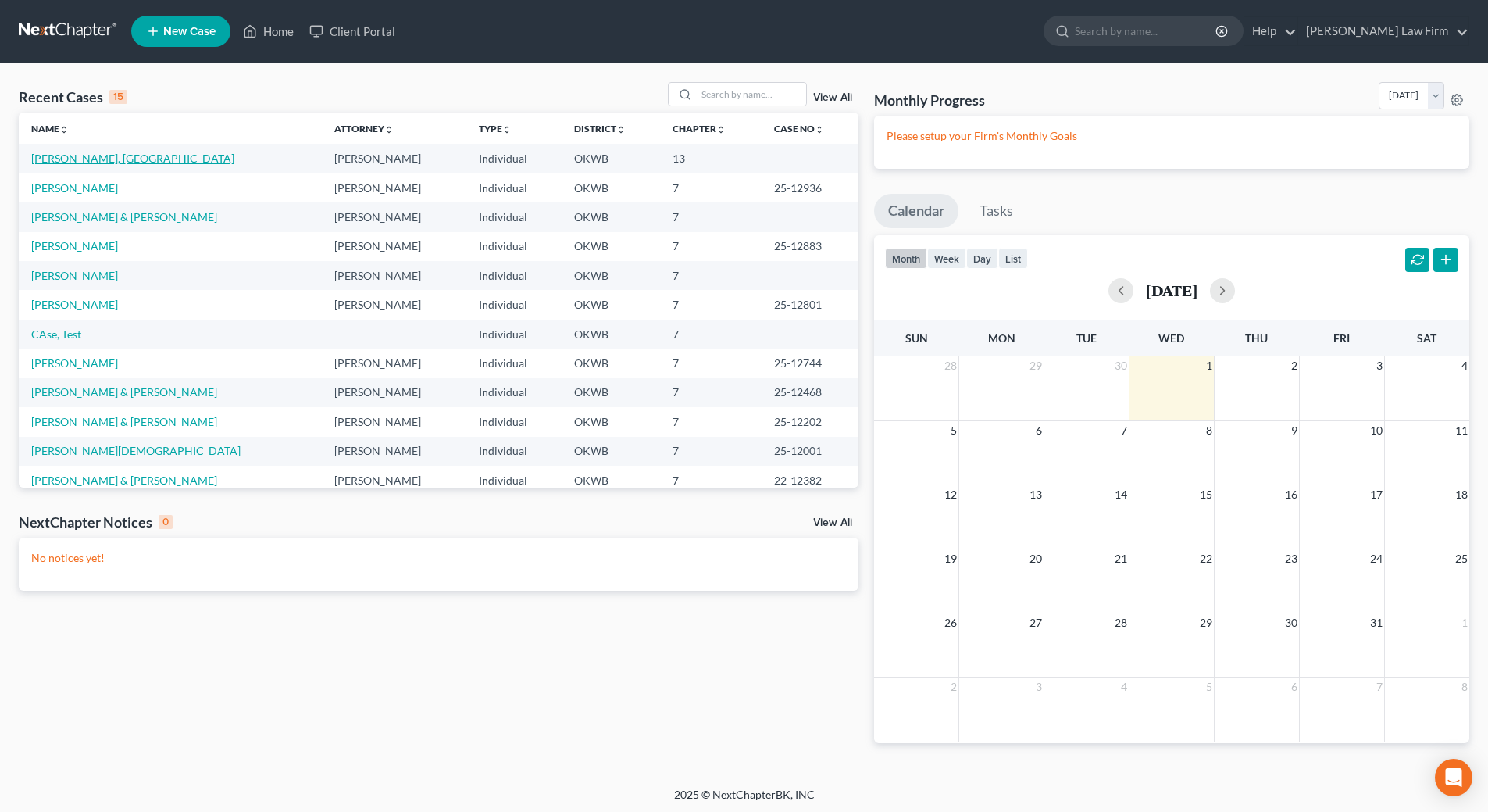
click at [70, 153] on link "[PERSON_NAME], [GEOGRAPHIC_DATA]" at bounding box center [132, 158] width 203 height 13
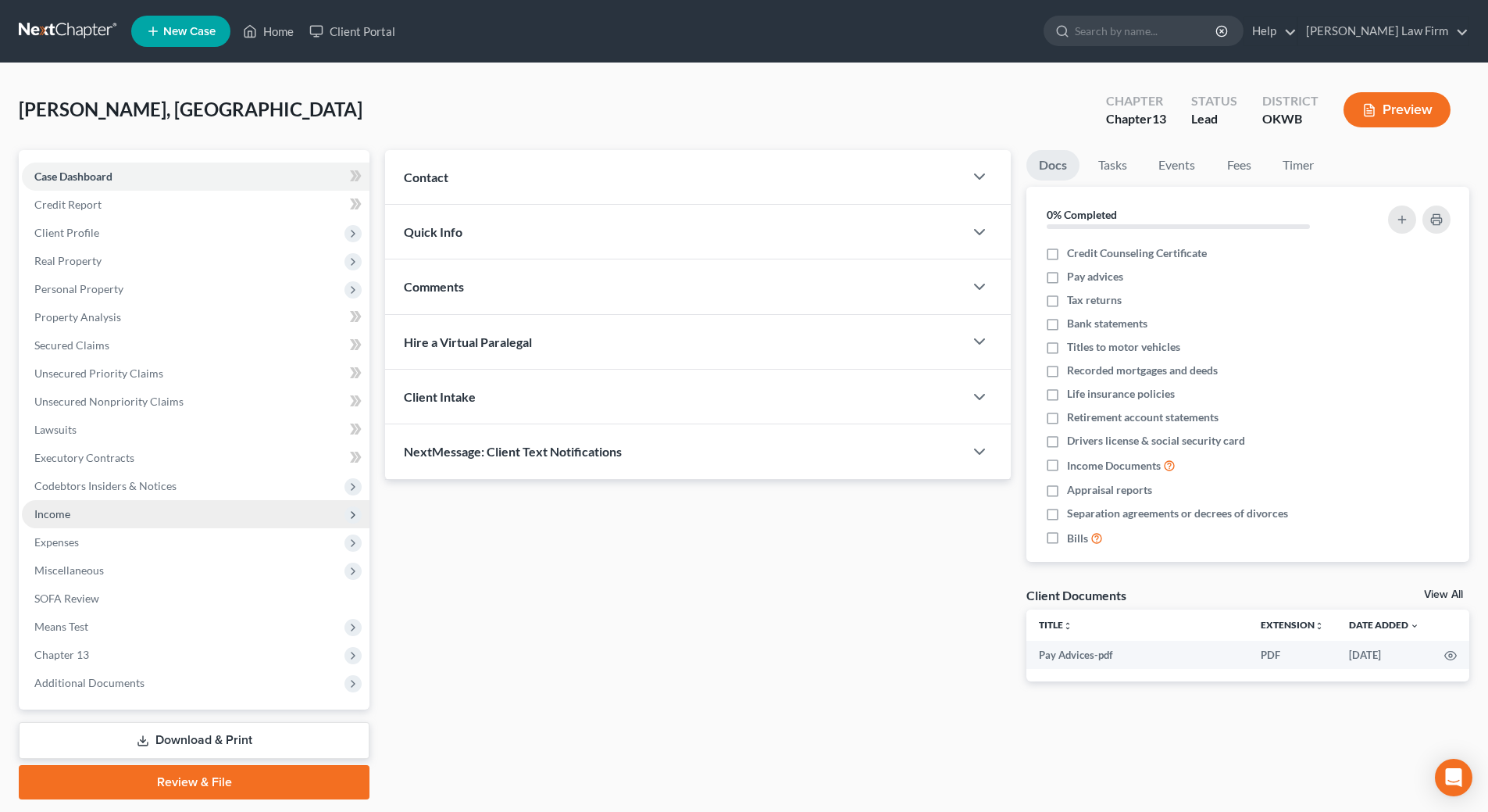
click at [62, 518] on span "Income" at bounding box center [52, 514] width 36 height 13
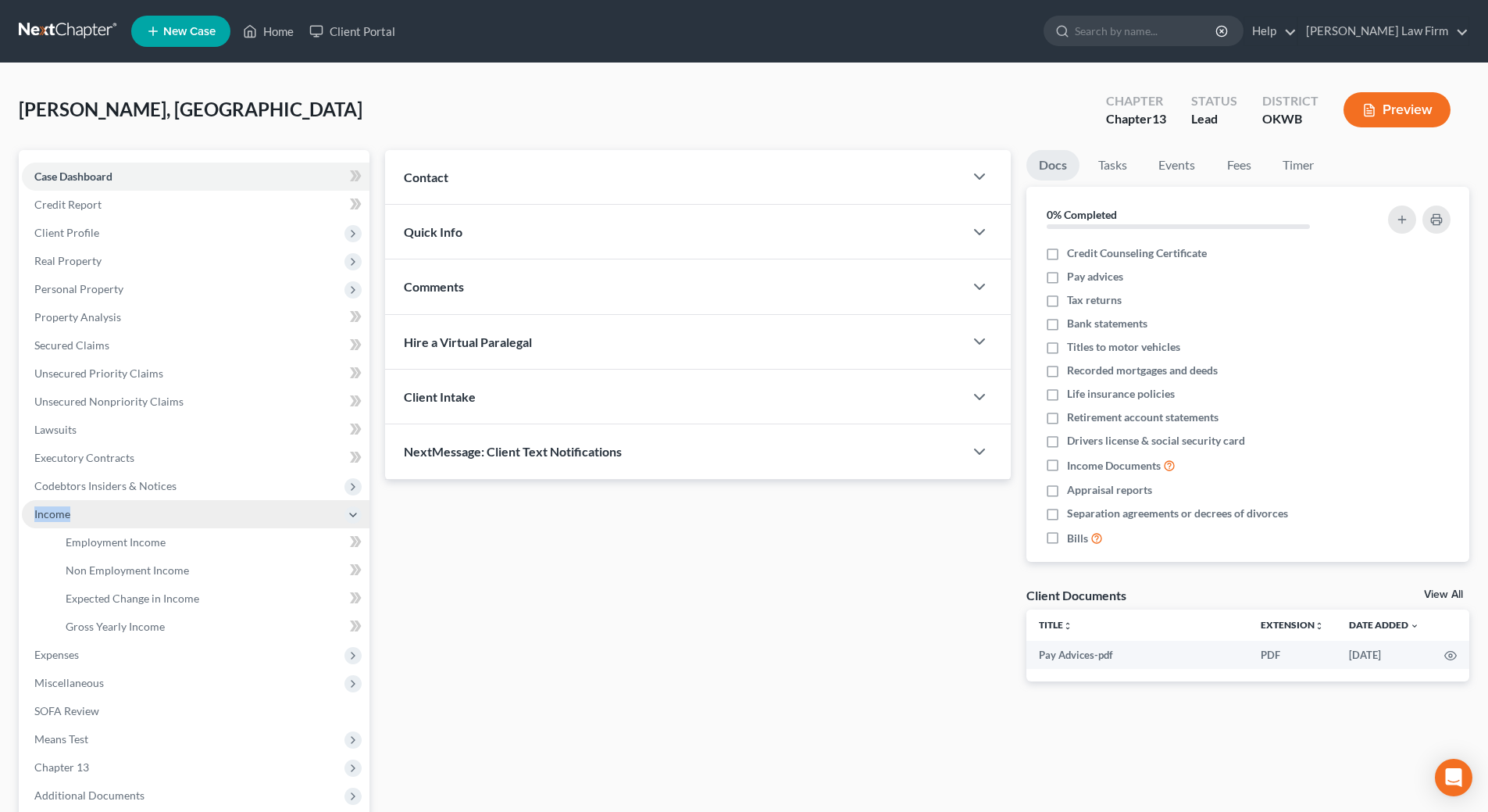
click at [62, 518] on span "Income" at bounding box center [52, 514] width 36 height 13
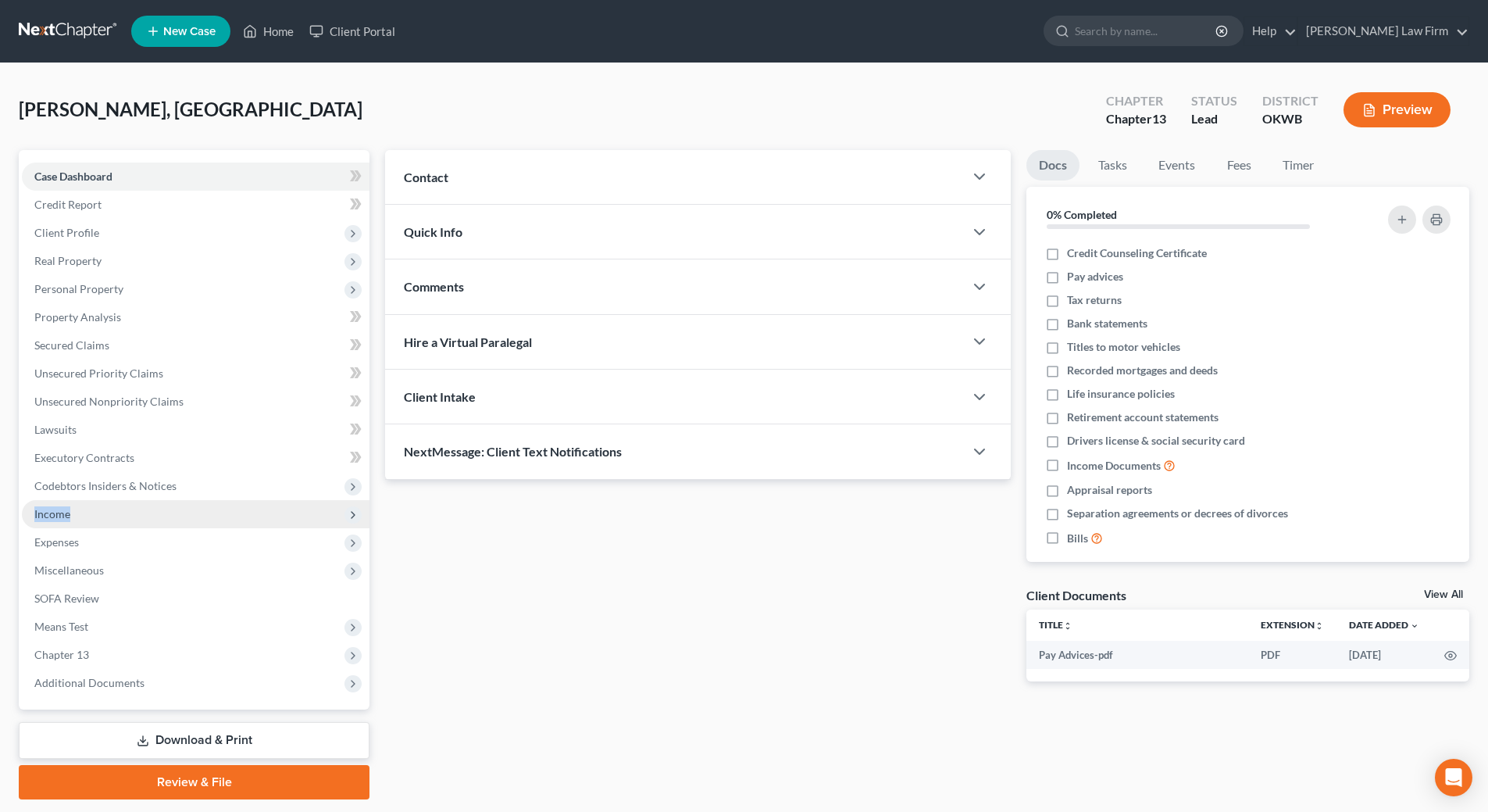
click at [60, 518] on span "Income" at bounding box center [52, 514] width 36 height 13
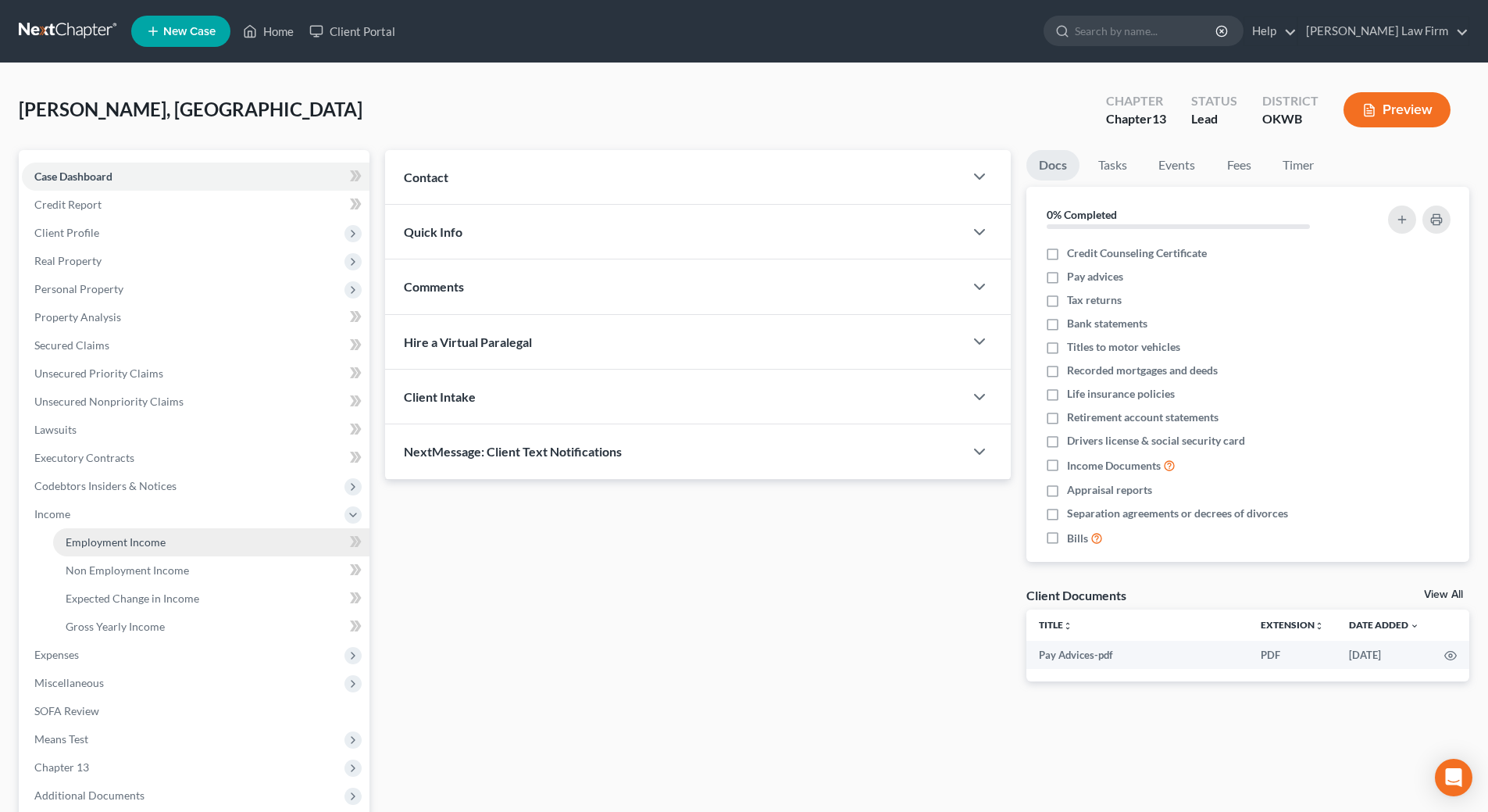
click at [92, 542] on span "Employment Income" at bounding box center [115, 541] width 100 height 13
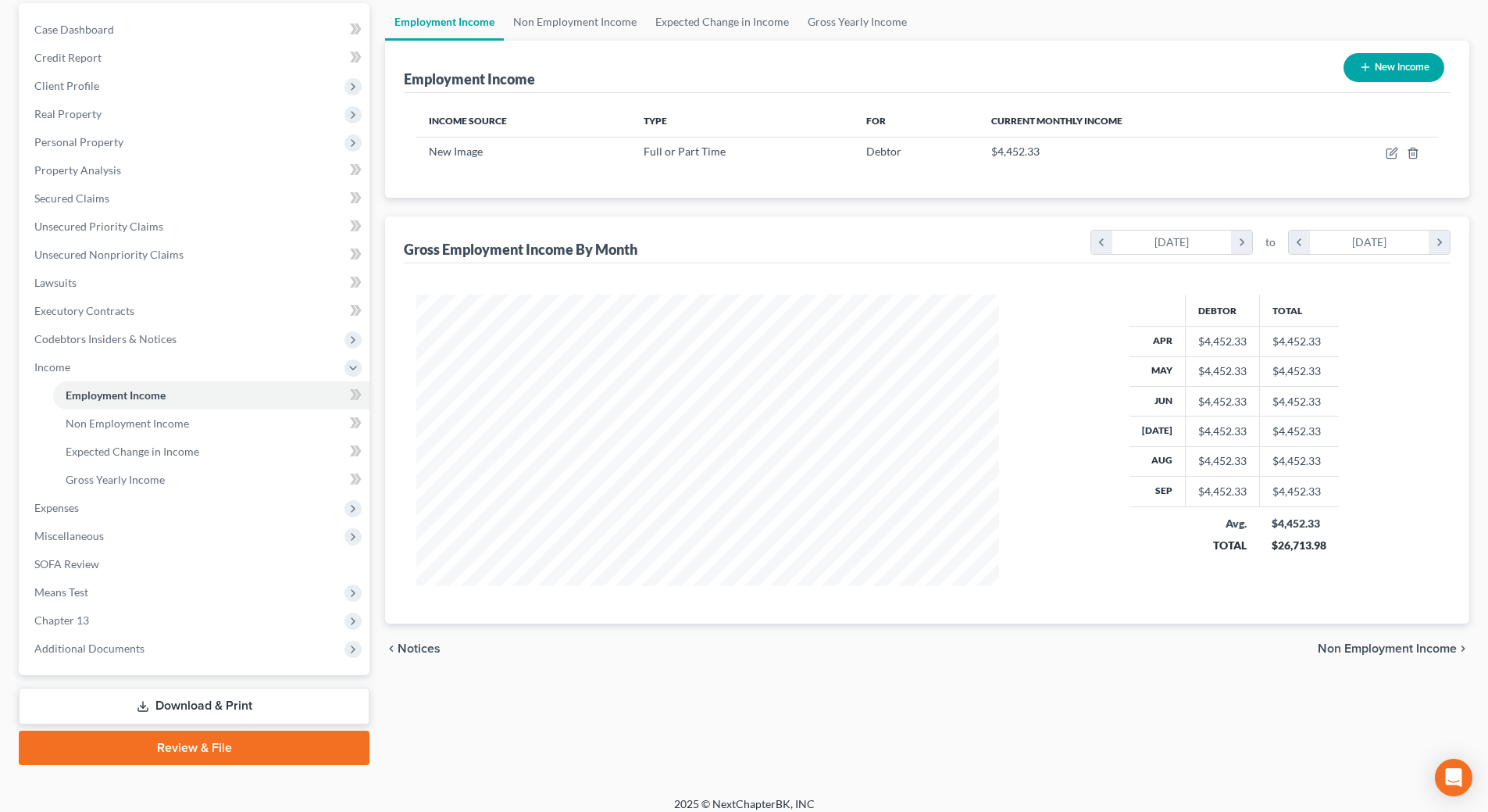
scroll to position [159, 0]
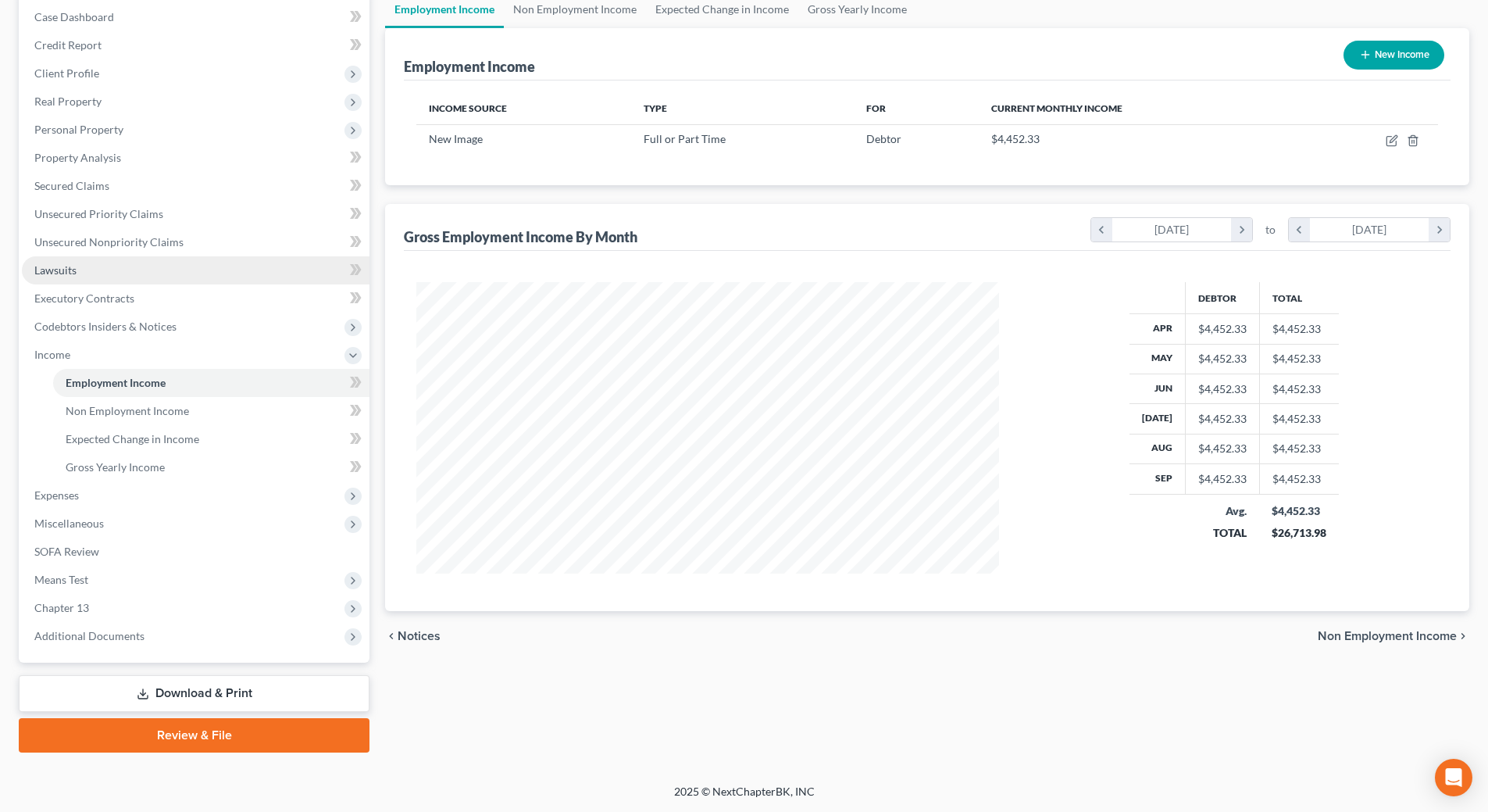
click at [230, 274] on link "Lawsuits" at bounding box center [195, 271] width 348 height 29
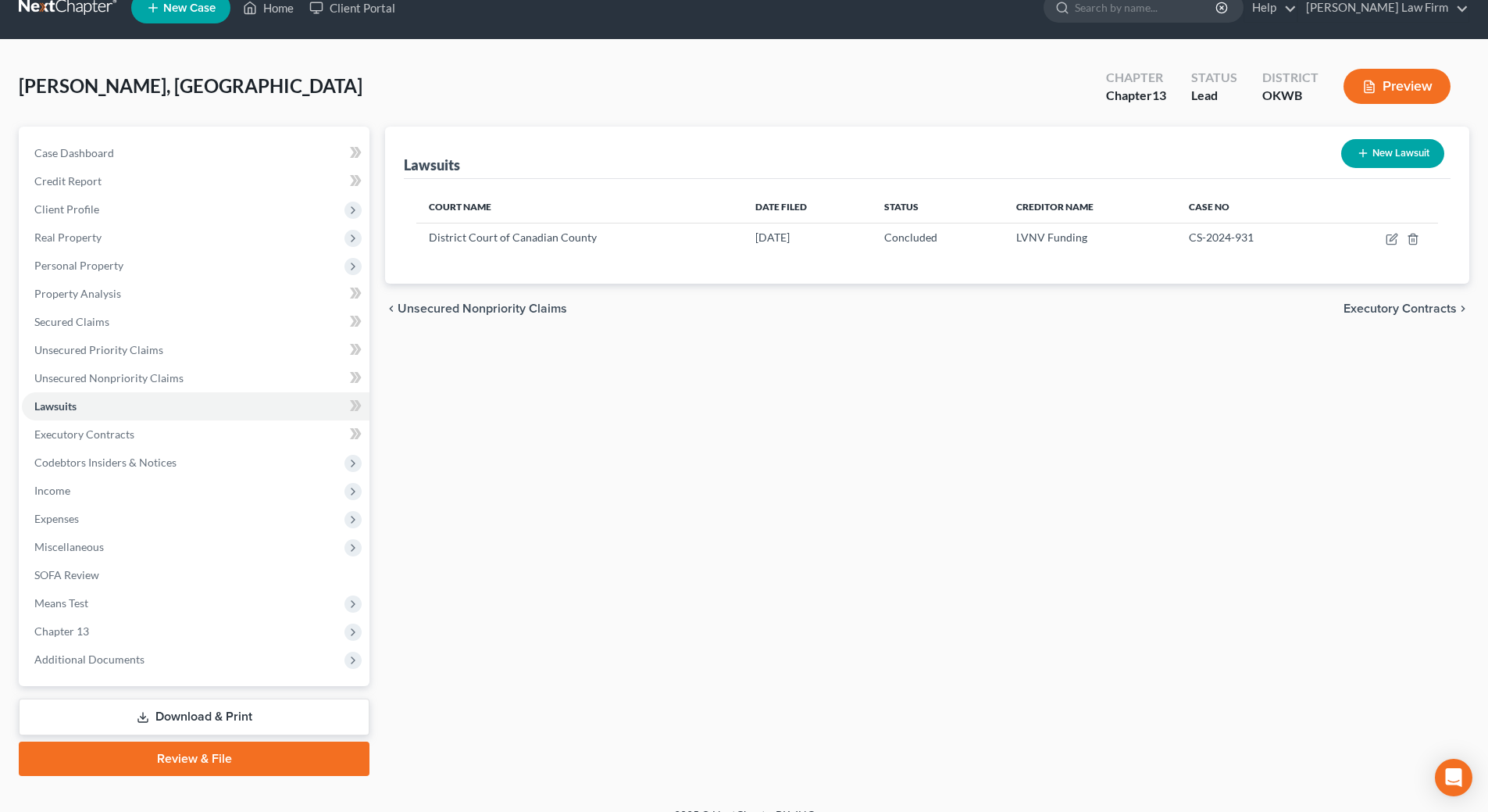
scroll to position [47, 0]
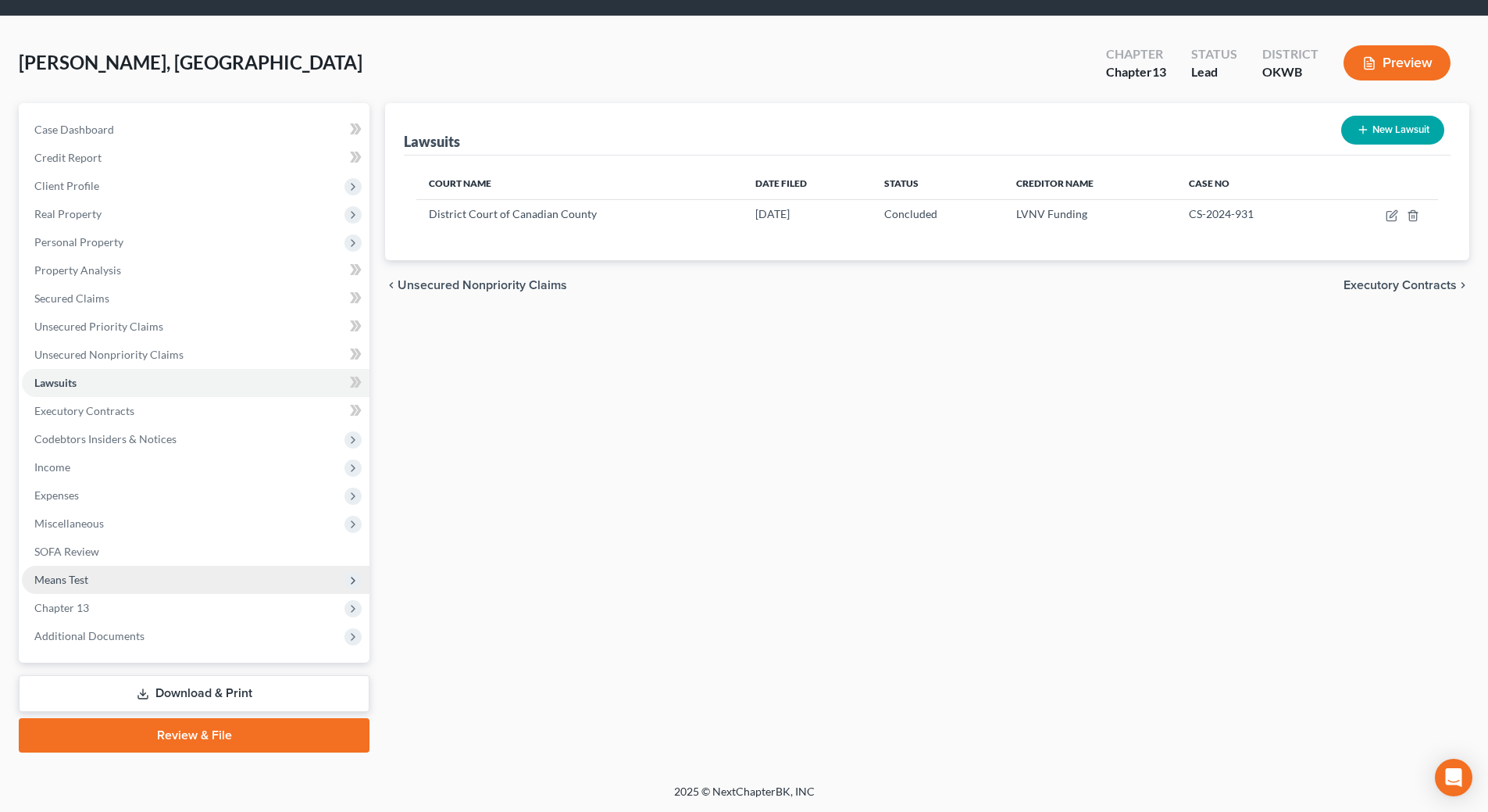
click at [74, 579] on span "Means Test" at bounding box center [61, 579] width 54 height 13
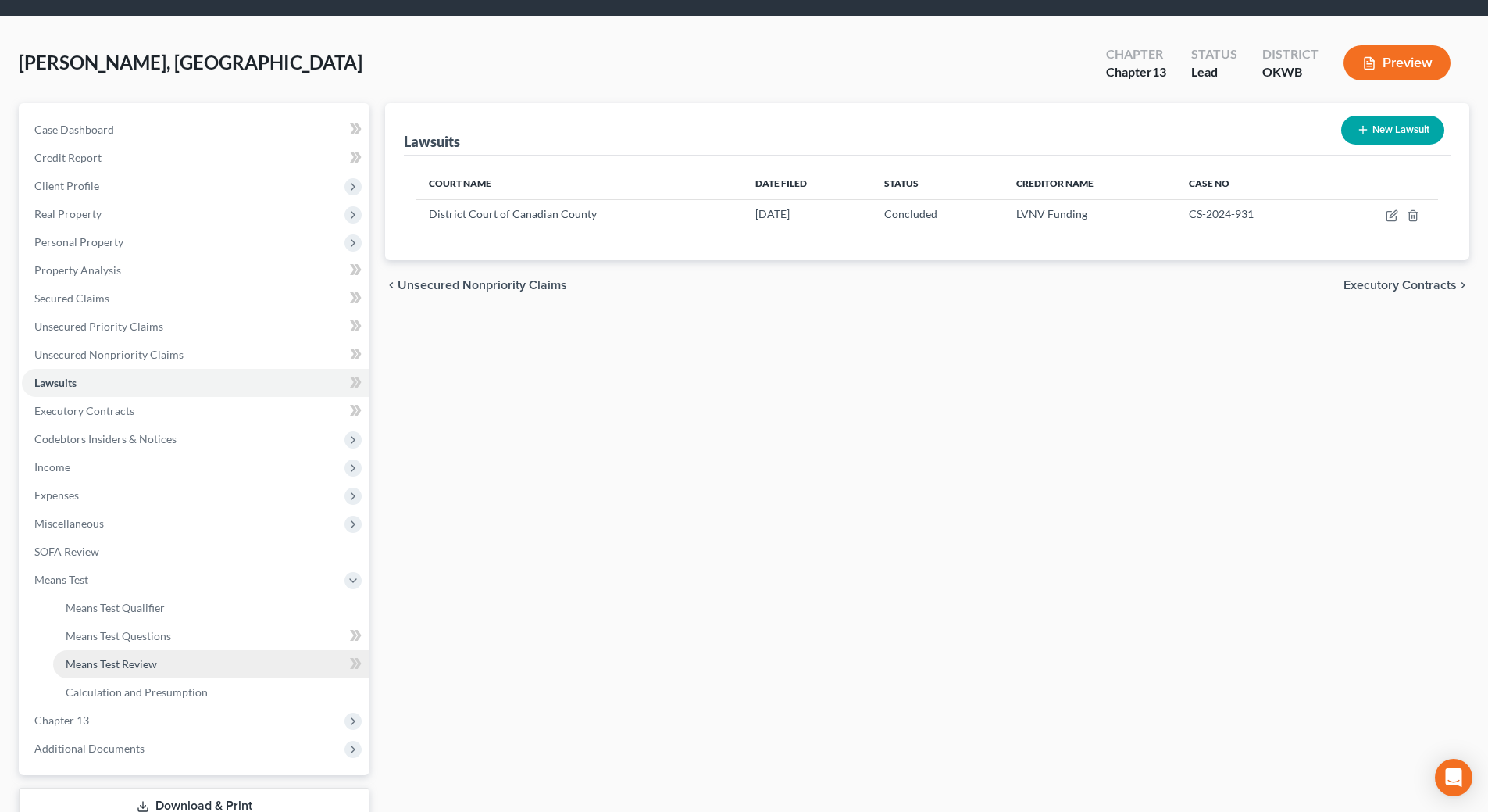
click at [153, 663] on span "Means Test Review" at bounding box center [112, 663] width 92 height 13
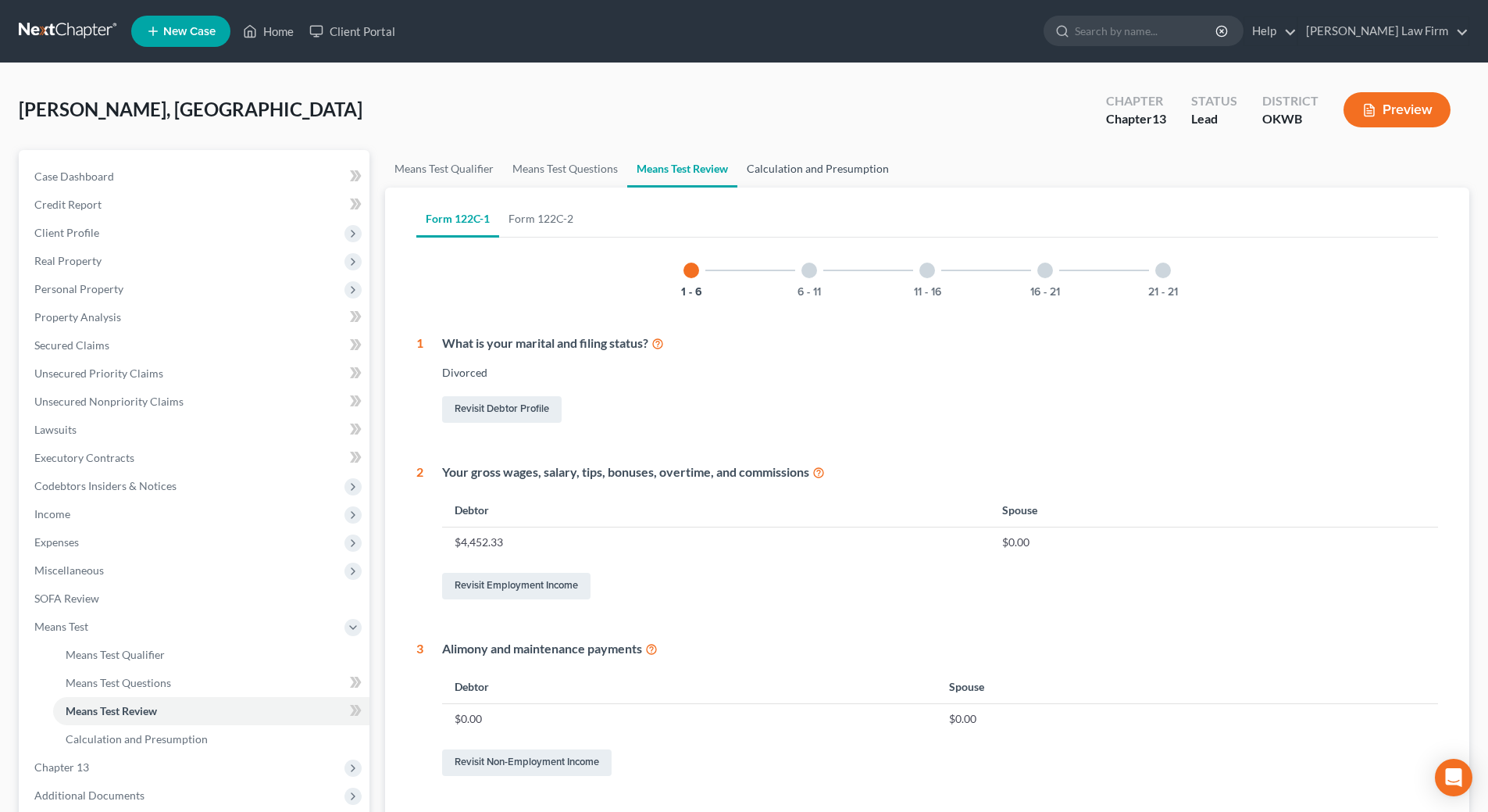
click at [842, 174] on link "Calculation and Presumption" at bounding box center [818, 168] width 161 height 37
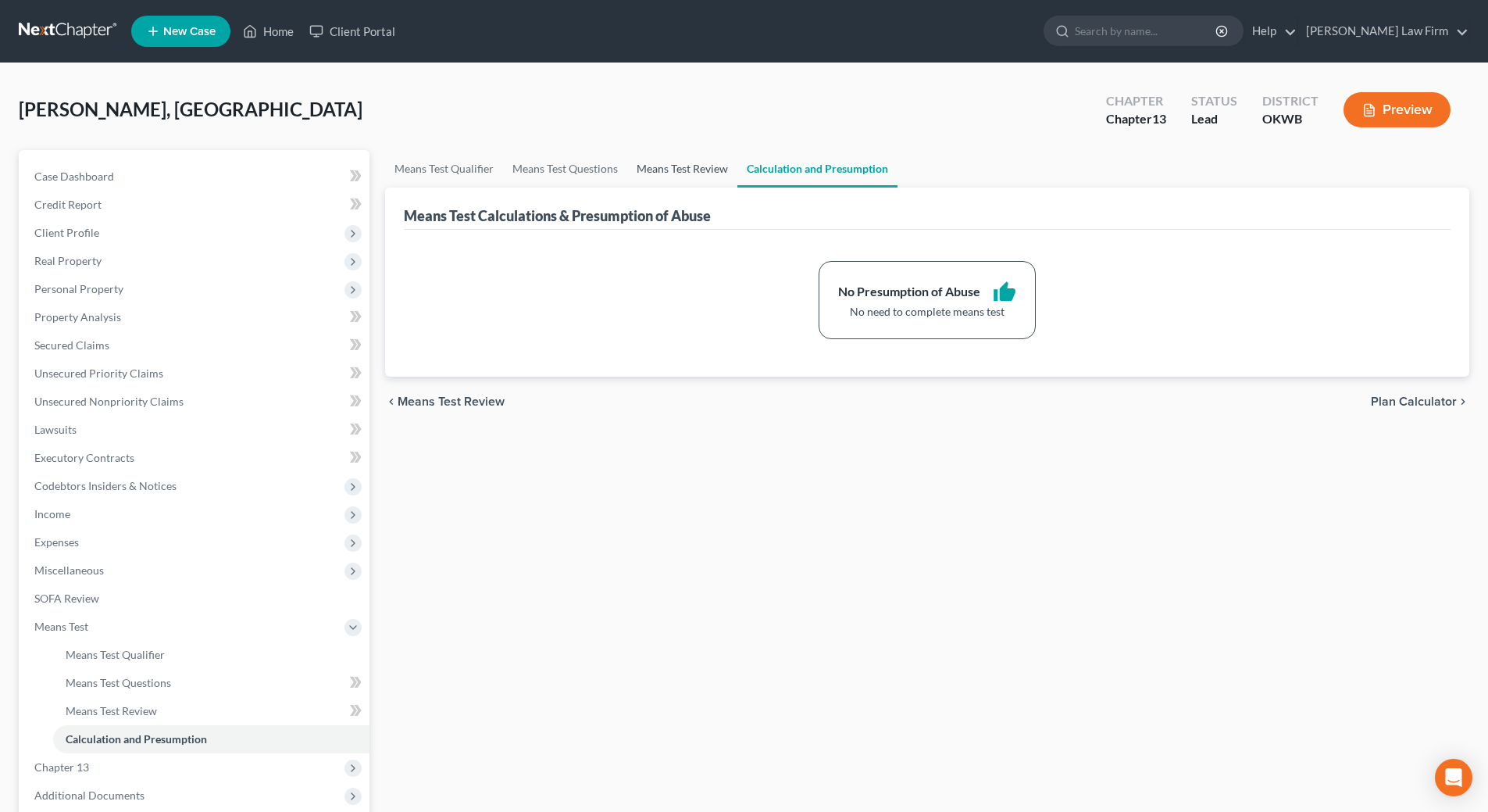
click at [691, 173] on link "Means Test Review" at bounding box center [683, 168] width 111 height 37
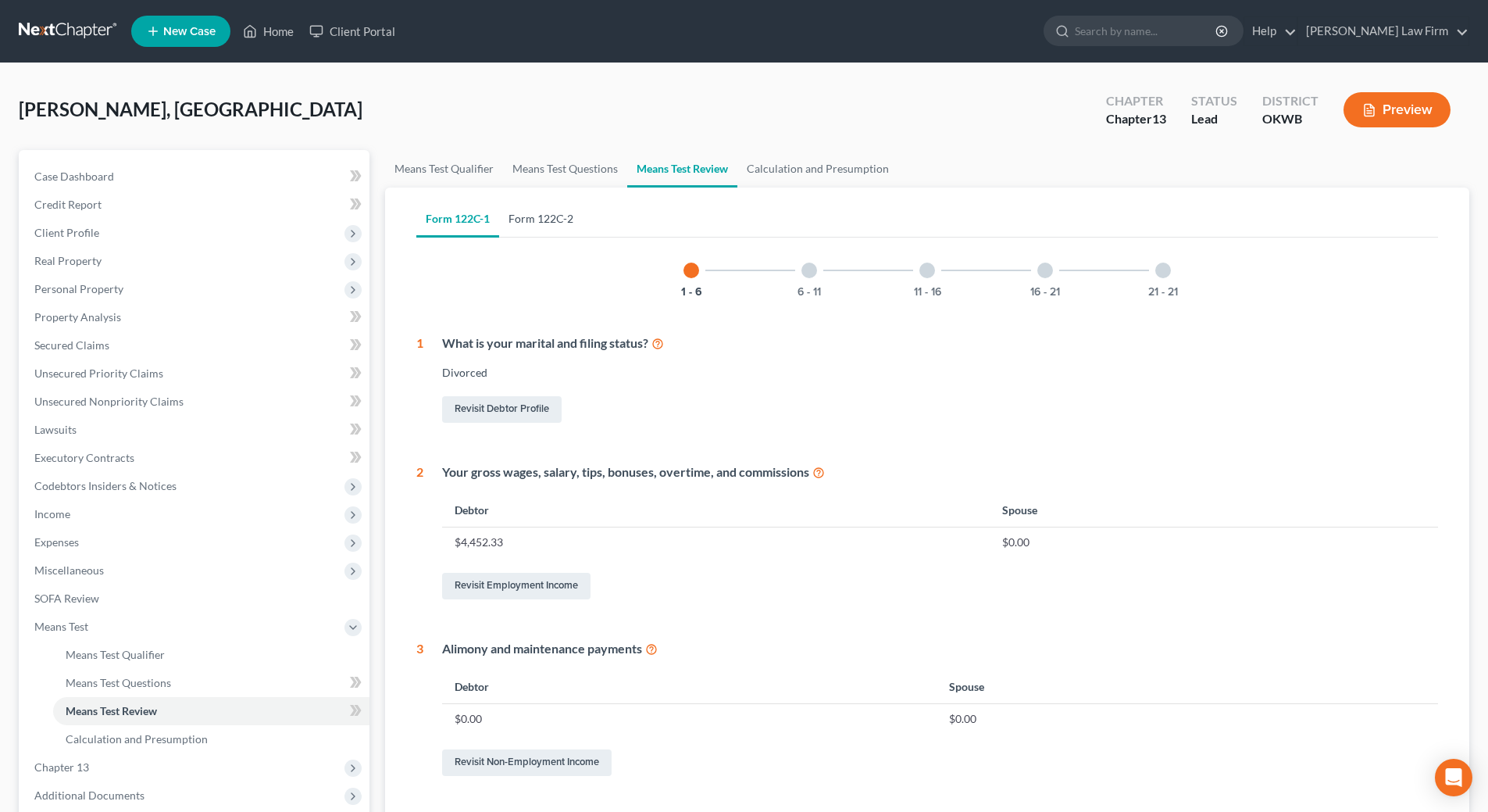
click at [548, 223] on link "Form 122C-2" at bounding box center [541, 218] width 84 height 37
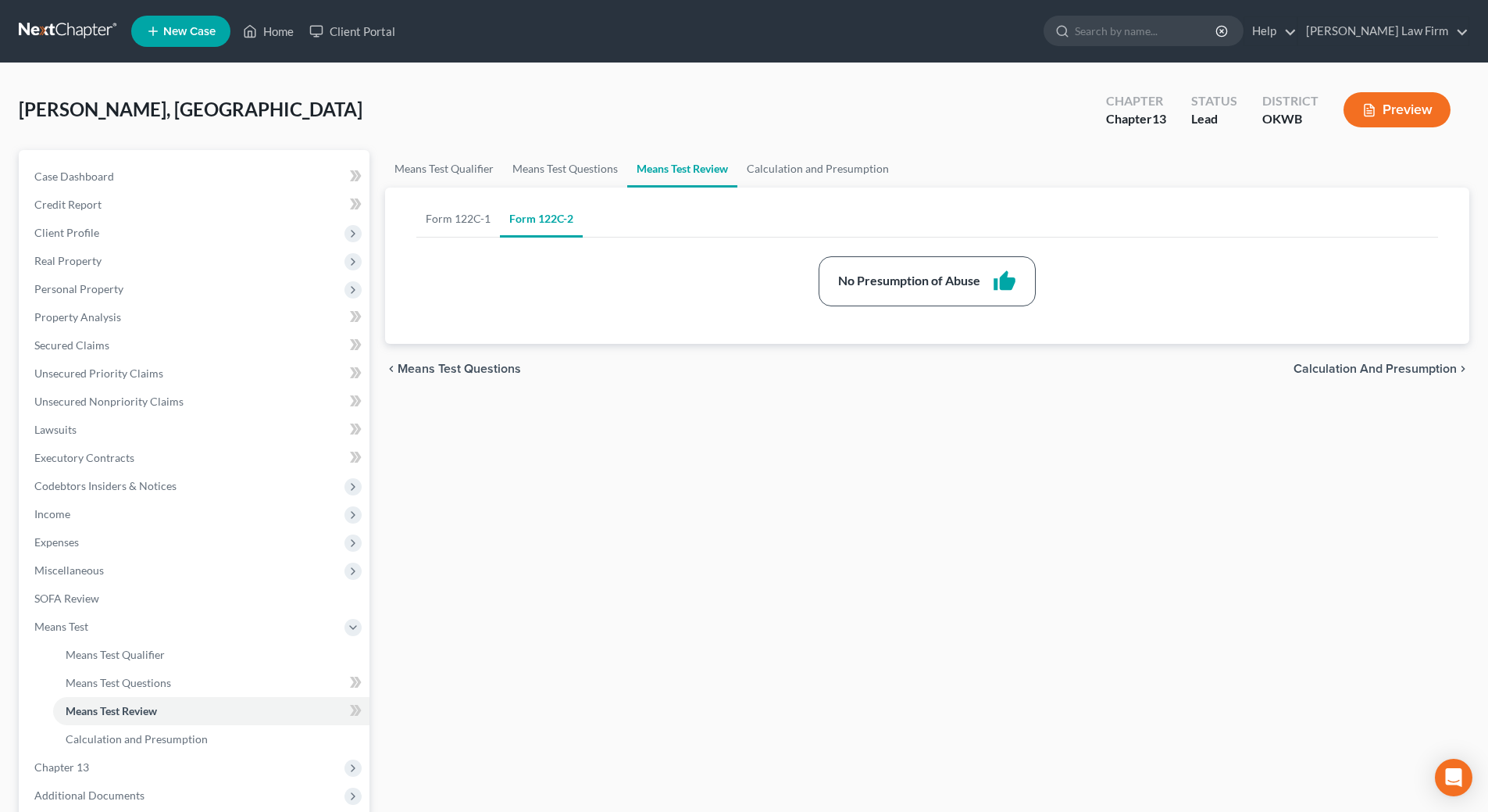
click at [511, 226] on link "Form 122C-2" at bounding box center [541, 218] width 83 height 37
click at [512, 226] on link "Form 122C-2" at bounding box center [541, 218] width 83 height 37
click at [137, 709] on span "Means Test Review" at bounding box center [112, 710] width 92 height 13
click at [1390, 114] on button "Preview" at bounding box center [1397, 110] width 107 height 35
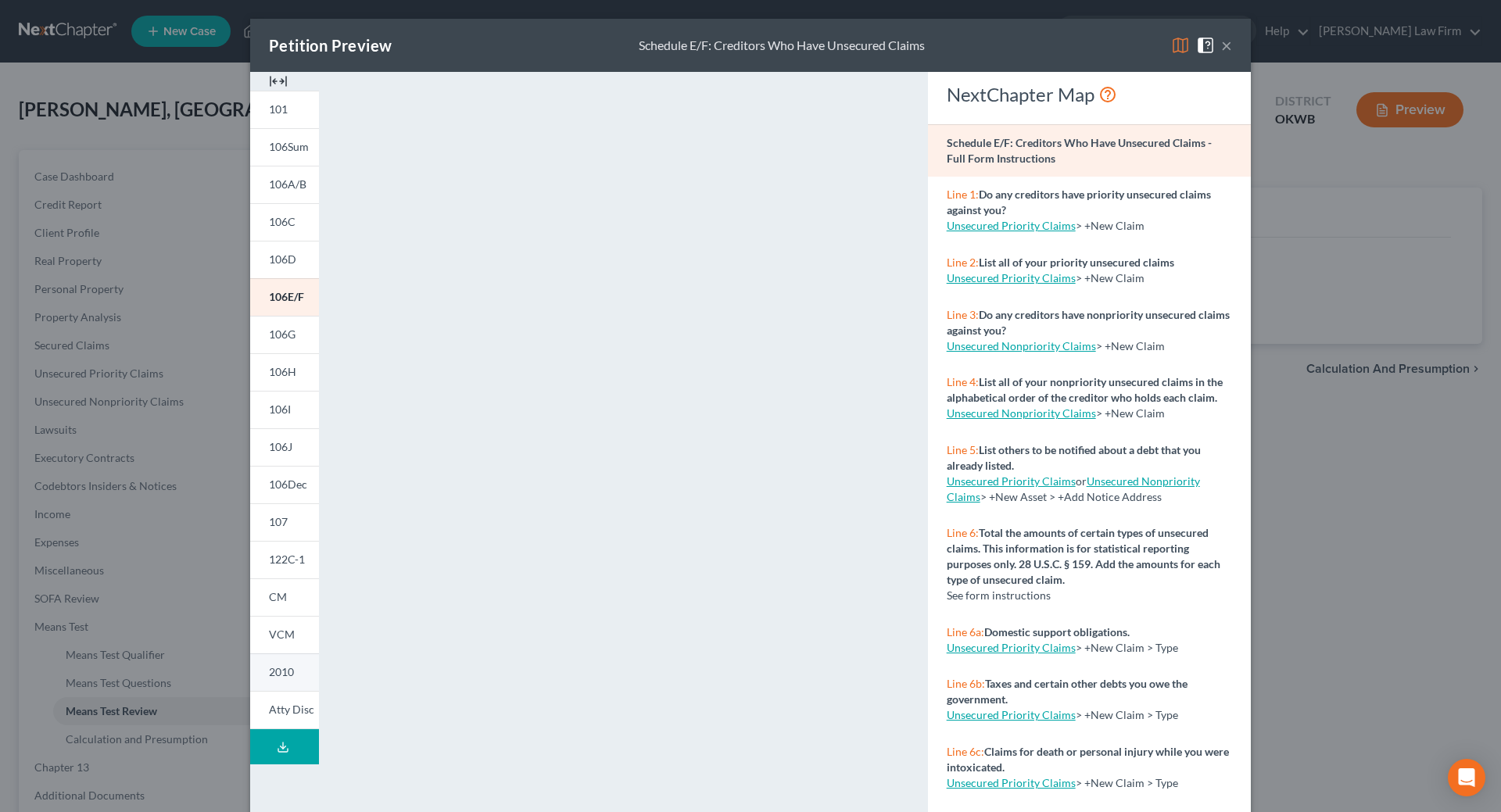
scroll to position [70, 0]
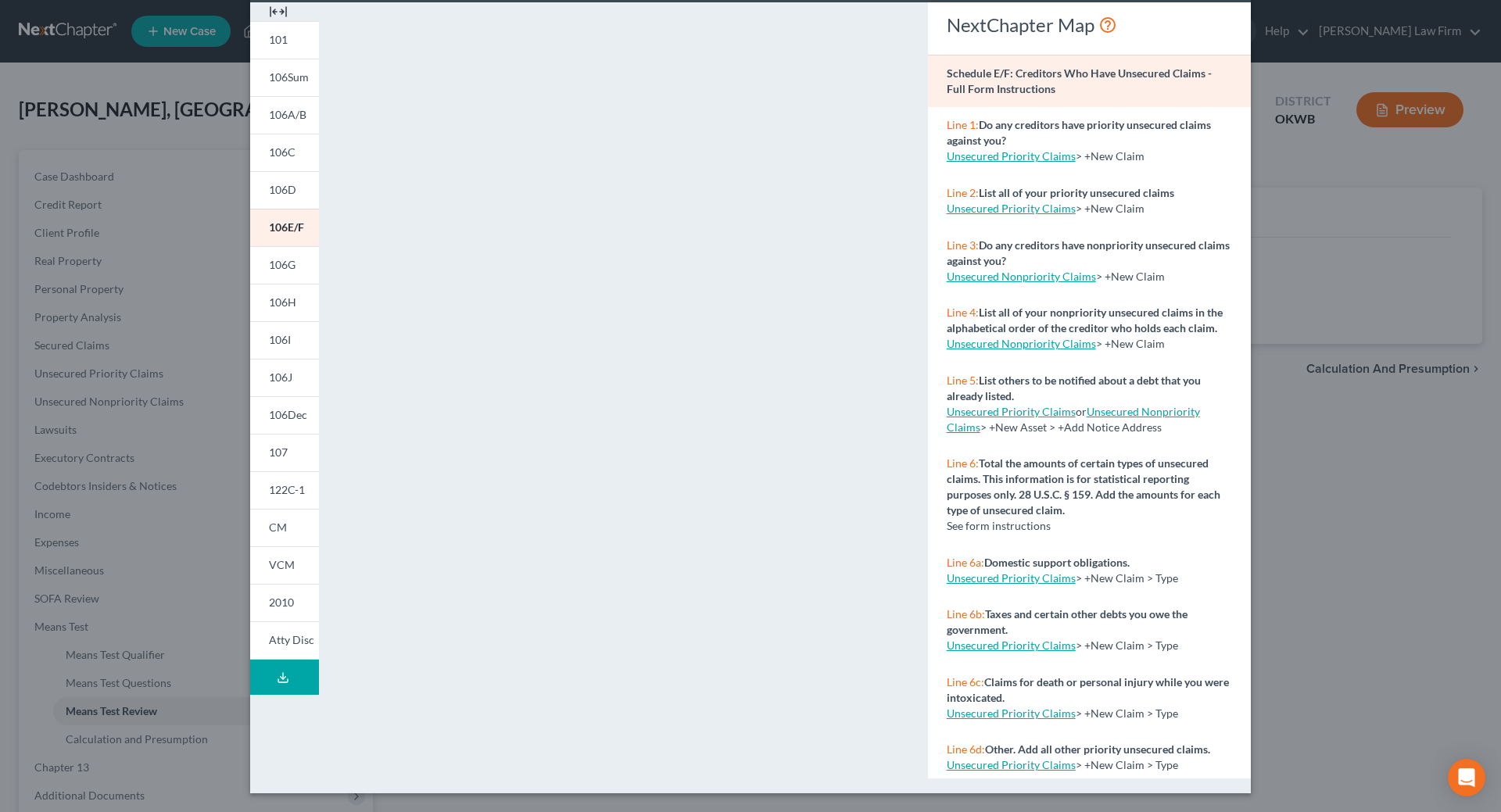
click at [278, 681] on icon at bounding box center [283, 680] width 10 height 3
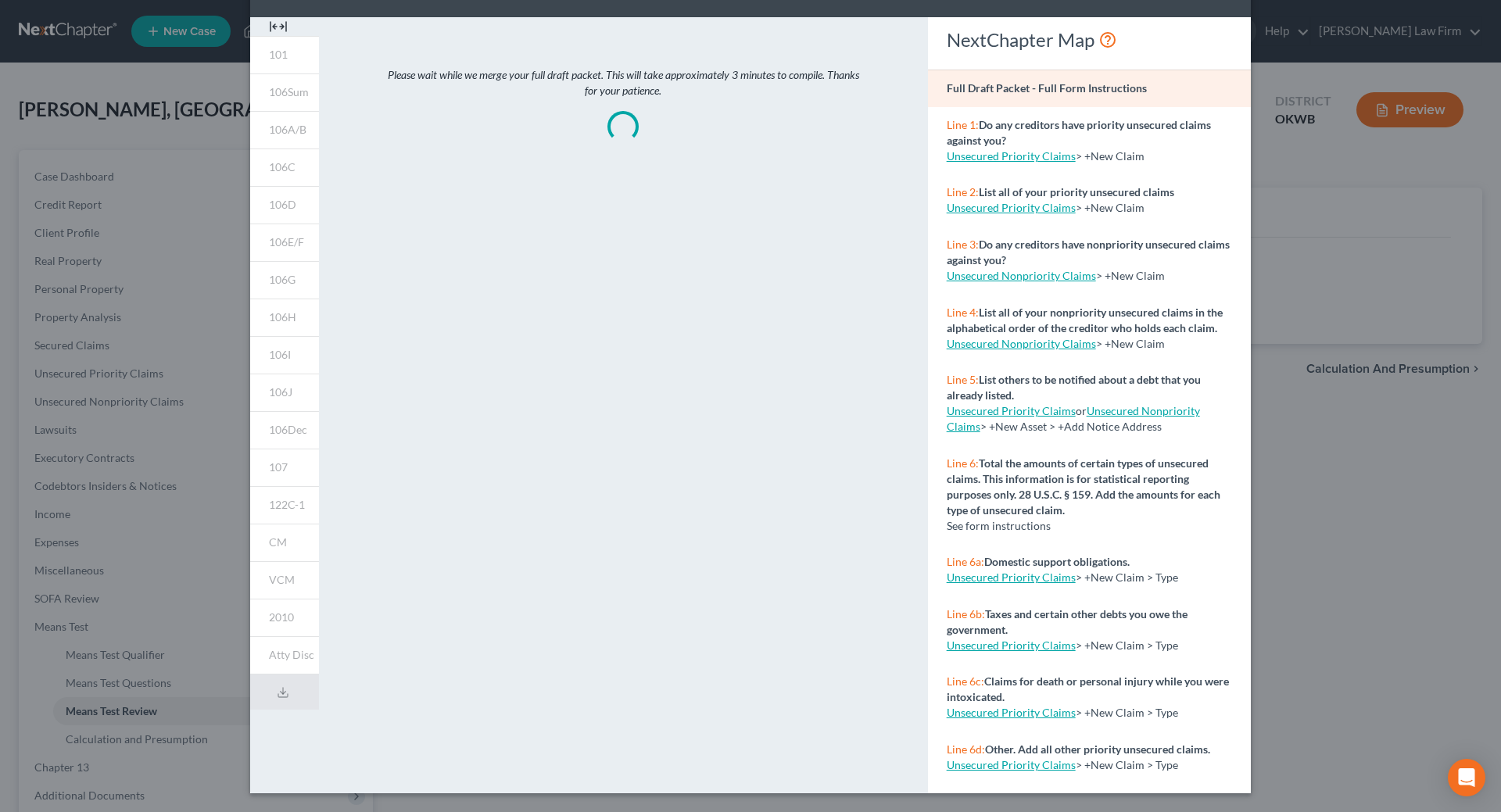
scroll to position [54, 0]
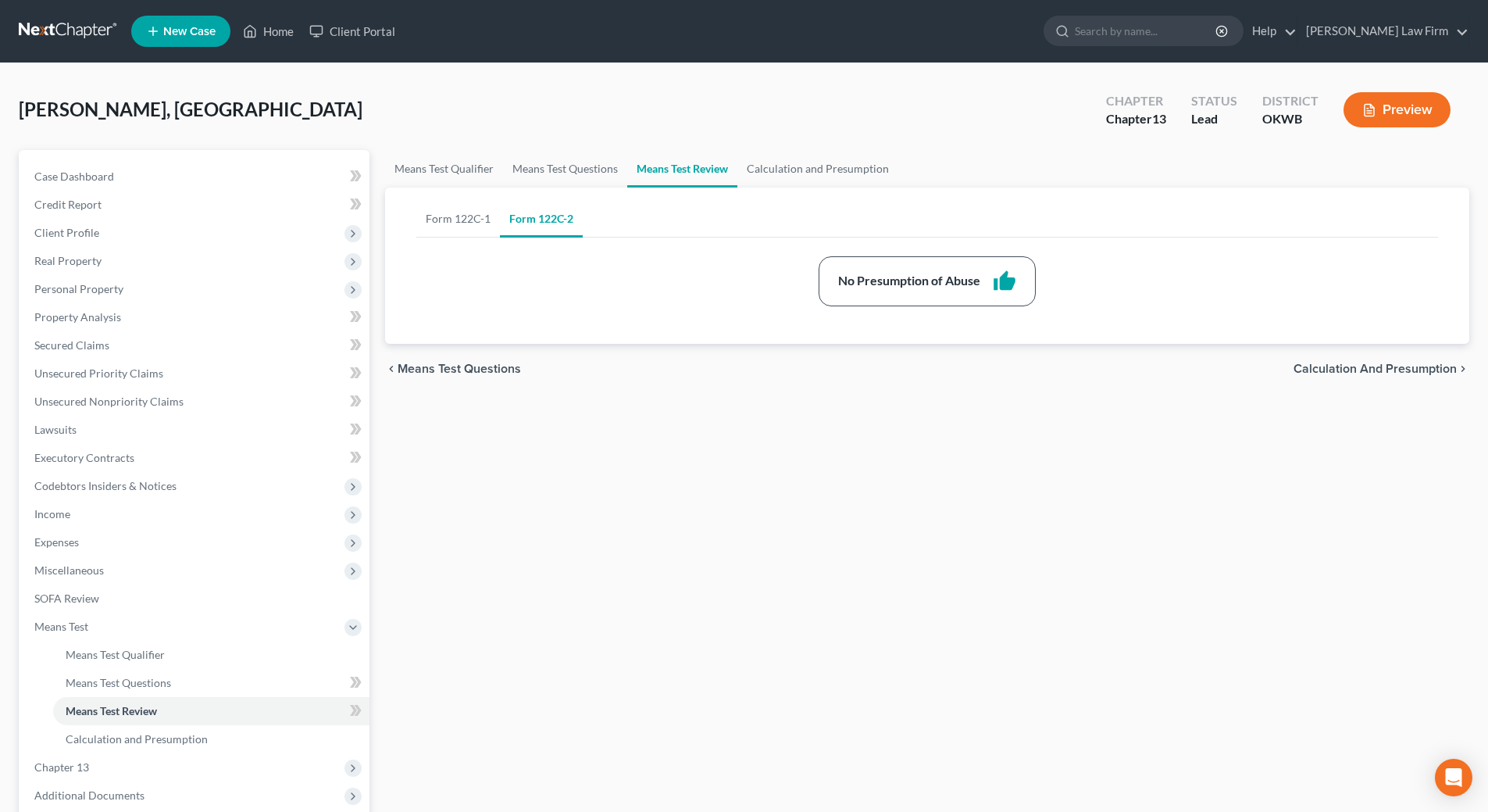
click at [540, 229] on link "Form 122C-2" at bounding box center [541, 218] width 83 height 37
click at [559, 171] on link "Means Test Questions" at bounding box center [565, 168] width 124 height 37
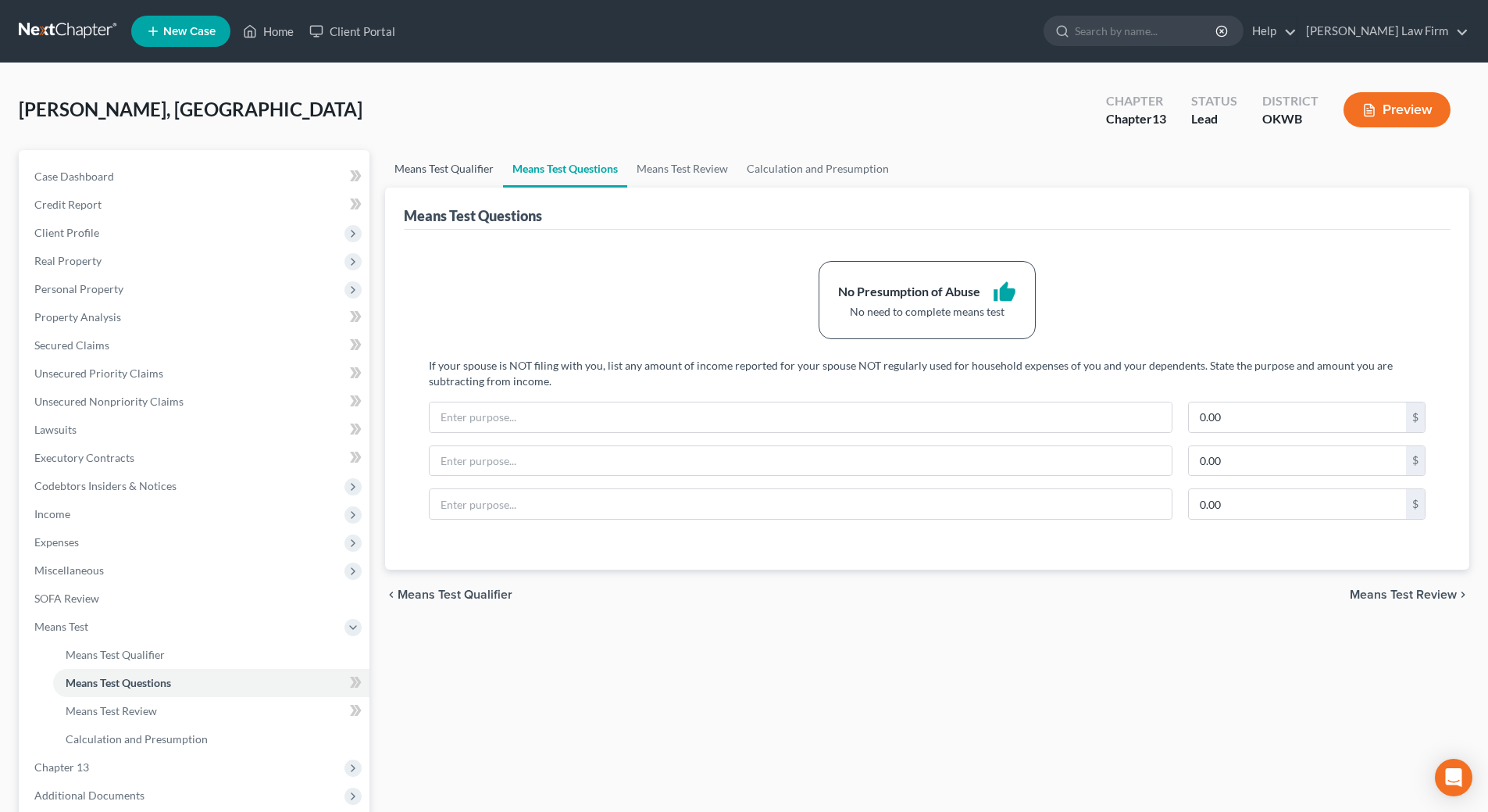
click at [432, 173] on link "Means Test Qualifier" at bounding box center [444, 168] width 118 height 37
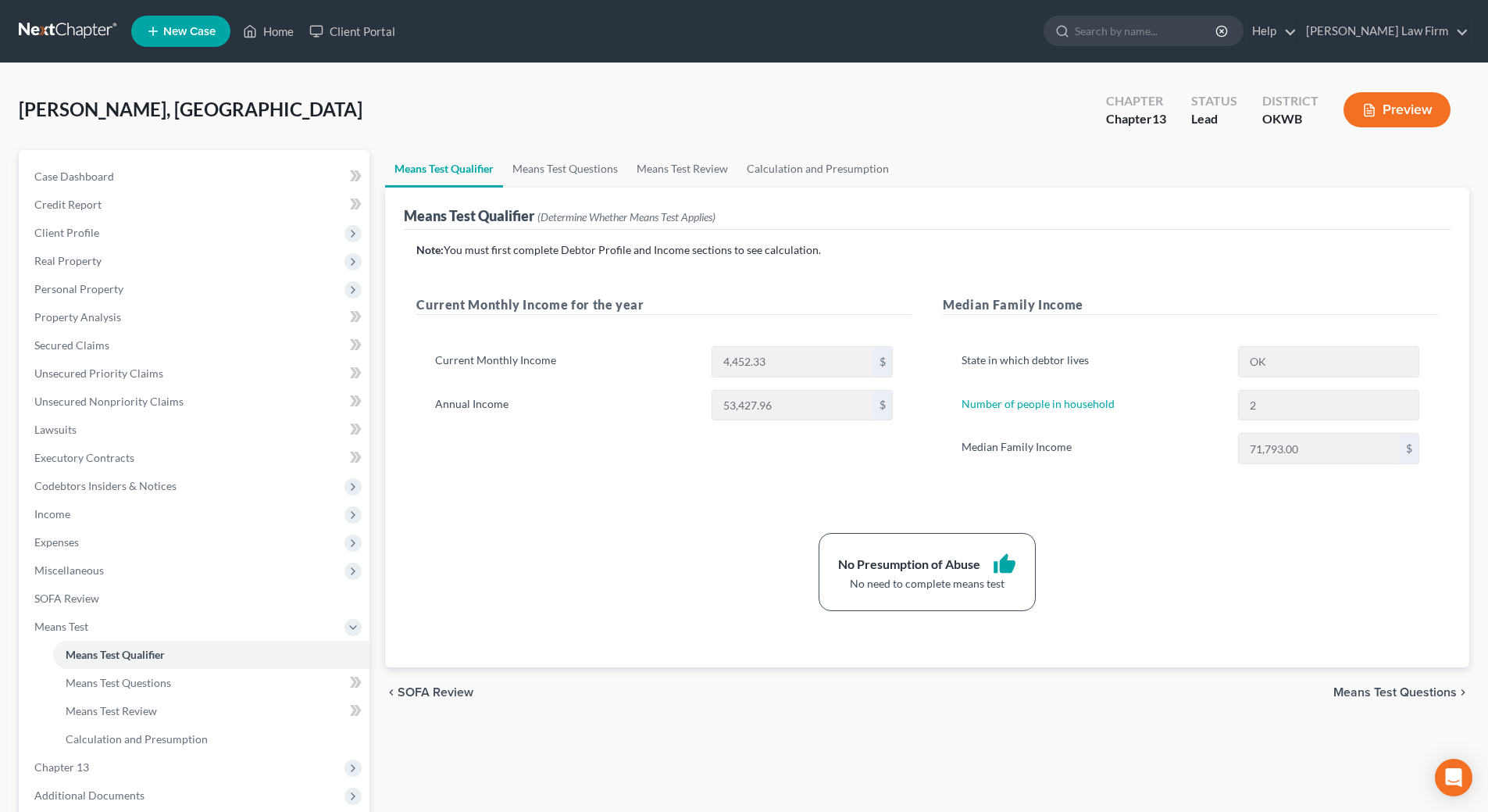
click at [1375, 111] on icon "button" at bounding box center [1369, 110] width 14 height 14
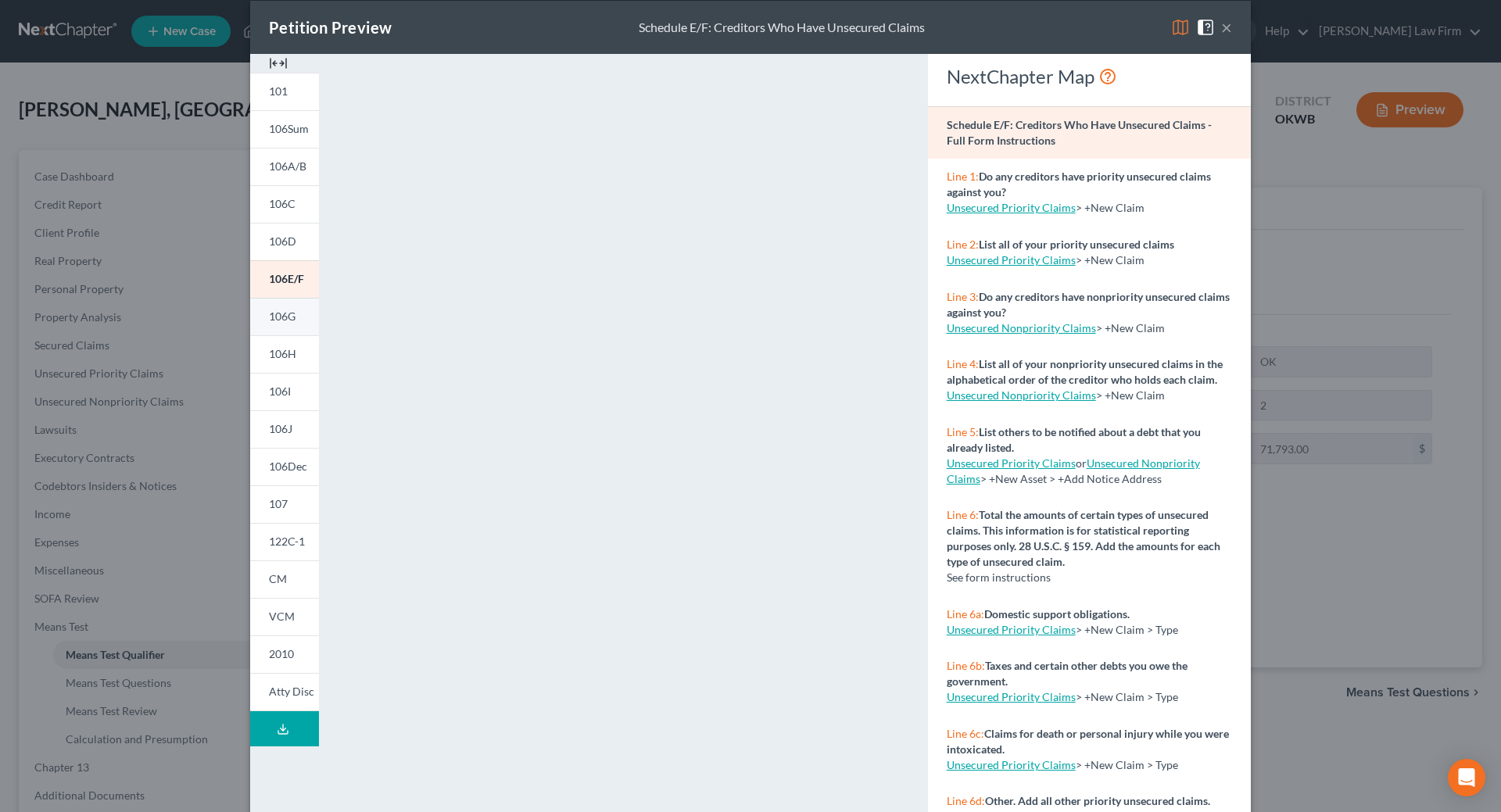
scroll to position [70, 0]
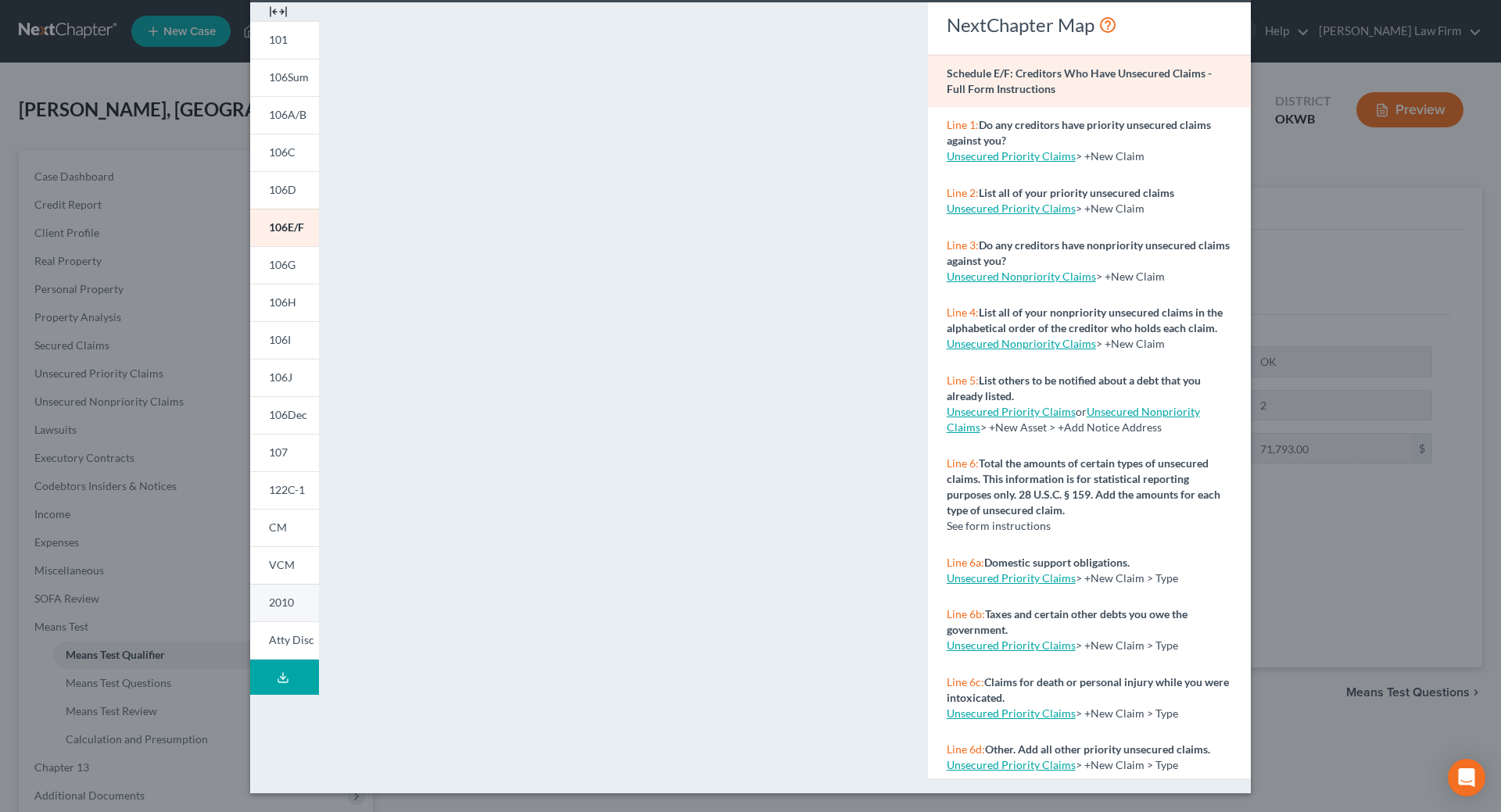
click at [274, 609] on link "2010" at bounding box center [284, 601] width 69 height 37
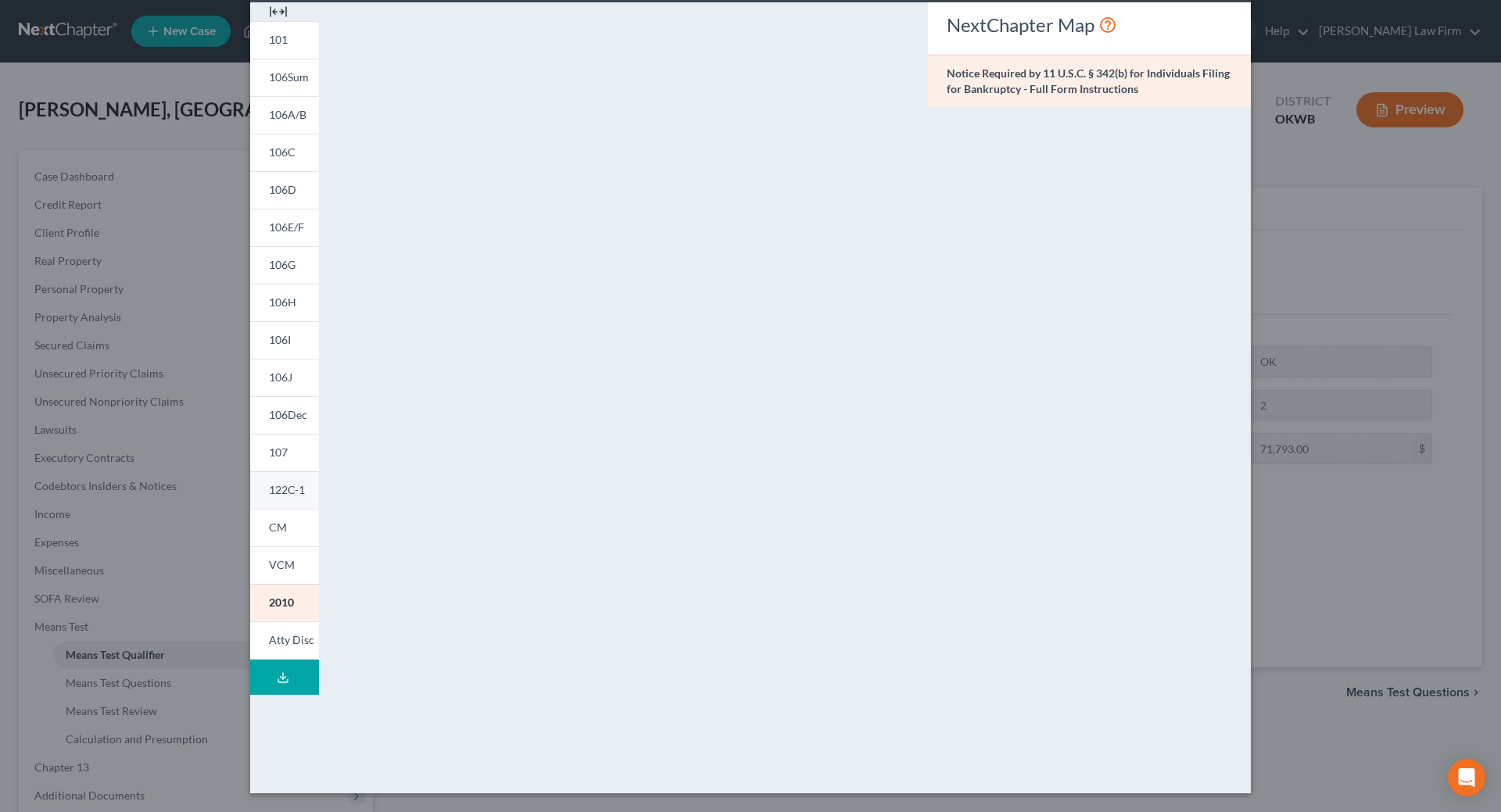
click at [288, 487] on span "122C-1" at bounding box center [287, 489] width 36 height 13
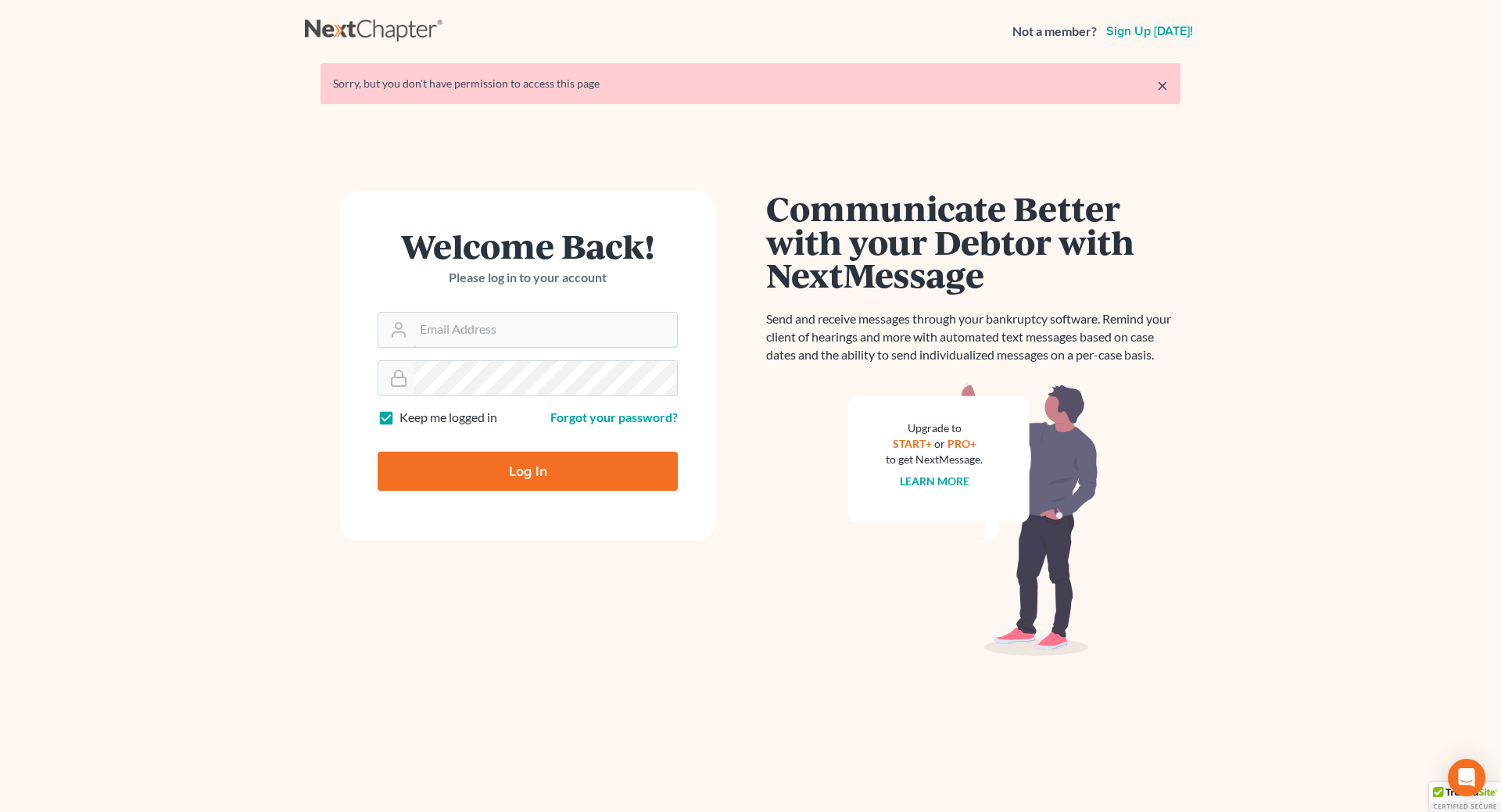
type input "[EMAIL_ADDRESS][DOMAIN_NAME]"
click at [489, 473] on input "Log In" at bounding box center [527, 471] width 300 height 39
type input "Thinking..."
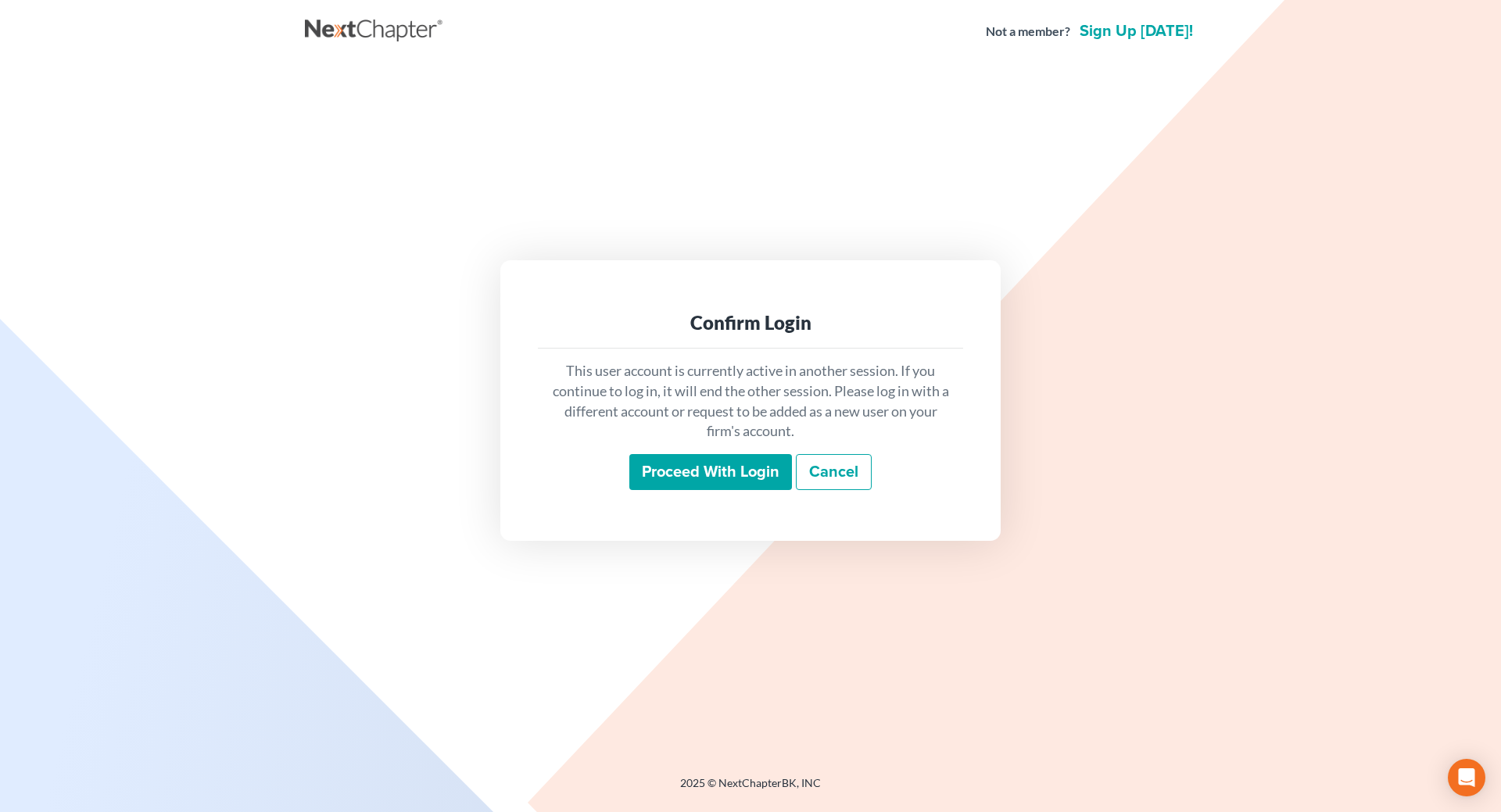
click at [700, 466] on input "Proceed with login" at bounding box center [710, 472] width 162 height 36
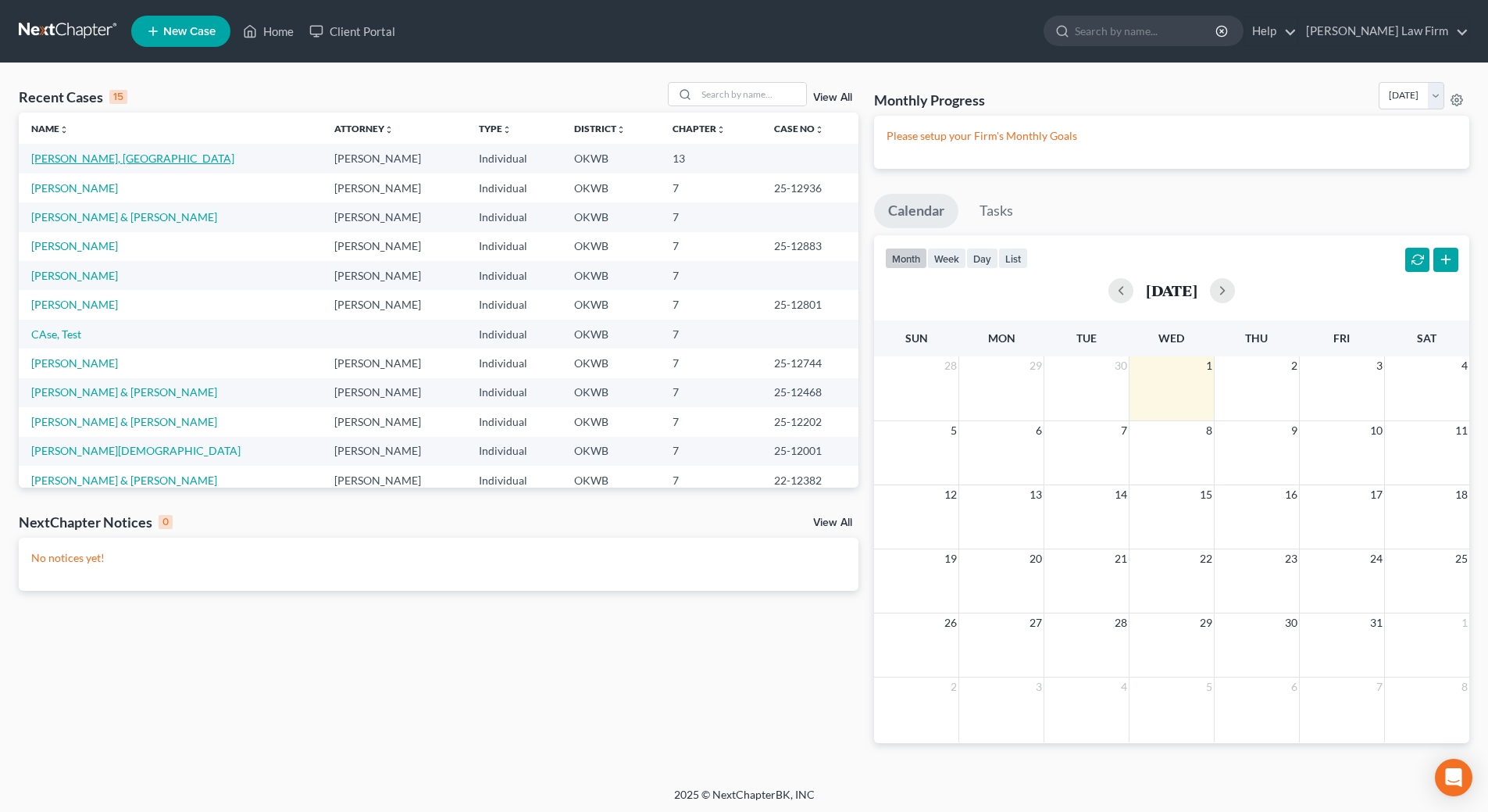
click at [68, 162] on link "[PERSON_NAME], [GEOGRAPHIC_DATA]" at bounding box center [132, 158] width 203 height 13
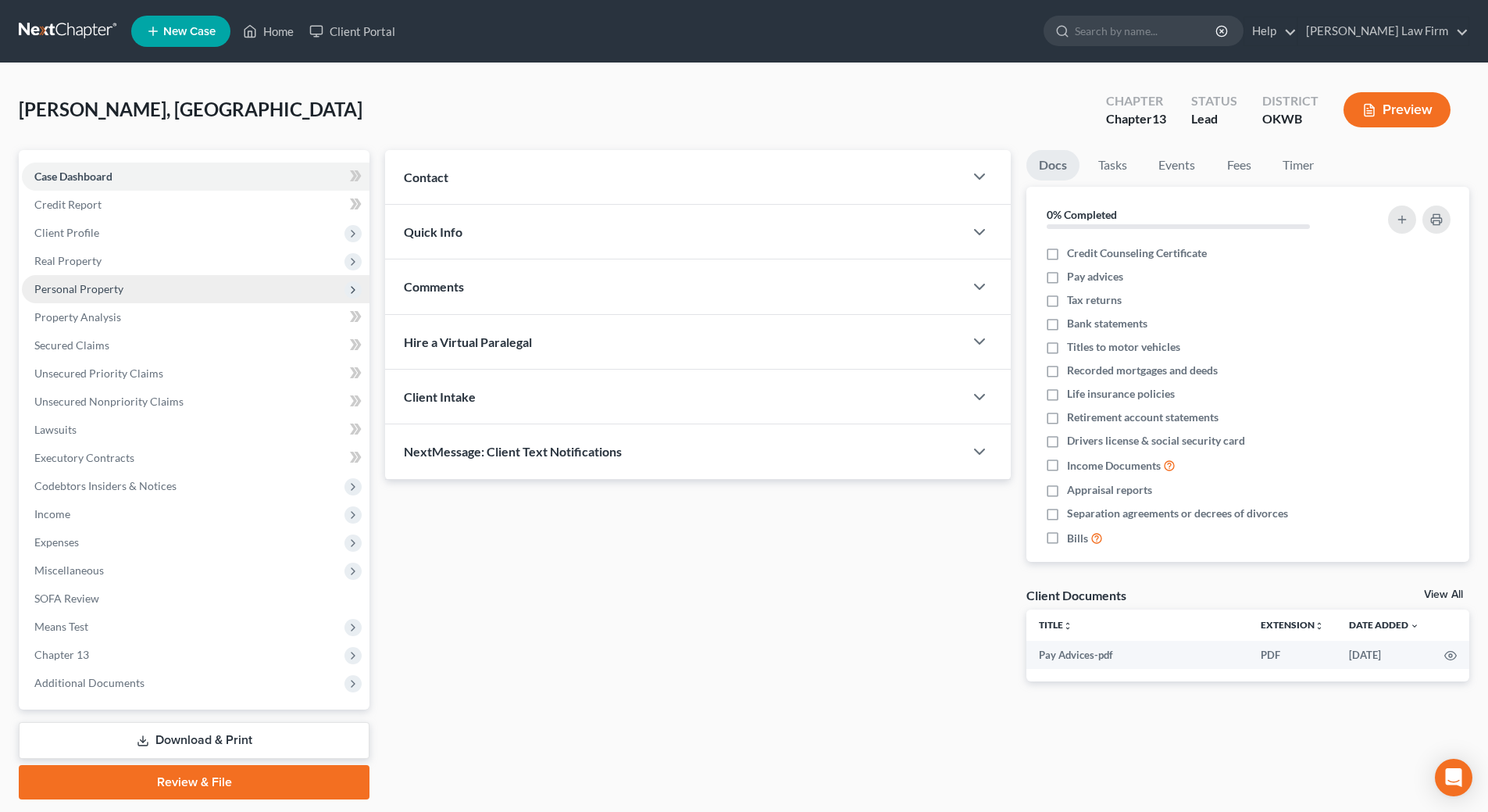
click at [196, 281] on span "Personal Property" at bounding box center [195, 289] width 348 height 29
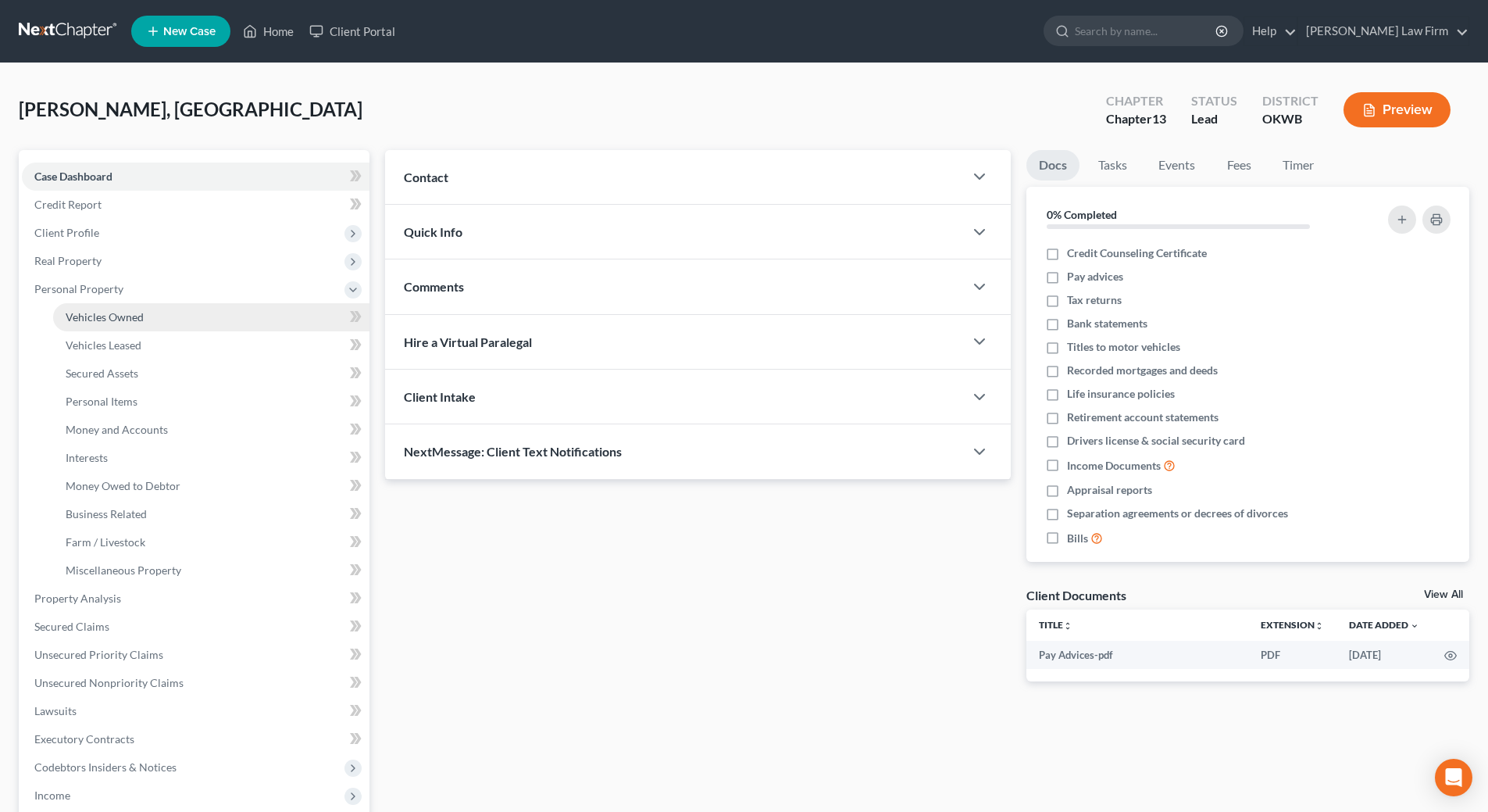
click at [183, 322] on link "Vehicles Owned" at bounding box center [212, 317] width 316 height 29
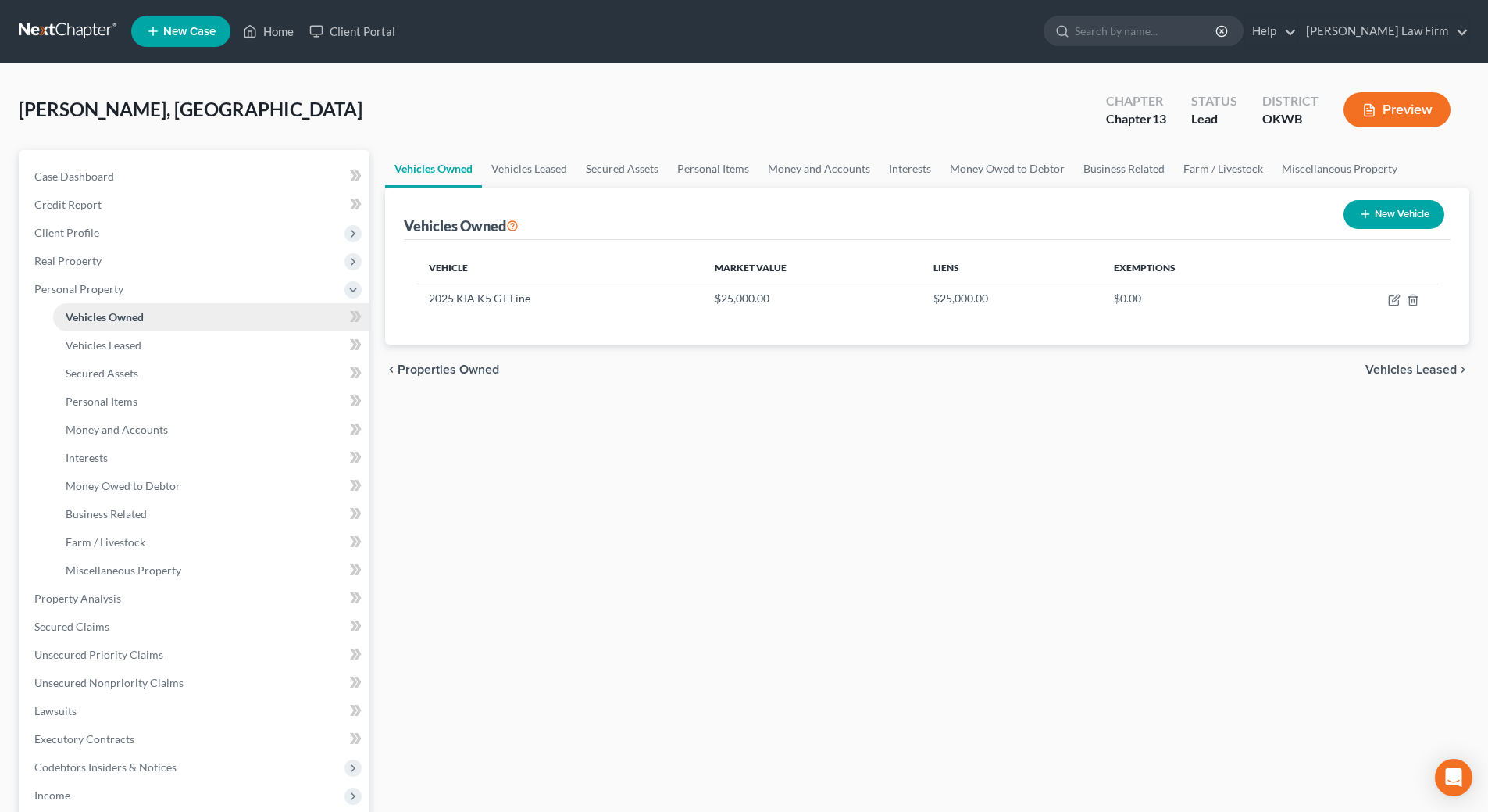
click at [183, 322] on link "Vehicles Owned" at bounding box center [212, 317] width 316 height 29
click at [1396, 298] on icon "button" at bounding box center [1394, 299] width 12 height 12
select select "0"
select select "1"
select select "0"
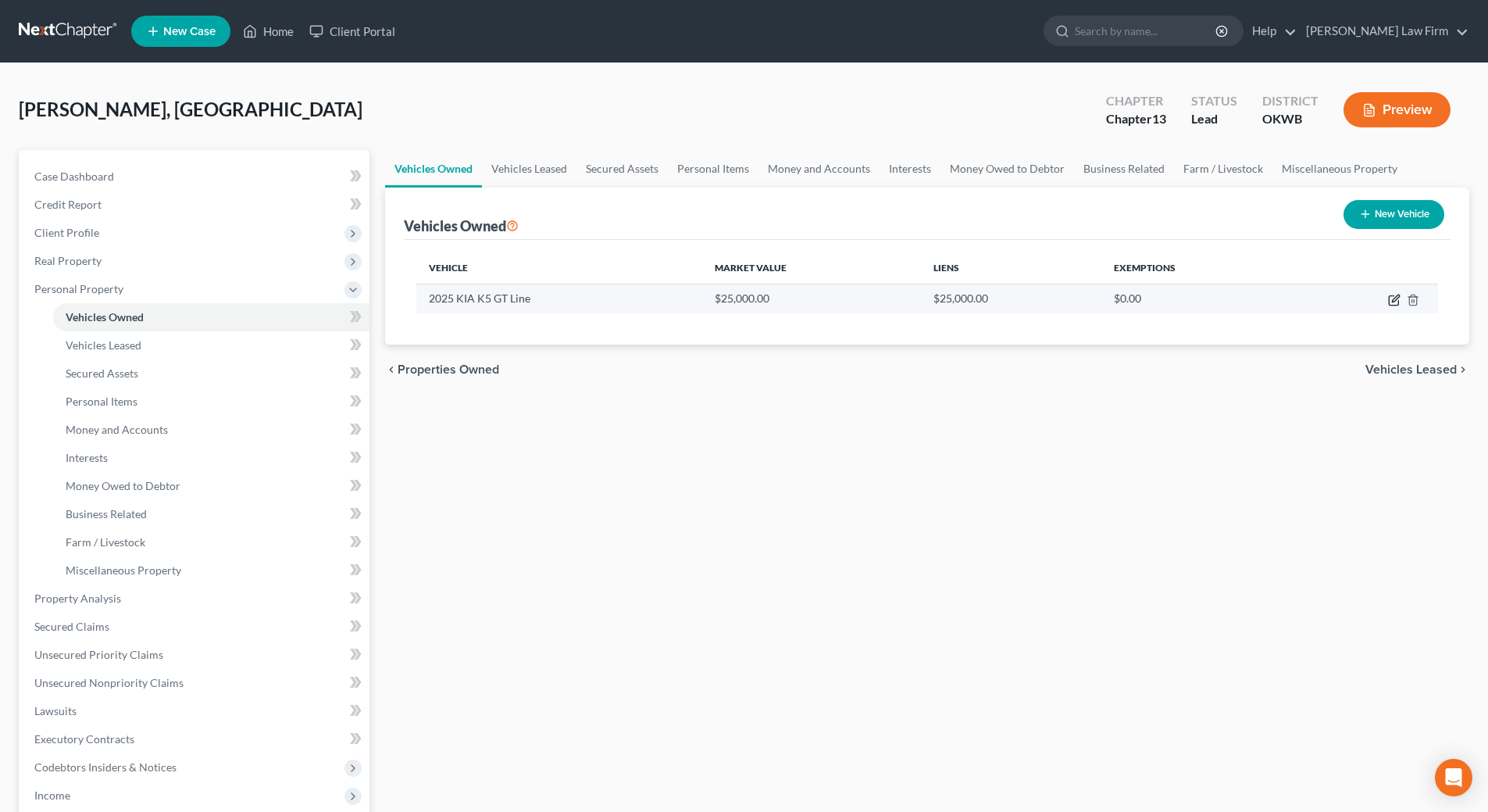
select select "0"
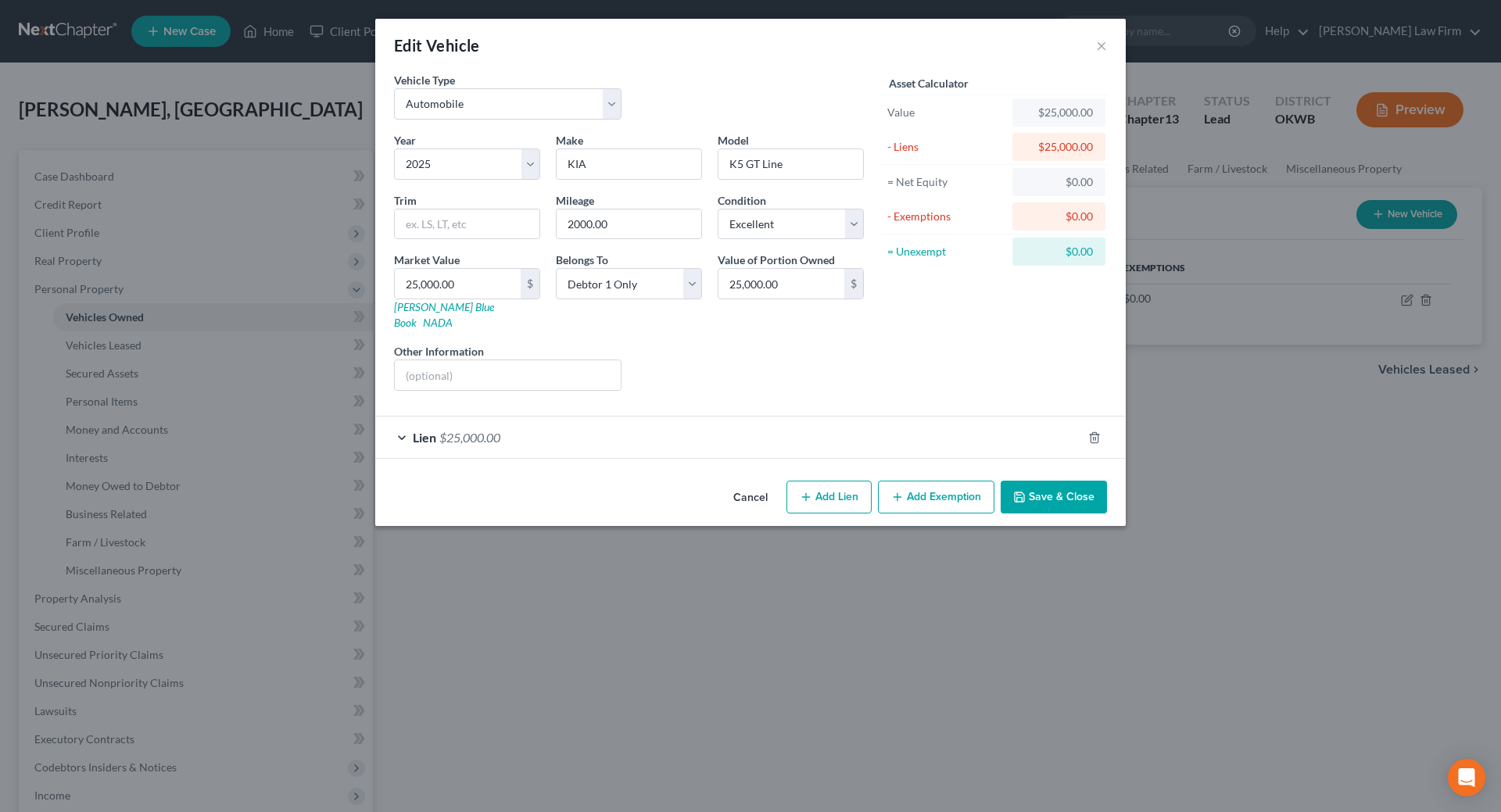
click at [402, 422] on div "Lien $25,000.00" at bounding box center [728, 436] width 707 height 41
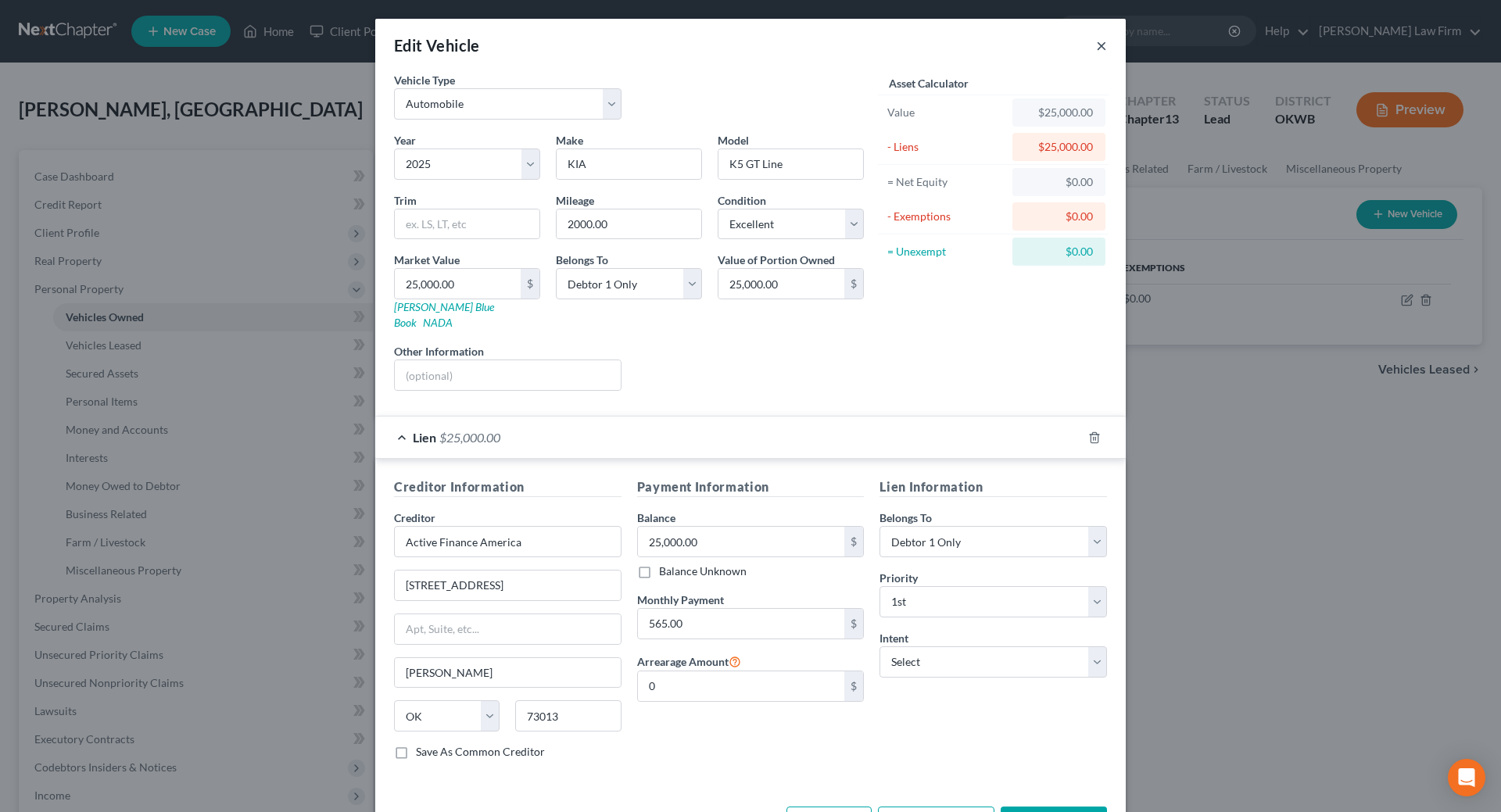
click at [1097, 50] on button "×" at bounding box center [1100, 46] width 10 height 19
